Goal: Task Accomplishment & Management: Manage account settings

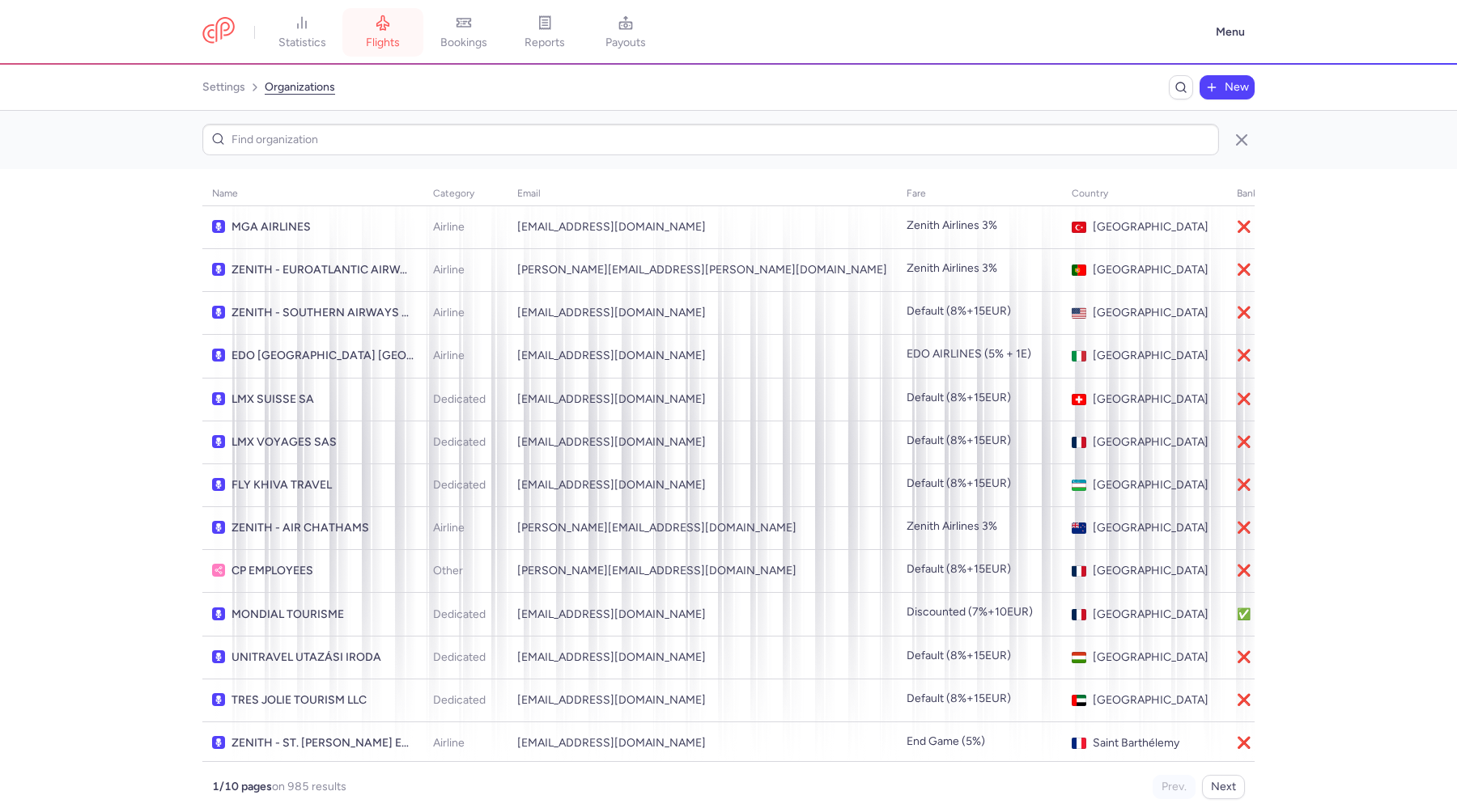
scroll to position [526, 0]
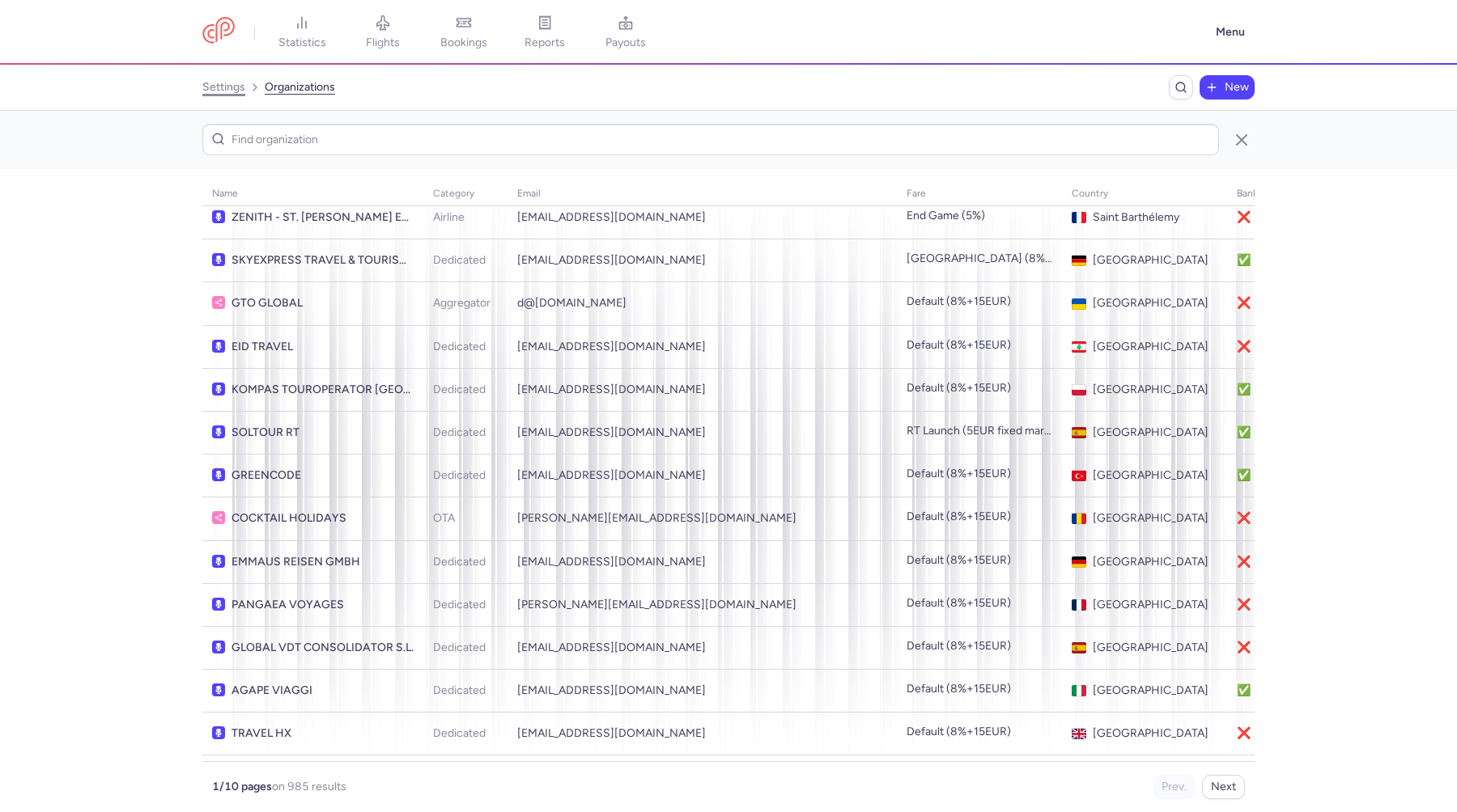
click at [224, 93] on link "settings" at bounding box center [224, 87] width 43 height 26
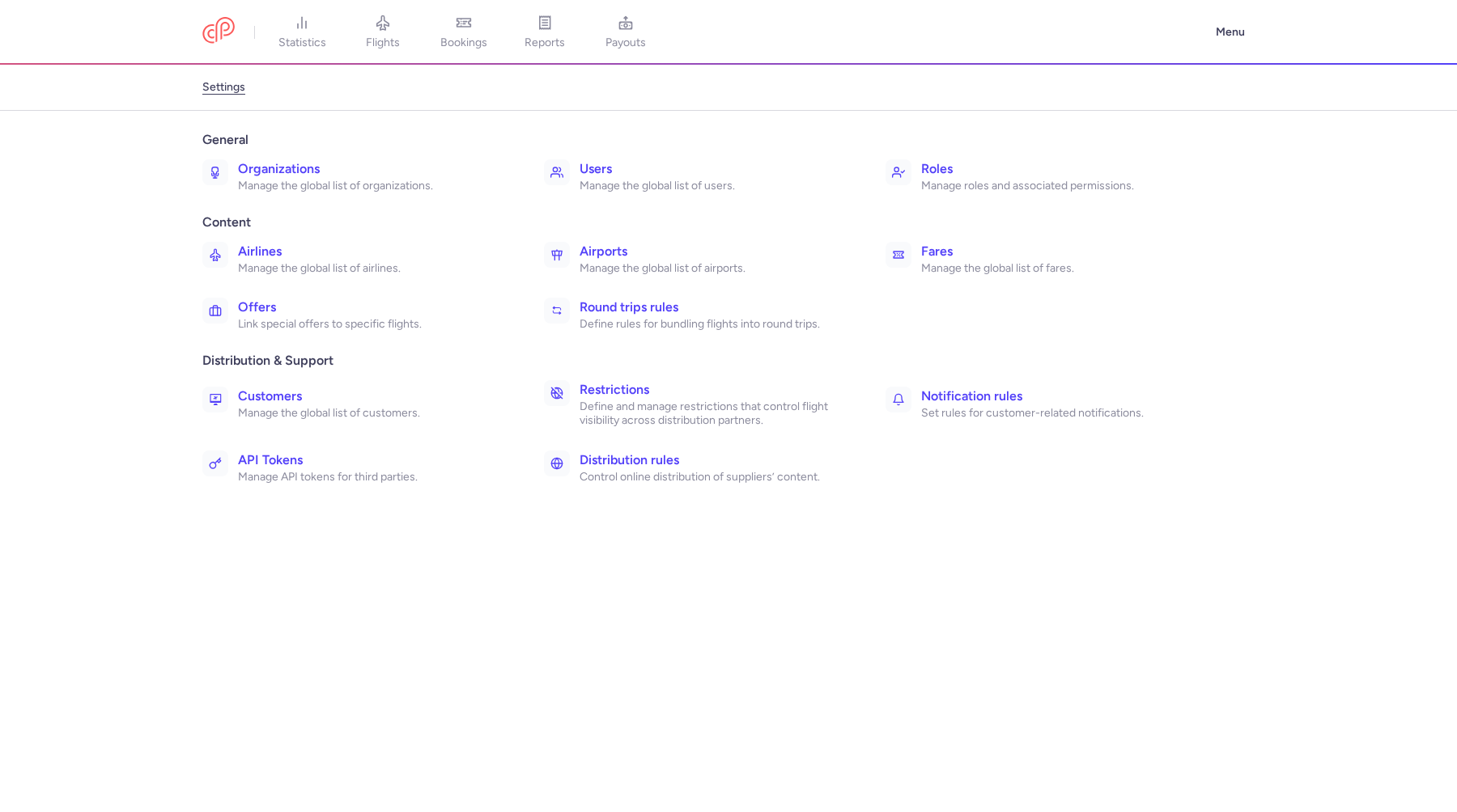
click at [616, 396] on h3 "Restrictions" at bounding box center [715, 389] width 270 height 19
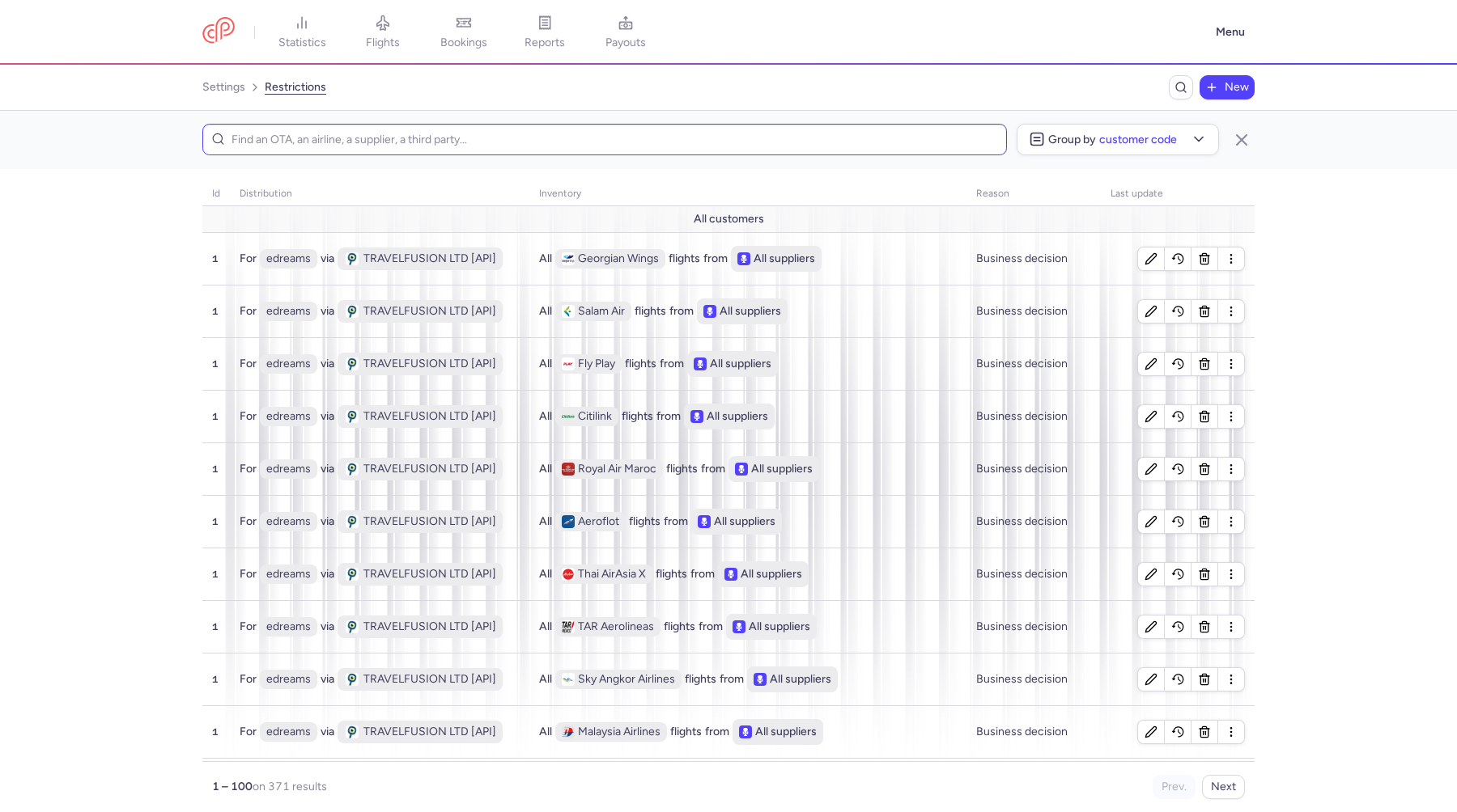
click at [466, 142] on input at bounding box center [605, 139] width 805 height 32
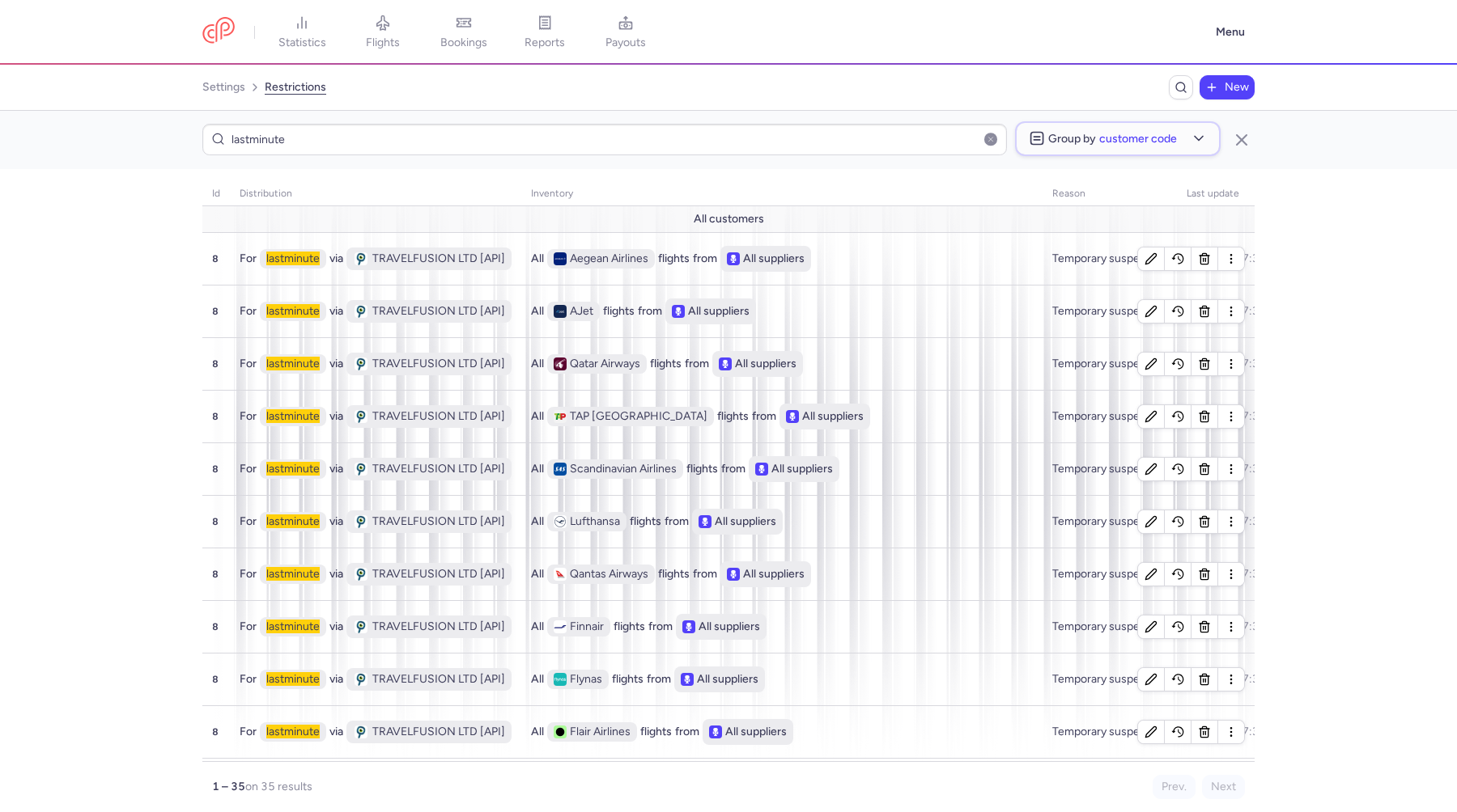
click at [1153, 146] on div "Group by Customer code" at bounding box center [1103, 138] width 148 height 16
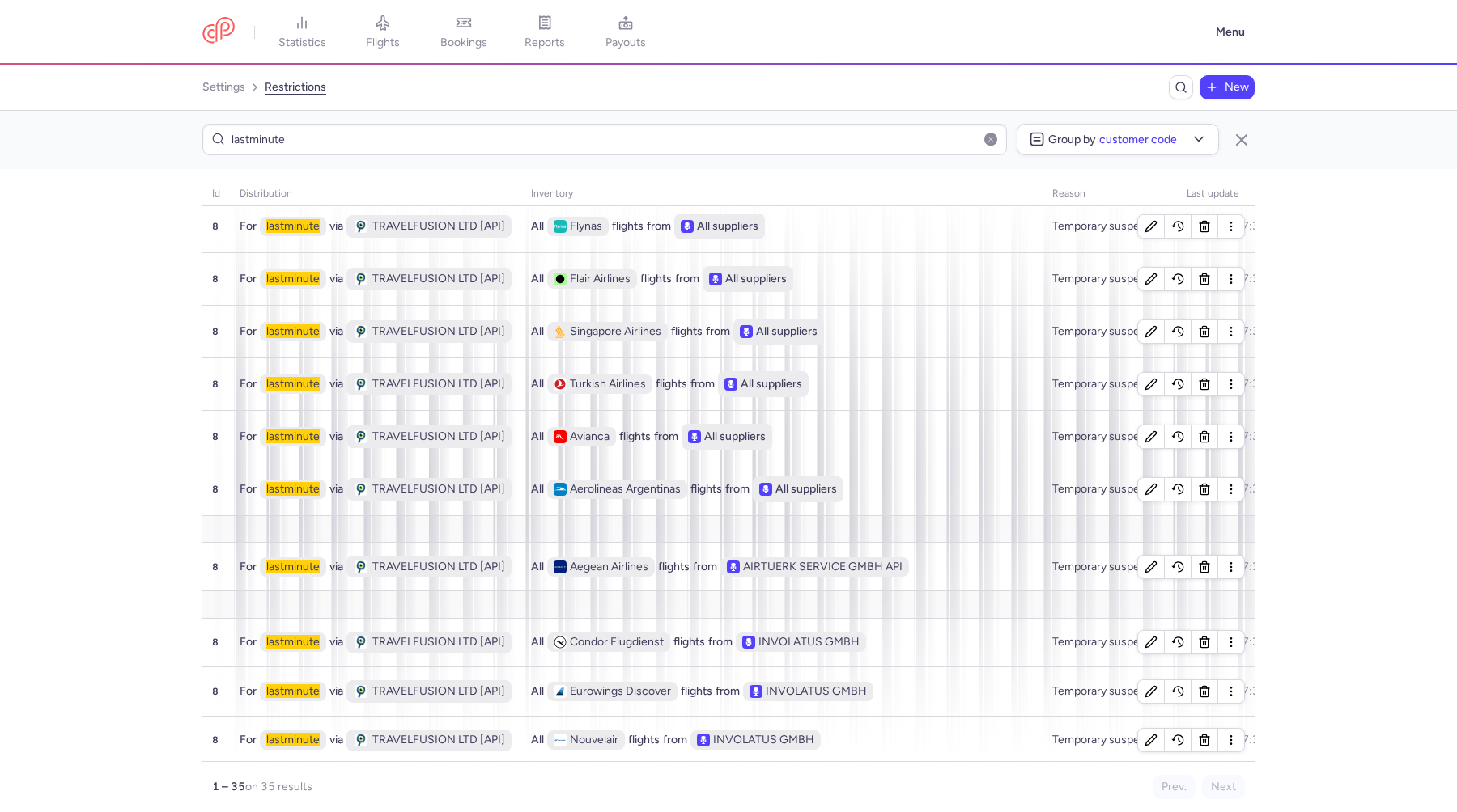
scroll to position [454, 0]
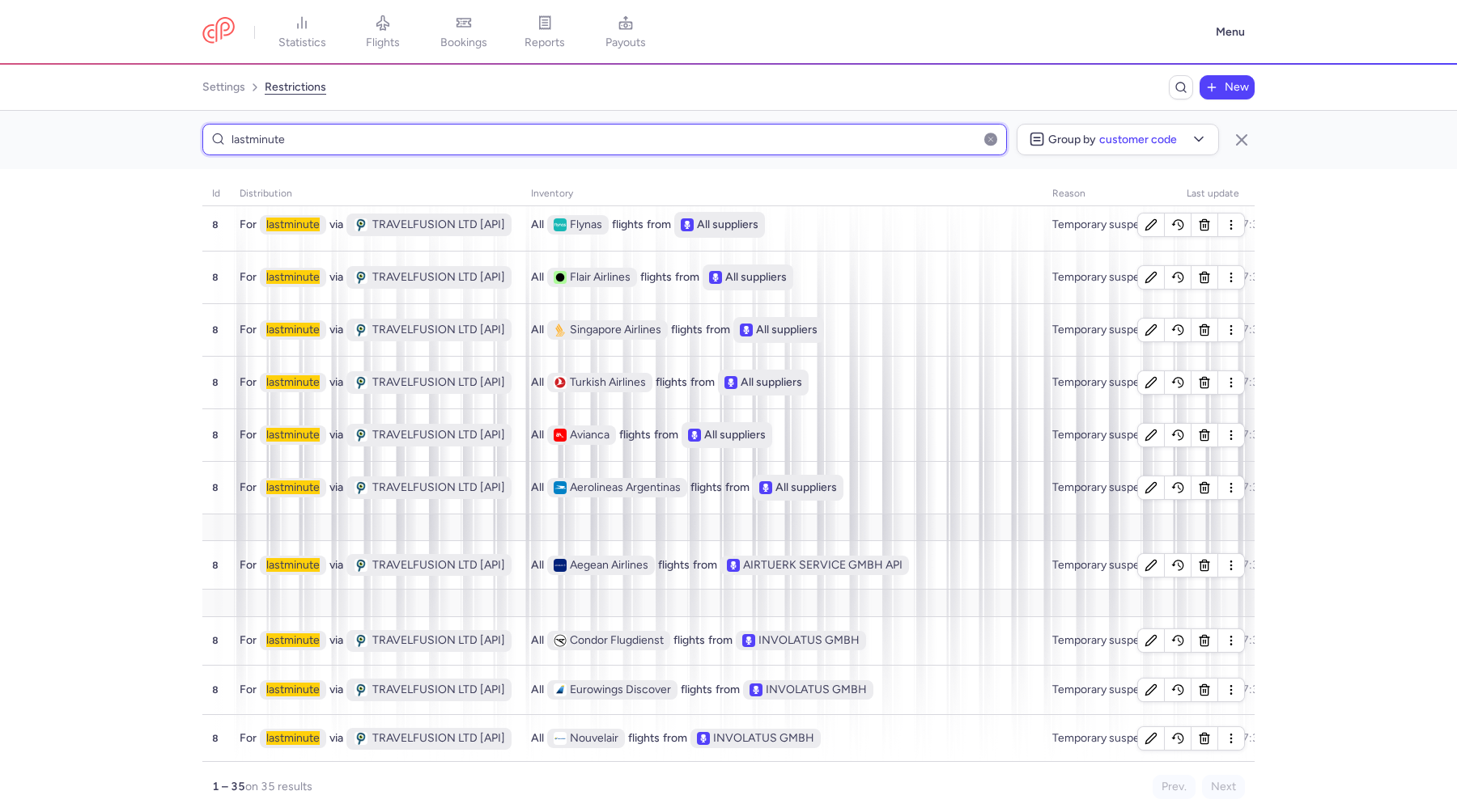
click at [577, 147] on input "lastminute" at bounding box center [605, 139] width 805 height 32
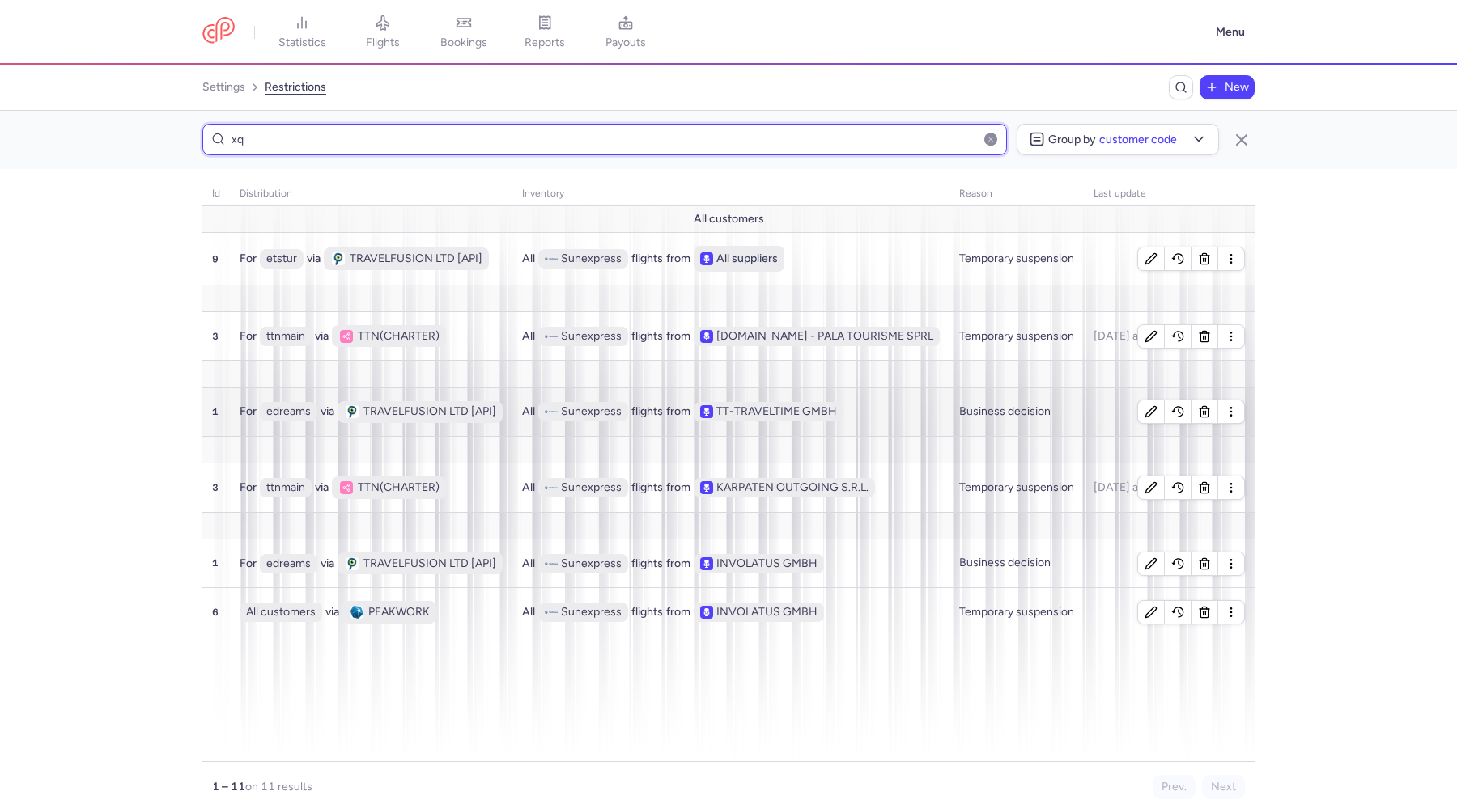
type input "xq"
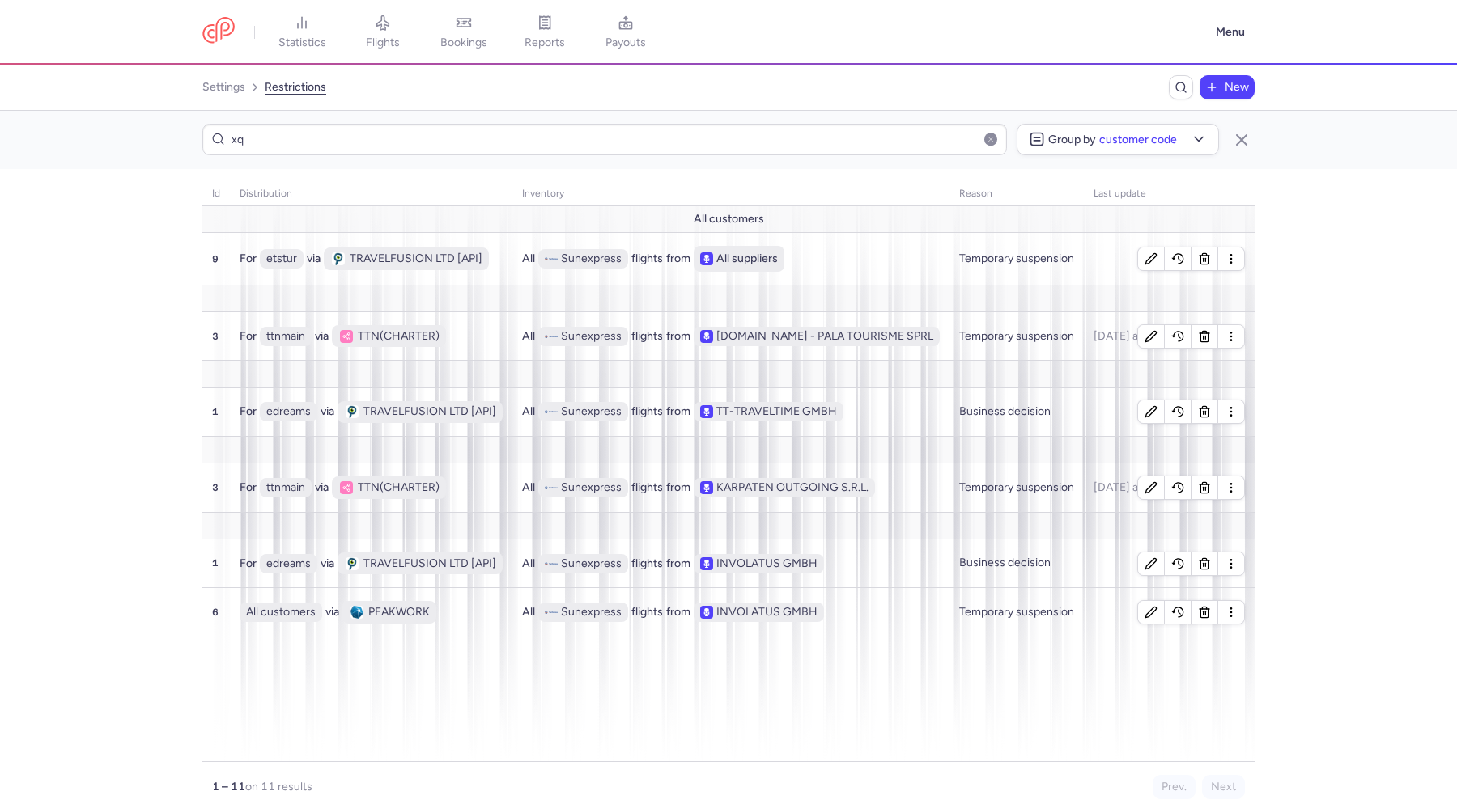
click at [1224, 91] on span "New" at bounding box center [1236, 88] width 24 height 13
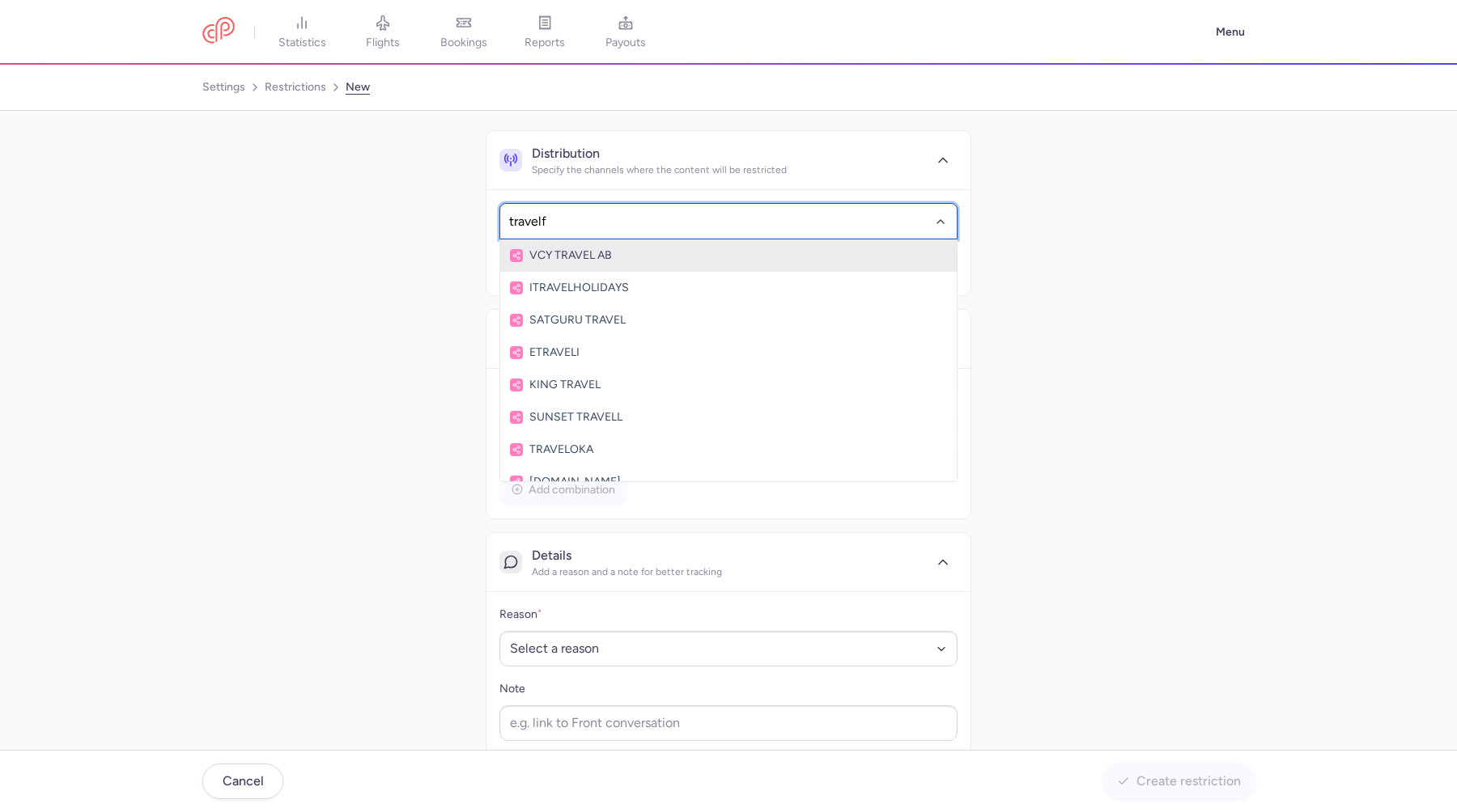
type input "travelfu"
click at [599, 256] on span "TRAVELFUSION LTD [API]" at bounding box center [728, 256] width 437 height 13
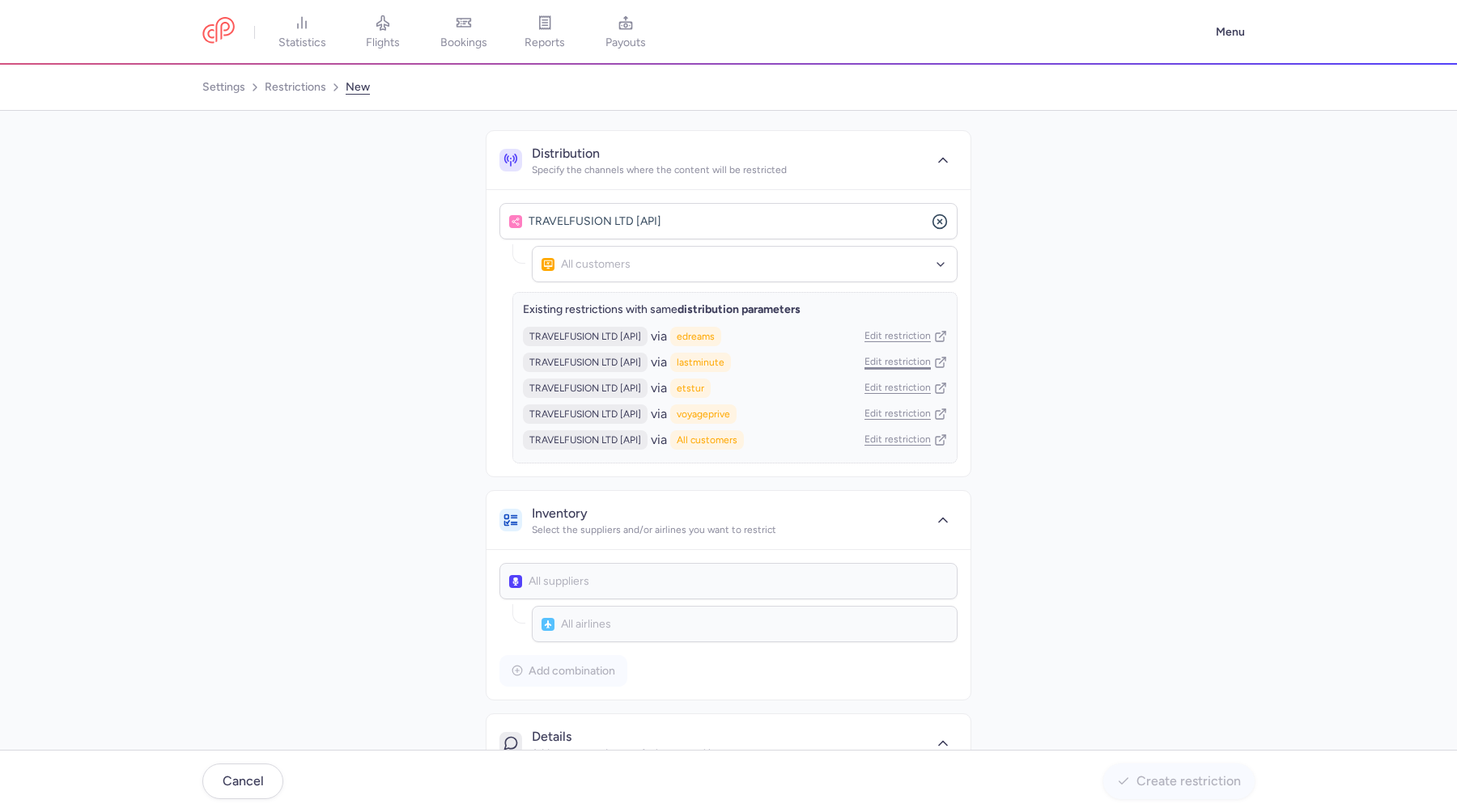
click at [888, 366] on link "Edit restriction" at bounding box center [905, 363] width 83 height 13
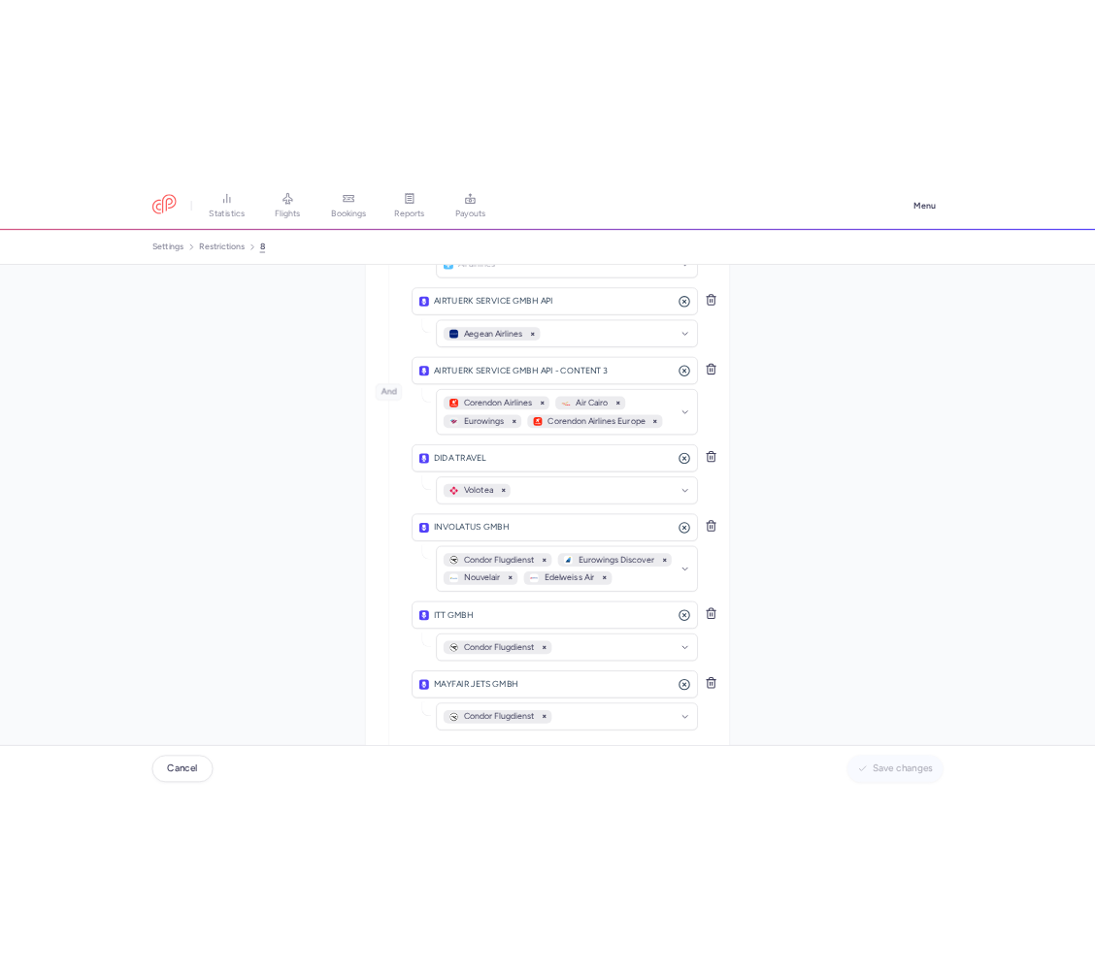
scroll to position [753, 0]
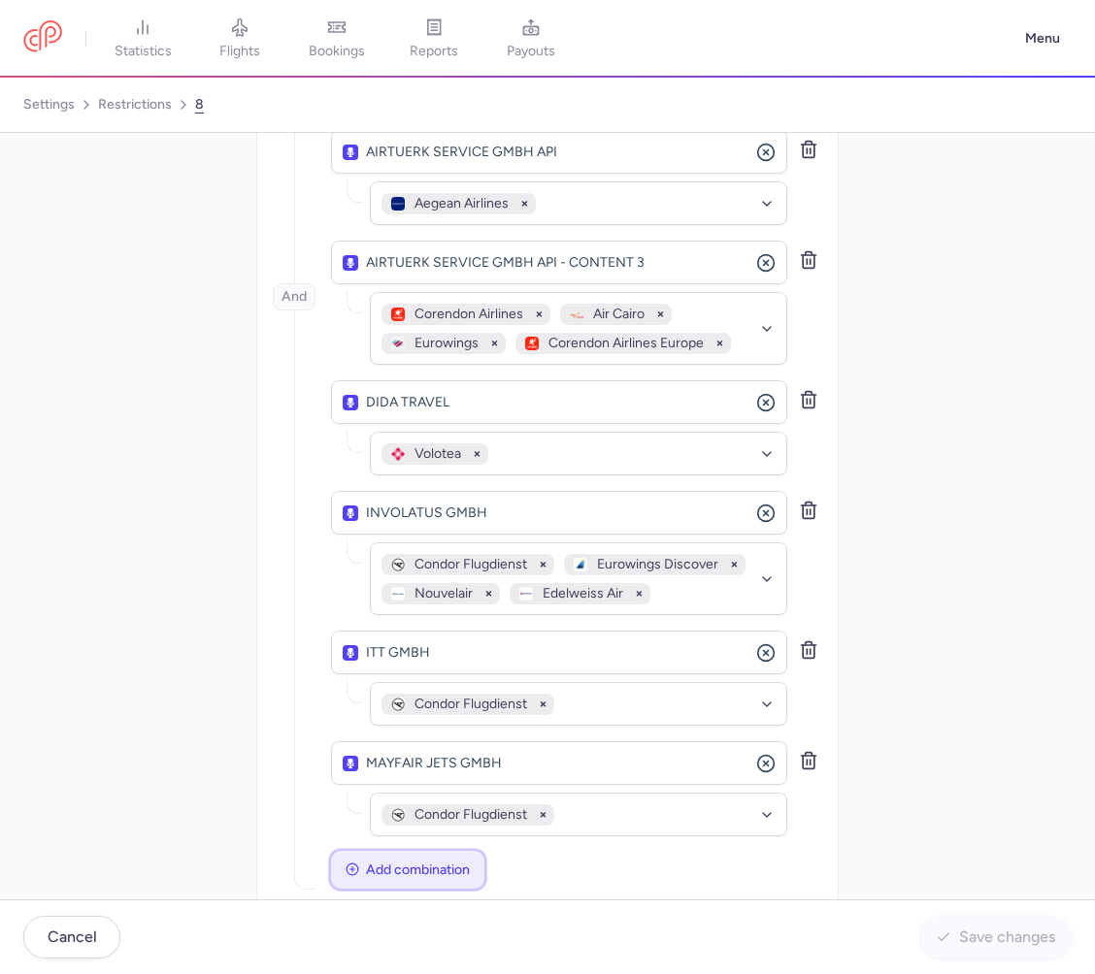
click at [442, 863] on span "Add combination" at bounding box center [418, 870] width 104 height 15
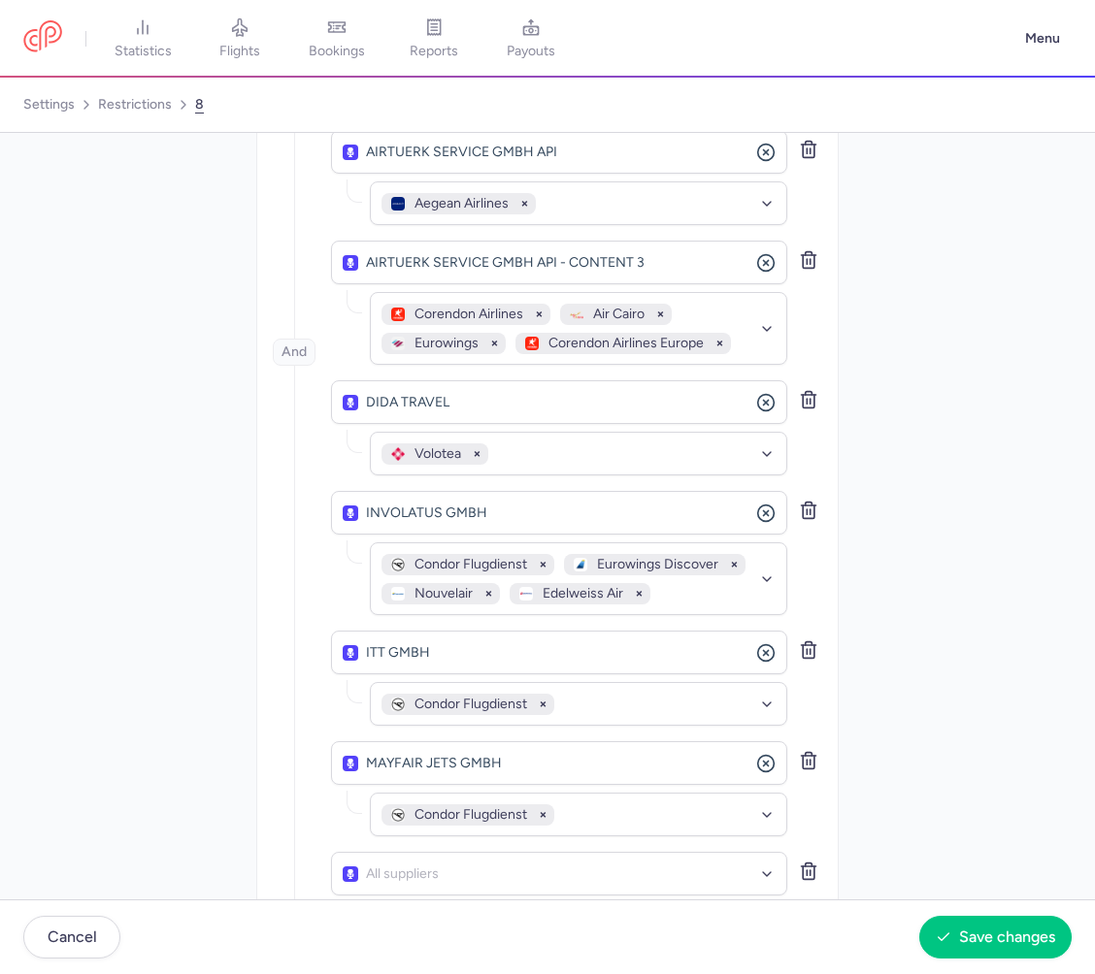
scroll to position [864, 0]
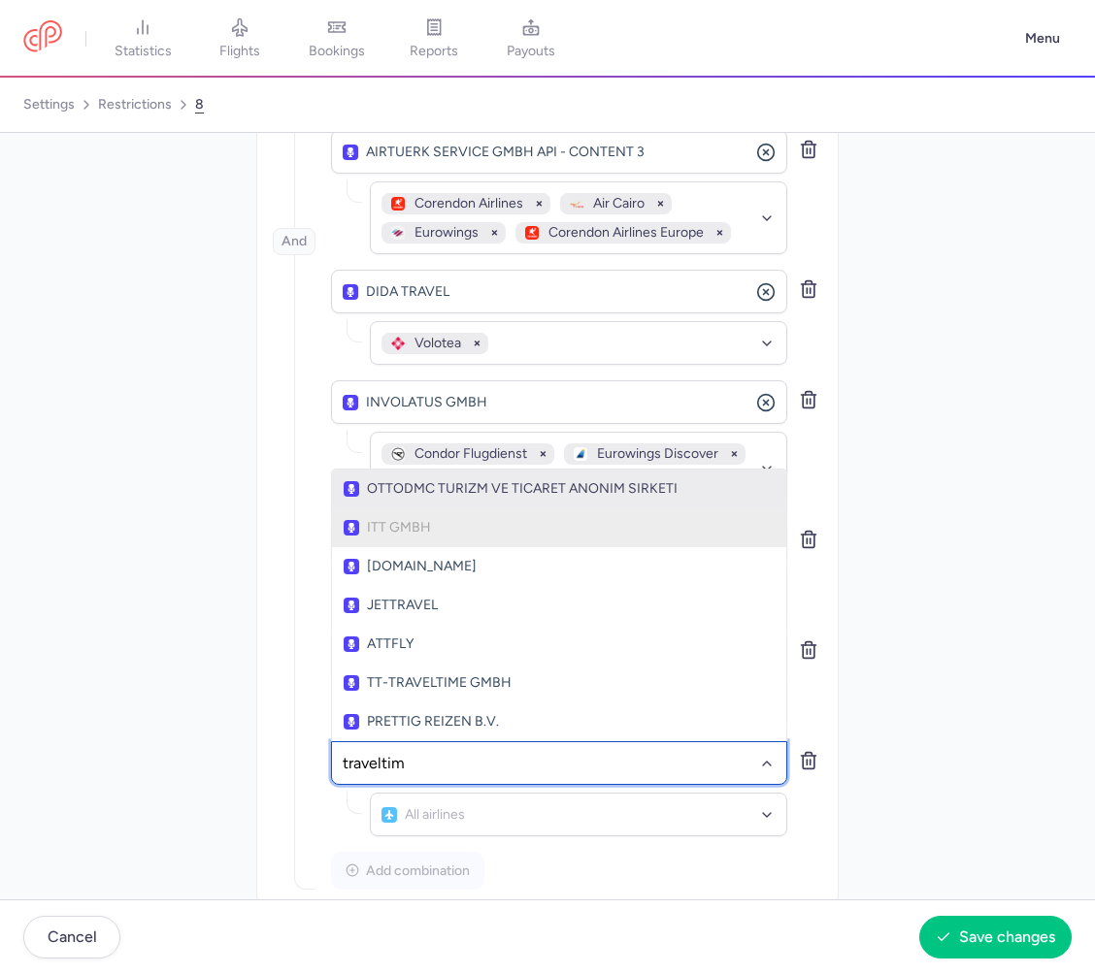
type input "traveltime"
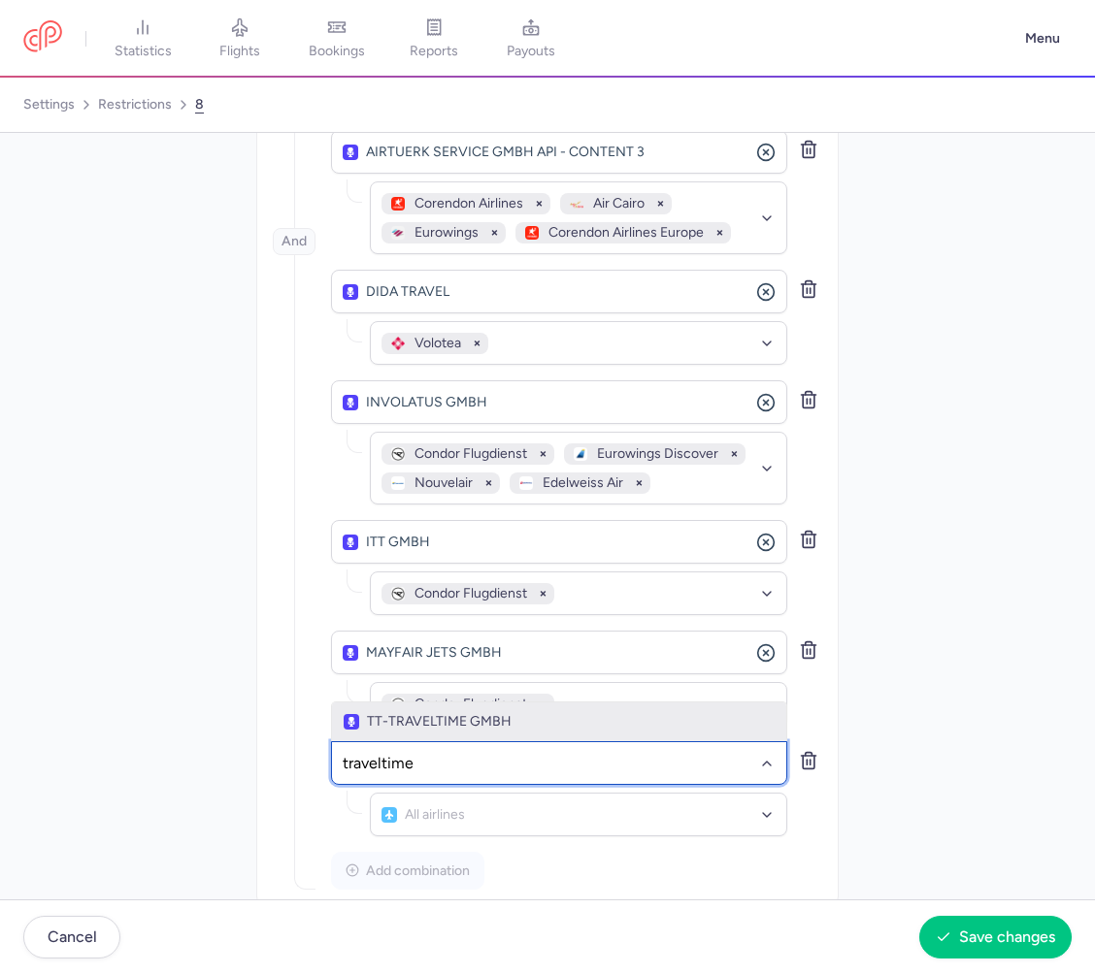
click at [490, 714] on span "TT-TRAVELTIME GMBH" at bounding box center [559, 722] width 431 height 16
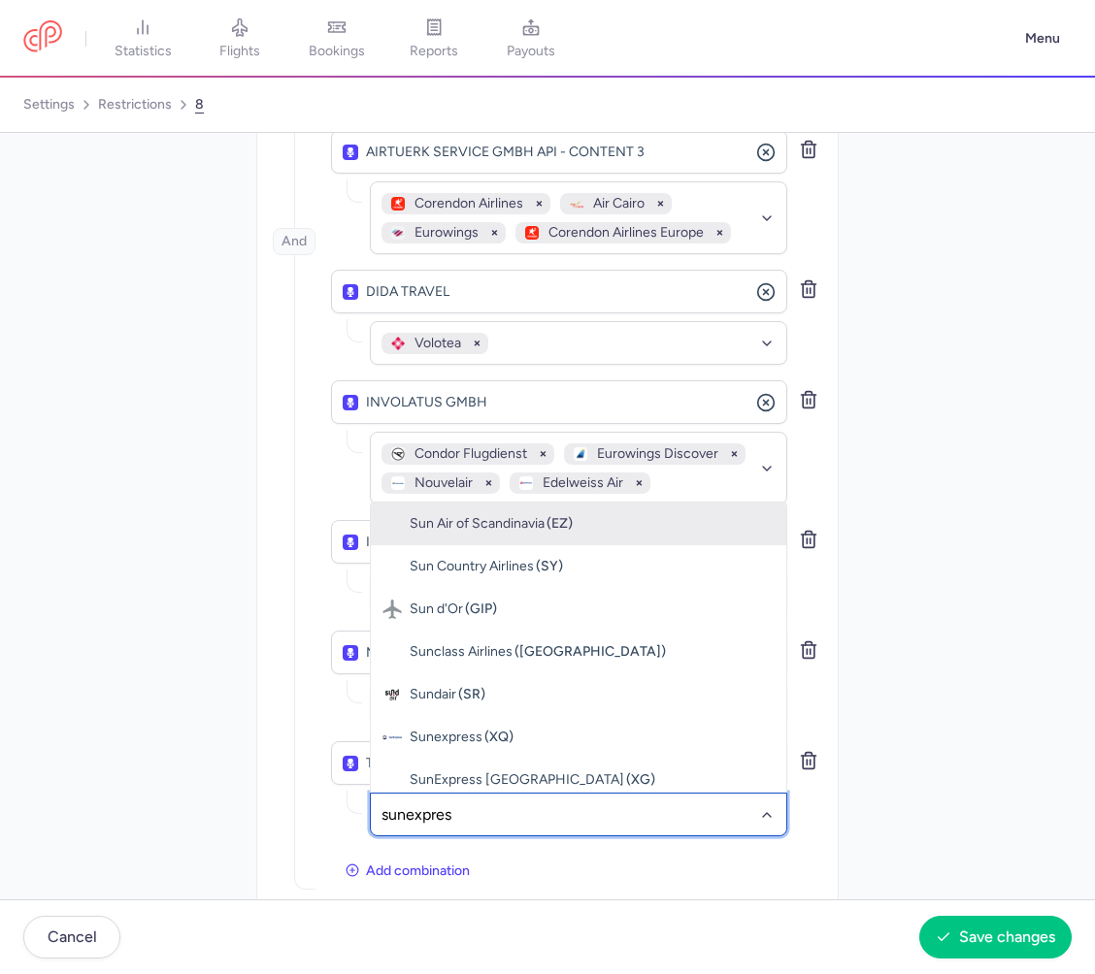
type input "sunexpress"
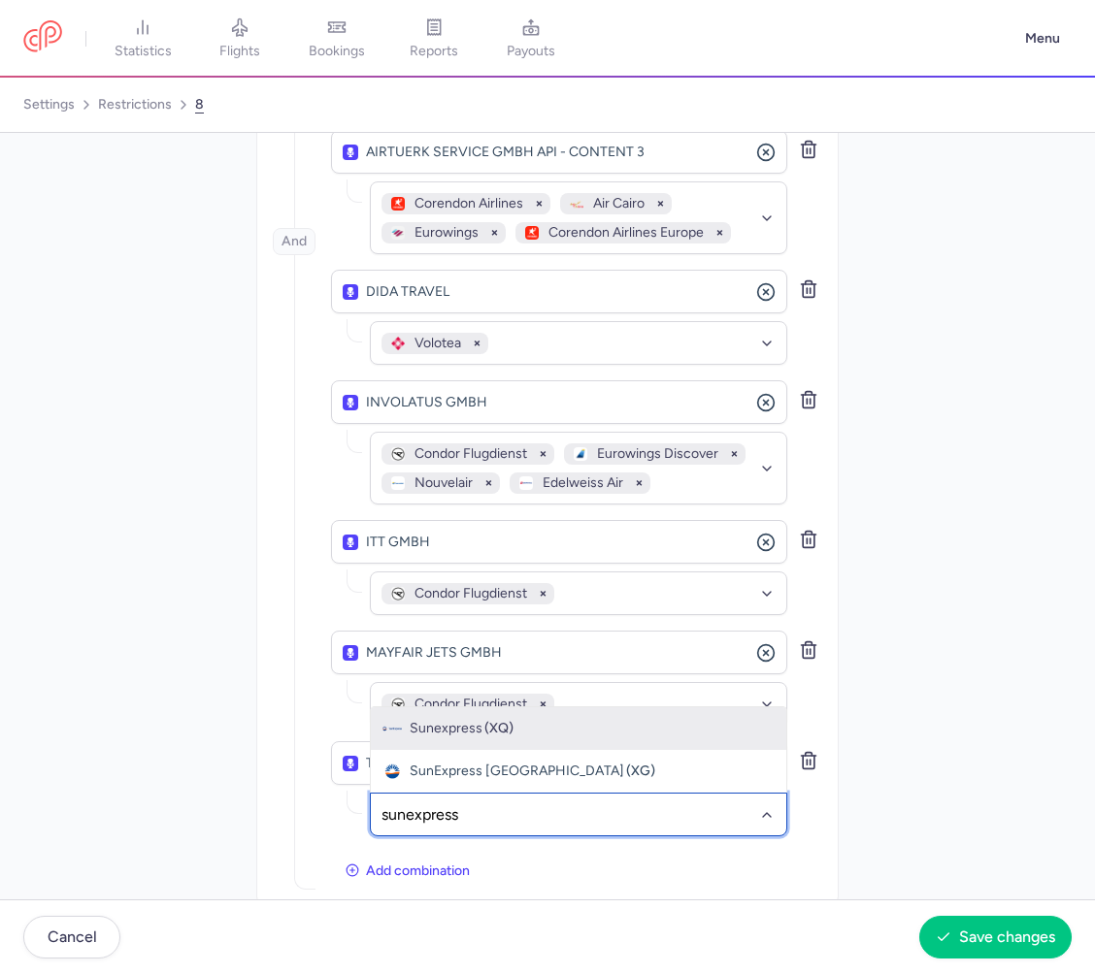
click at [508, 721] on span "(XQ)" at bounding box center [498, 729] width 29 height 16
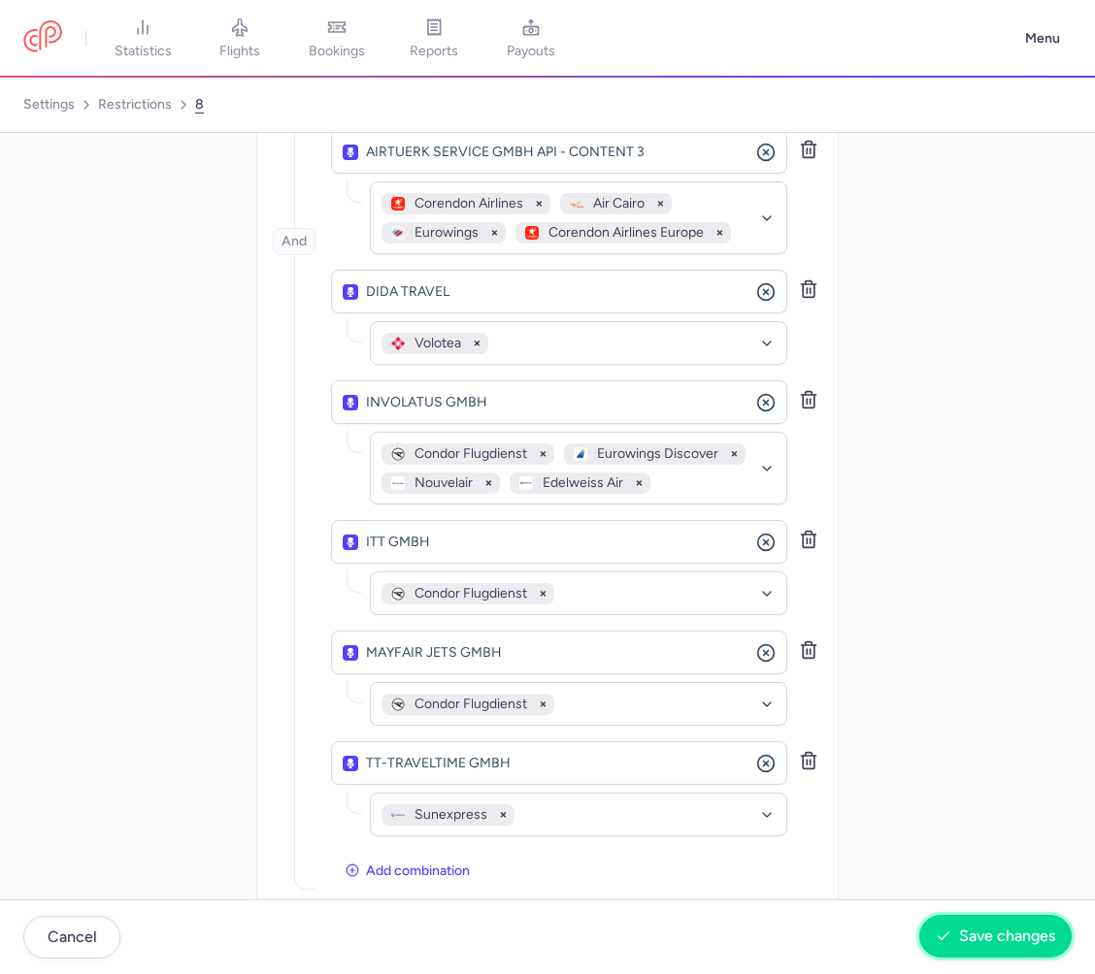
click at [994, 936] on span "Save changes" at bounding box center [1007, 936] width 96 height 17
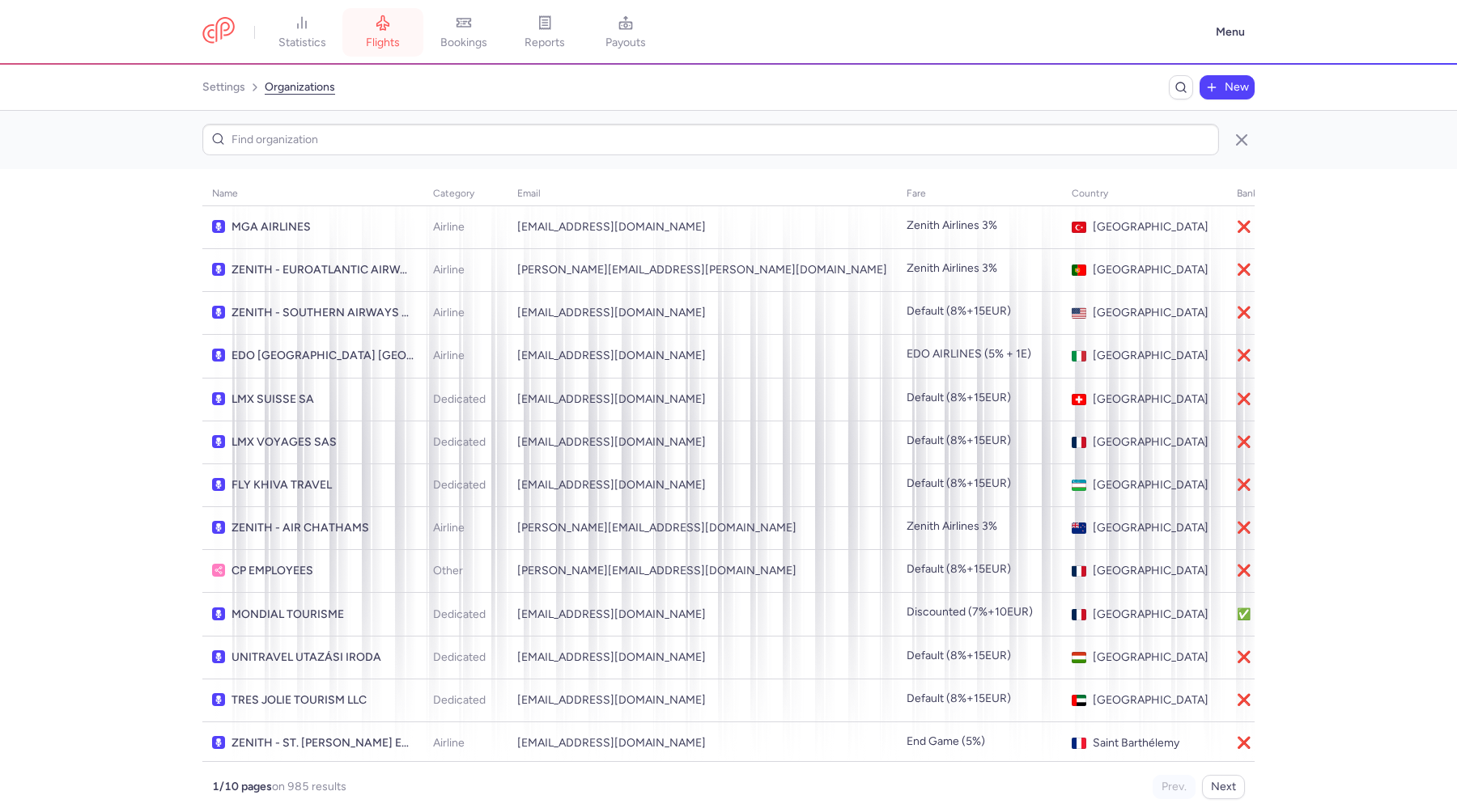
click at [396, 16] on link "flights" at bounding box center [382, 32] width 81 height 36
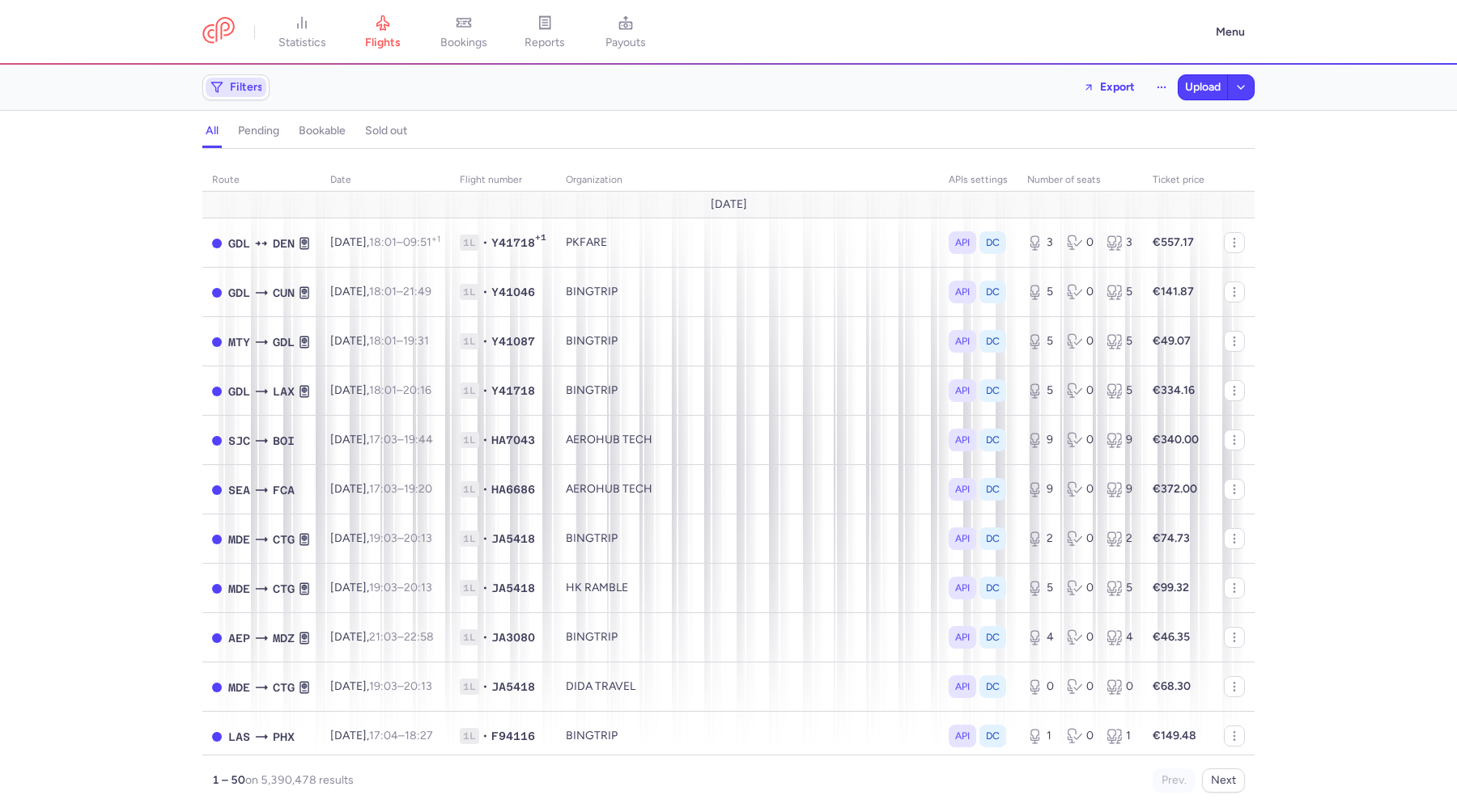
click at [239, 89] on span "Filters" at bounding box center [247, 88] width 33 height 13
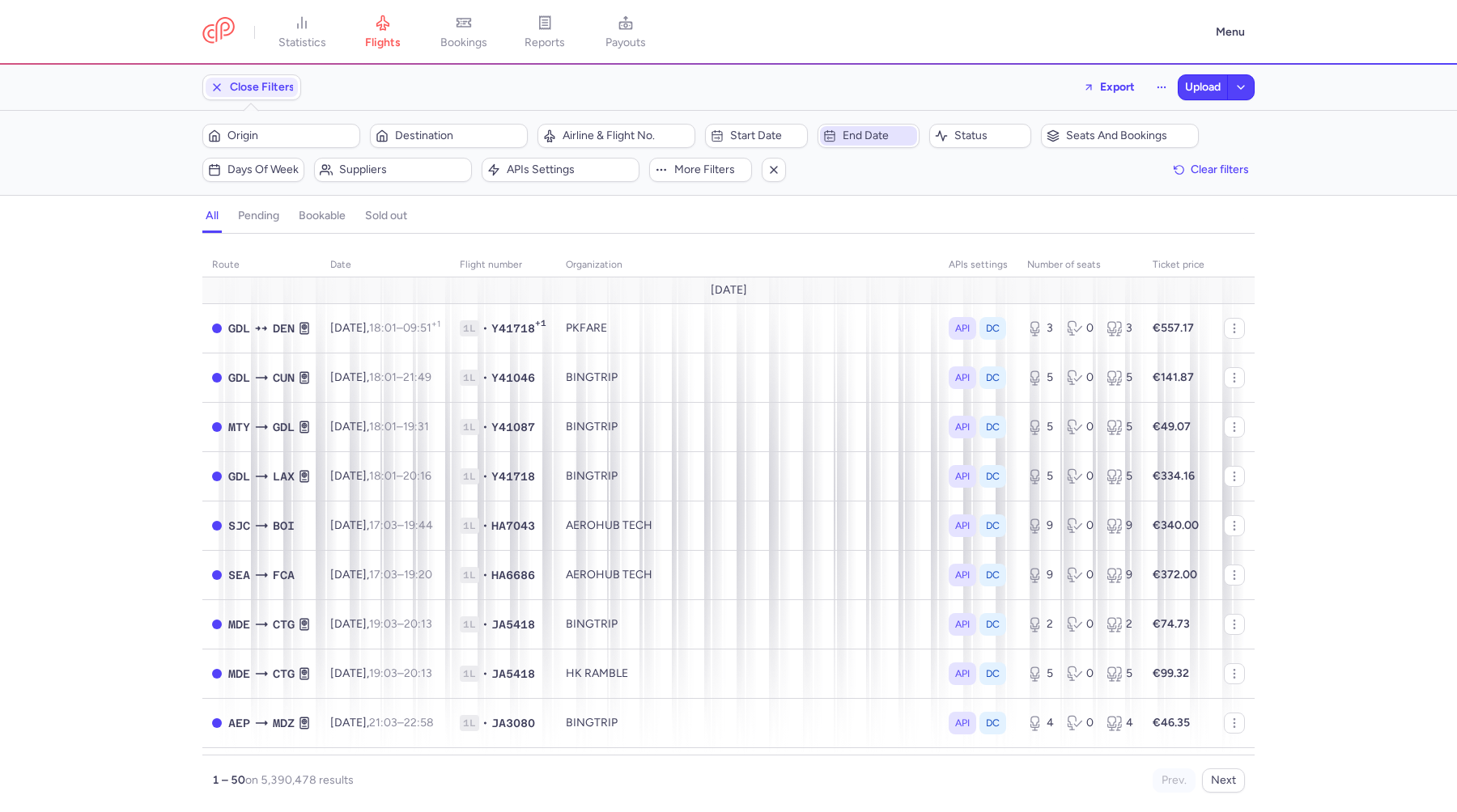
click at [865, 133] on span "End date" at bounding box center [877, 136] width 71 height 13
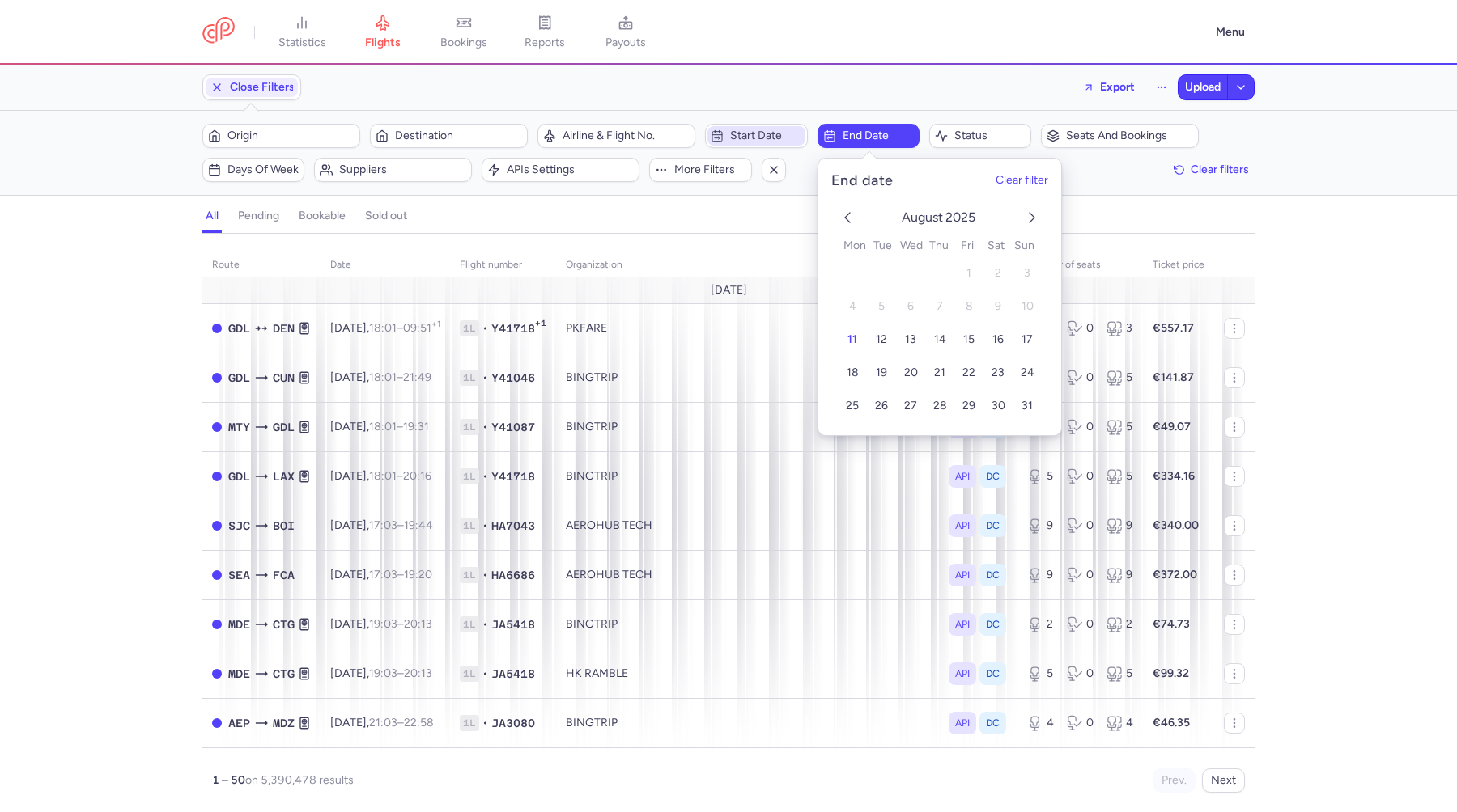
click at [777, 123] on button "Start date" at bounding box center [756, 135] width 102 height 24
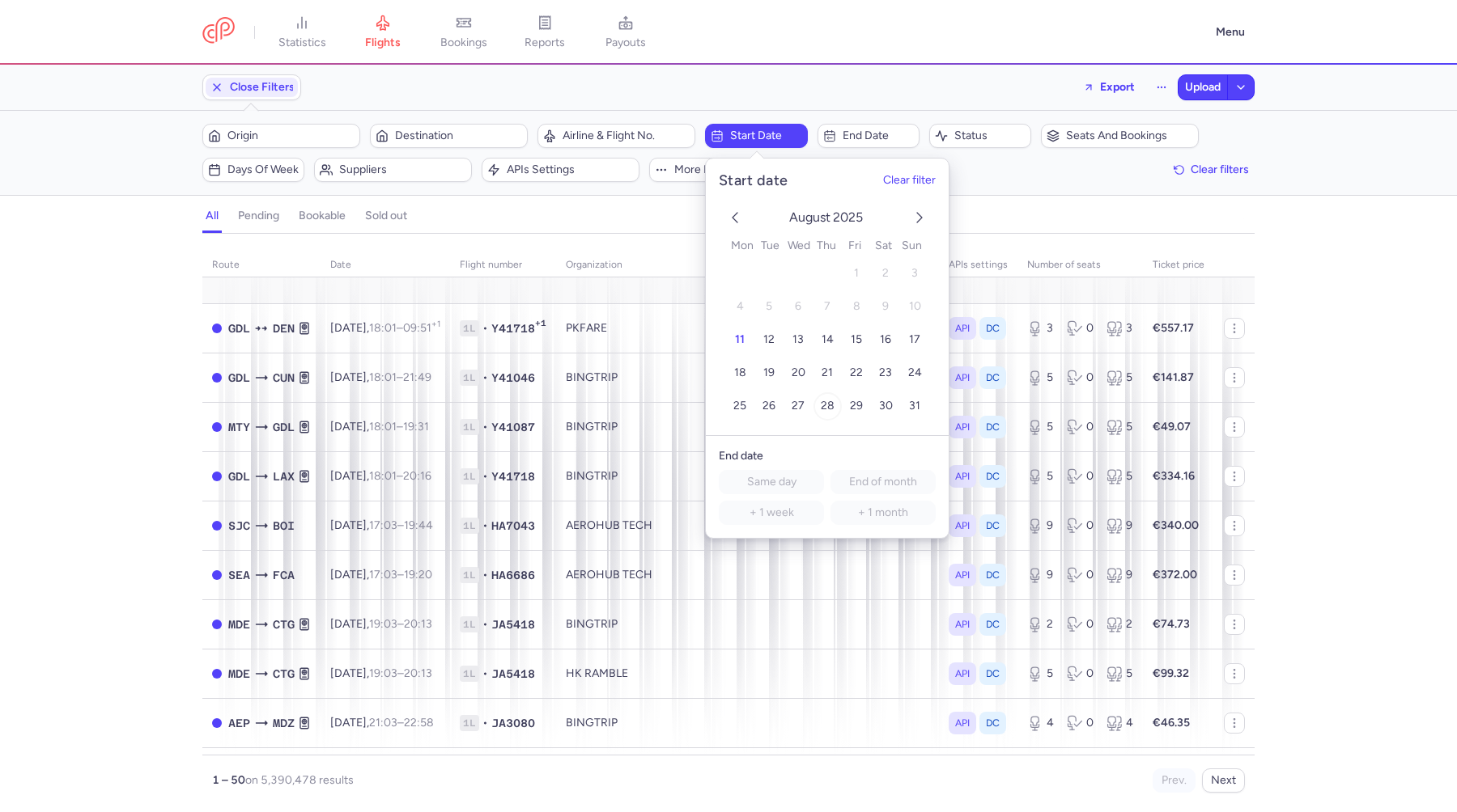
click at [829, 404] on span "28" at bounding box center [827, 406] width 13 height 13
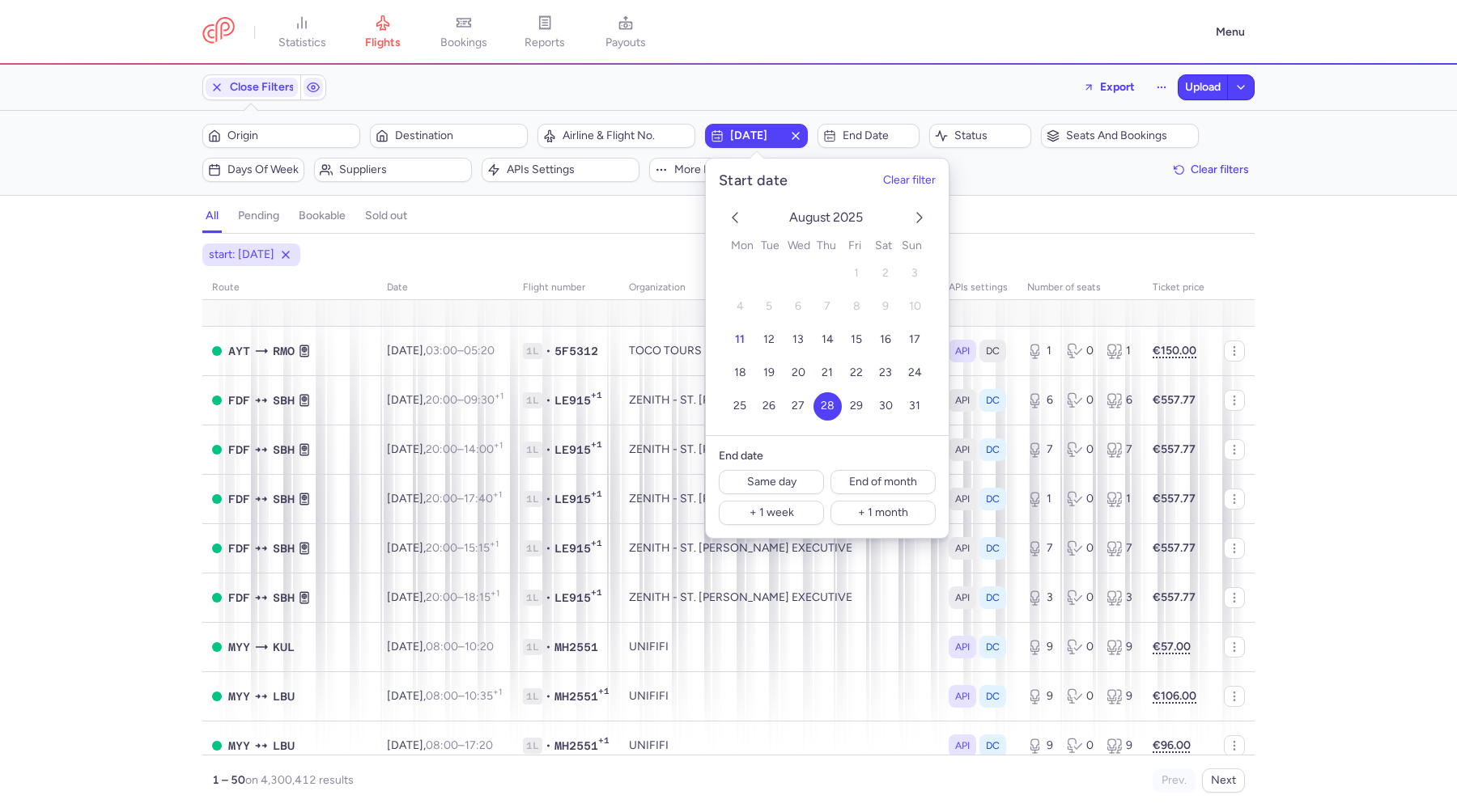
click at [1308, 421] on div "start: 2025-08-28 route date Flight number organization APIs settings number of…" at bounding box center [728, 528] width 1457 height 569
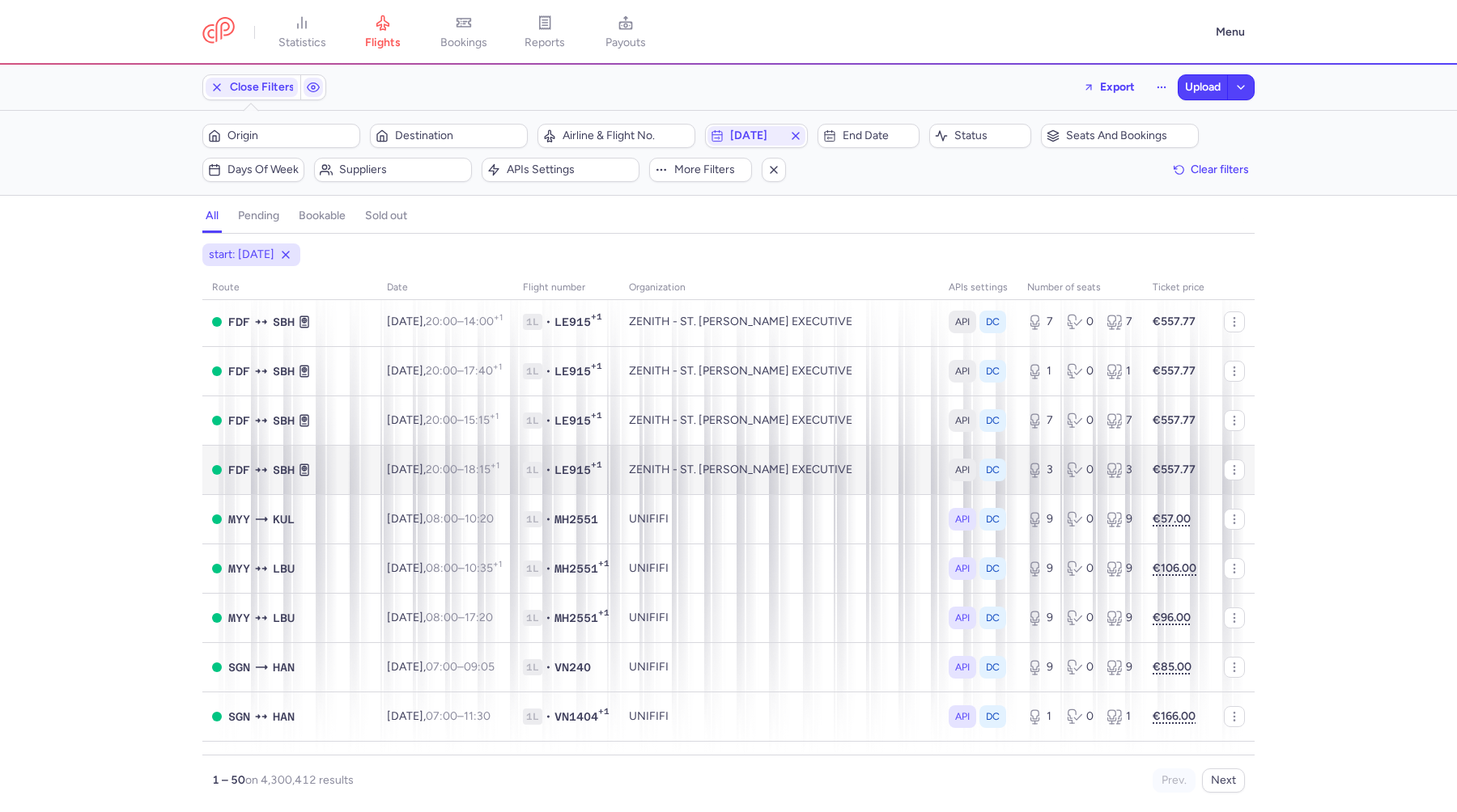
scroll to position [152, 0]
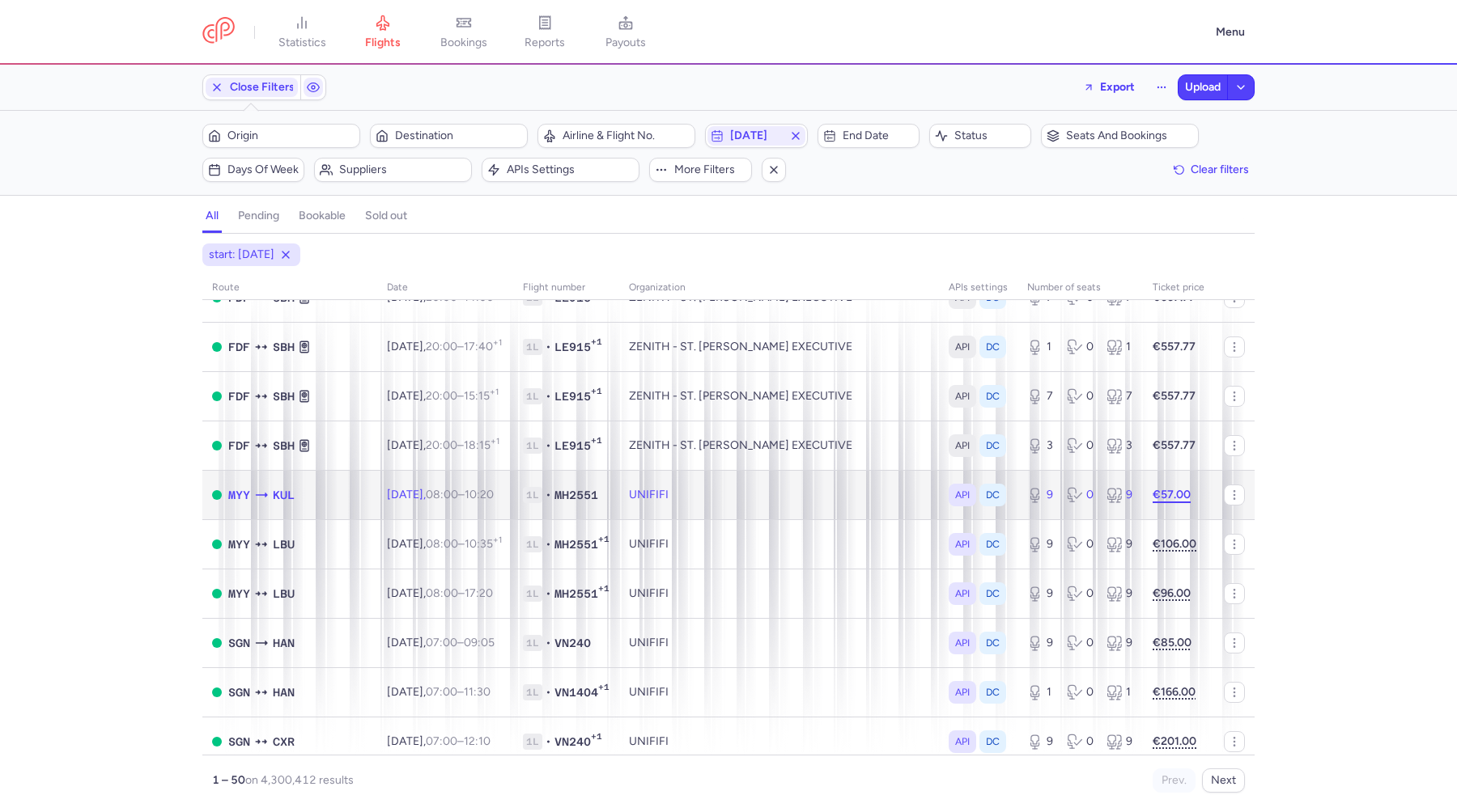
click at [1170, 496] on strong "€57.00" at bounding box center [1172, 494] width 38 height 13
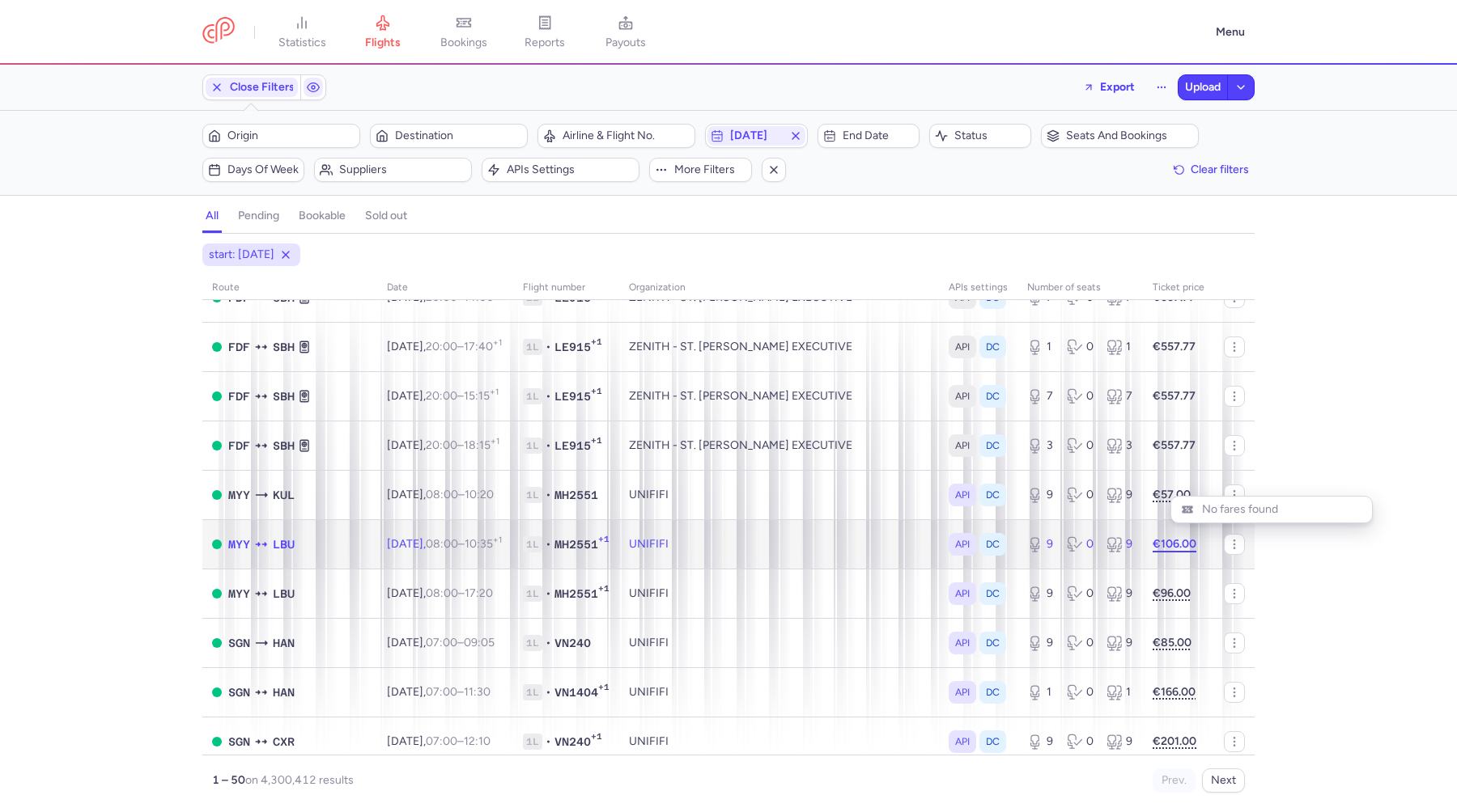
click at [1158, 545] on strong "€106.00" at bounding box center [1174, 544] width 43 height 13
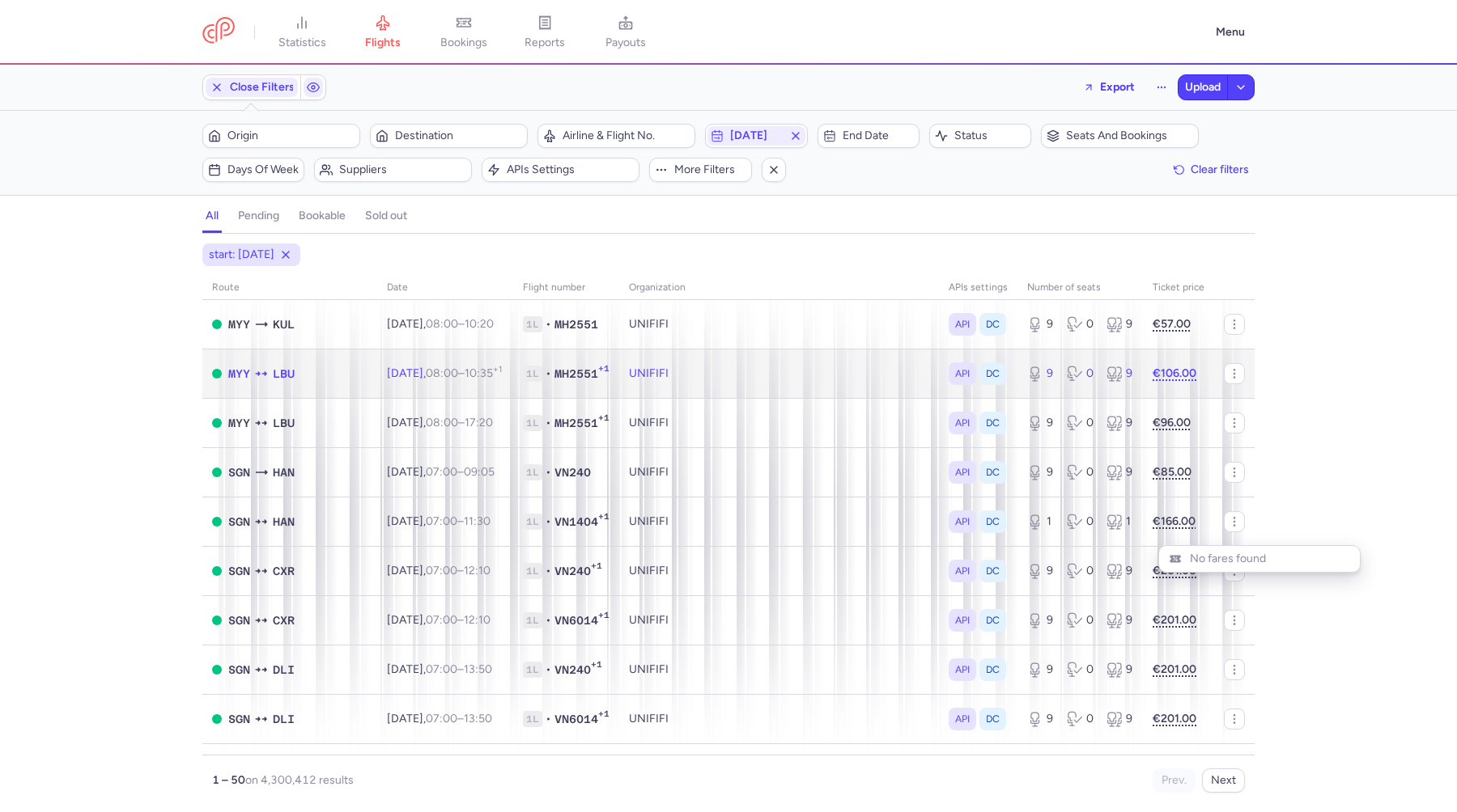
scroll to position [334, 0]
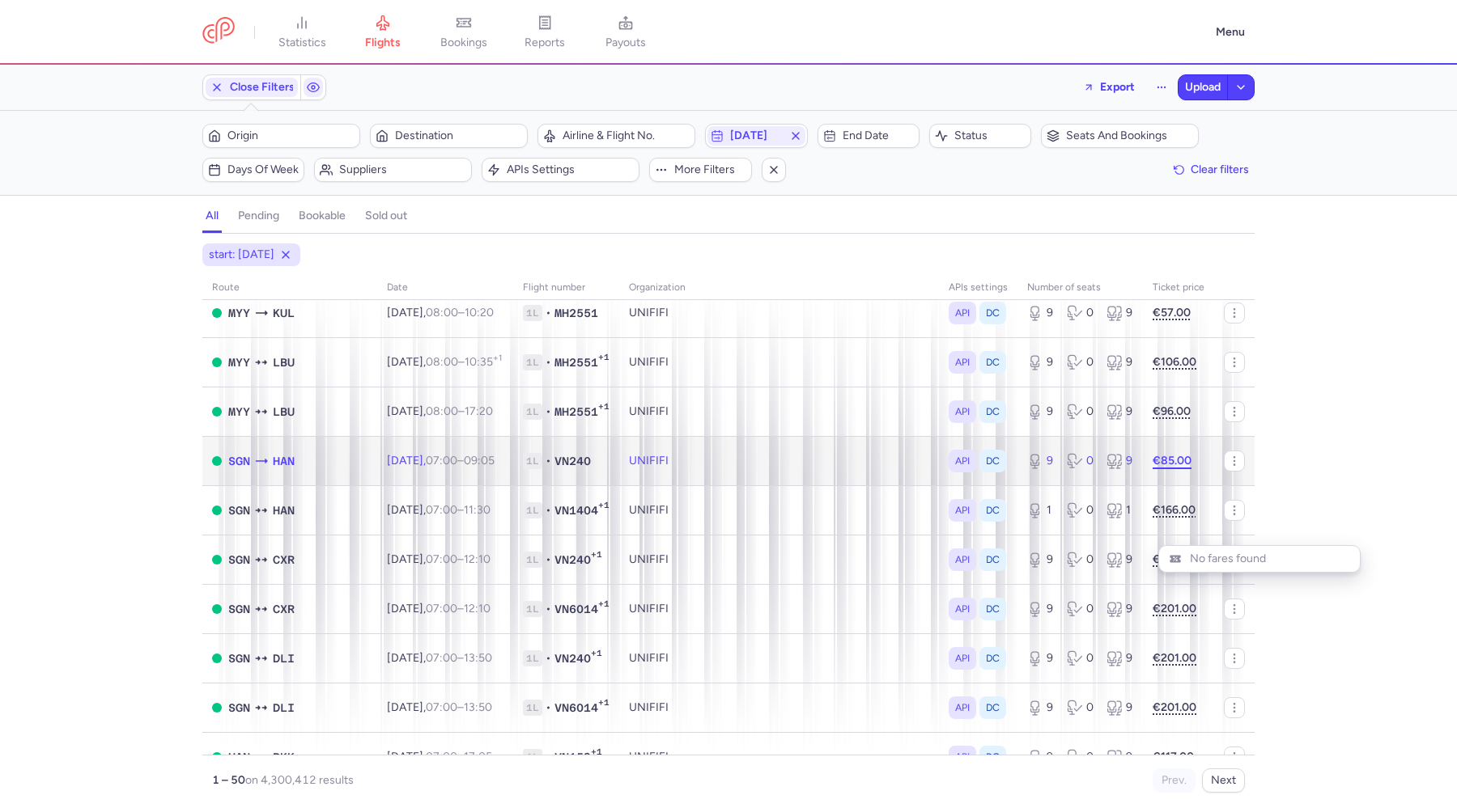
click at [1168, 464] on strong "€85.00" at bounding box center [1172, 460] width 39 height 13
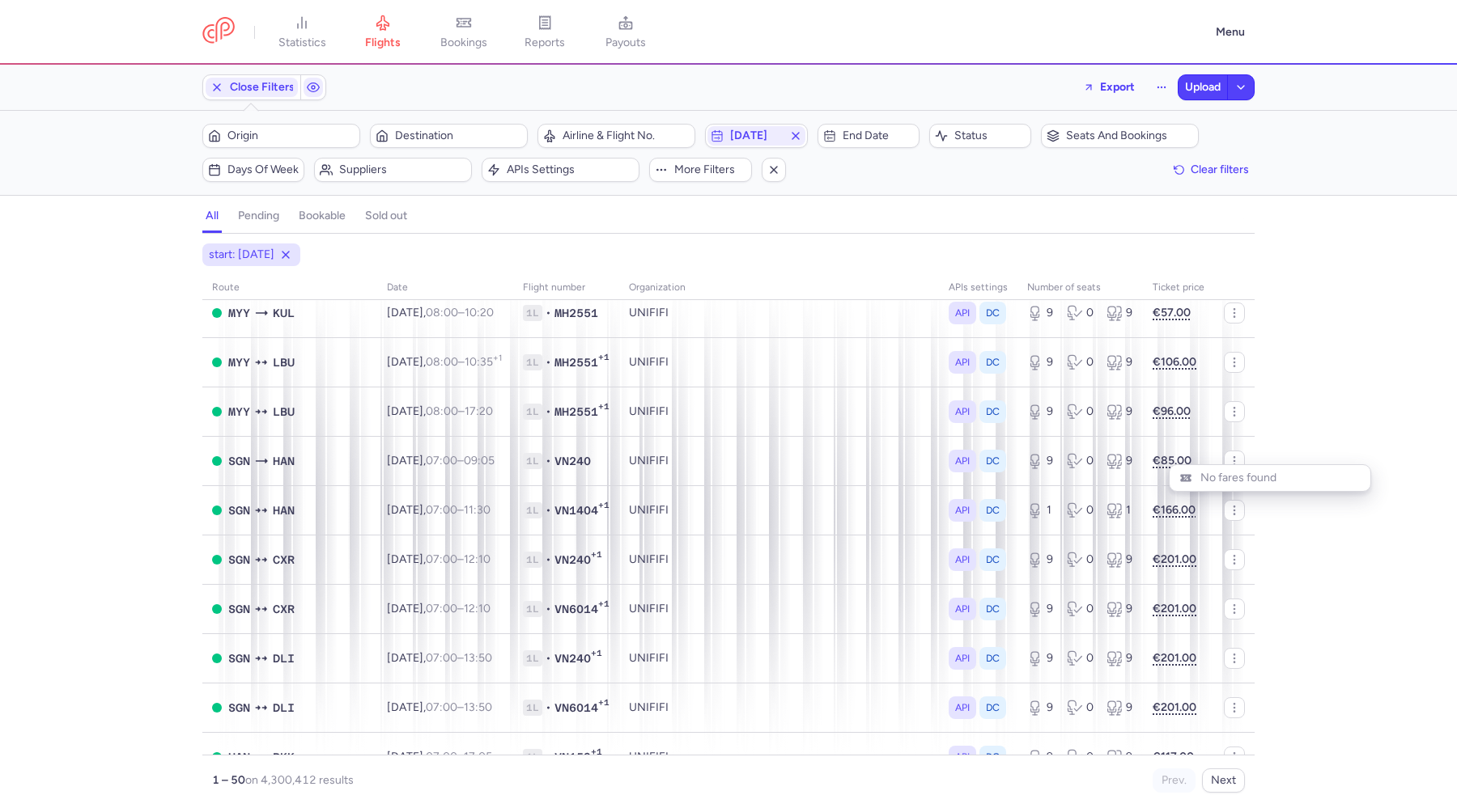
click at [1294, 425] on div "start: 2025-08-28 route date Flight number organization APIs settings number of…" at bounding box center [728, 528] width 1457 height 569
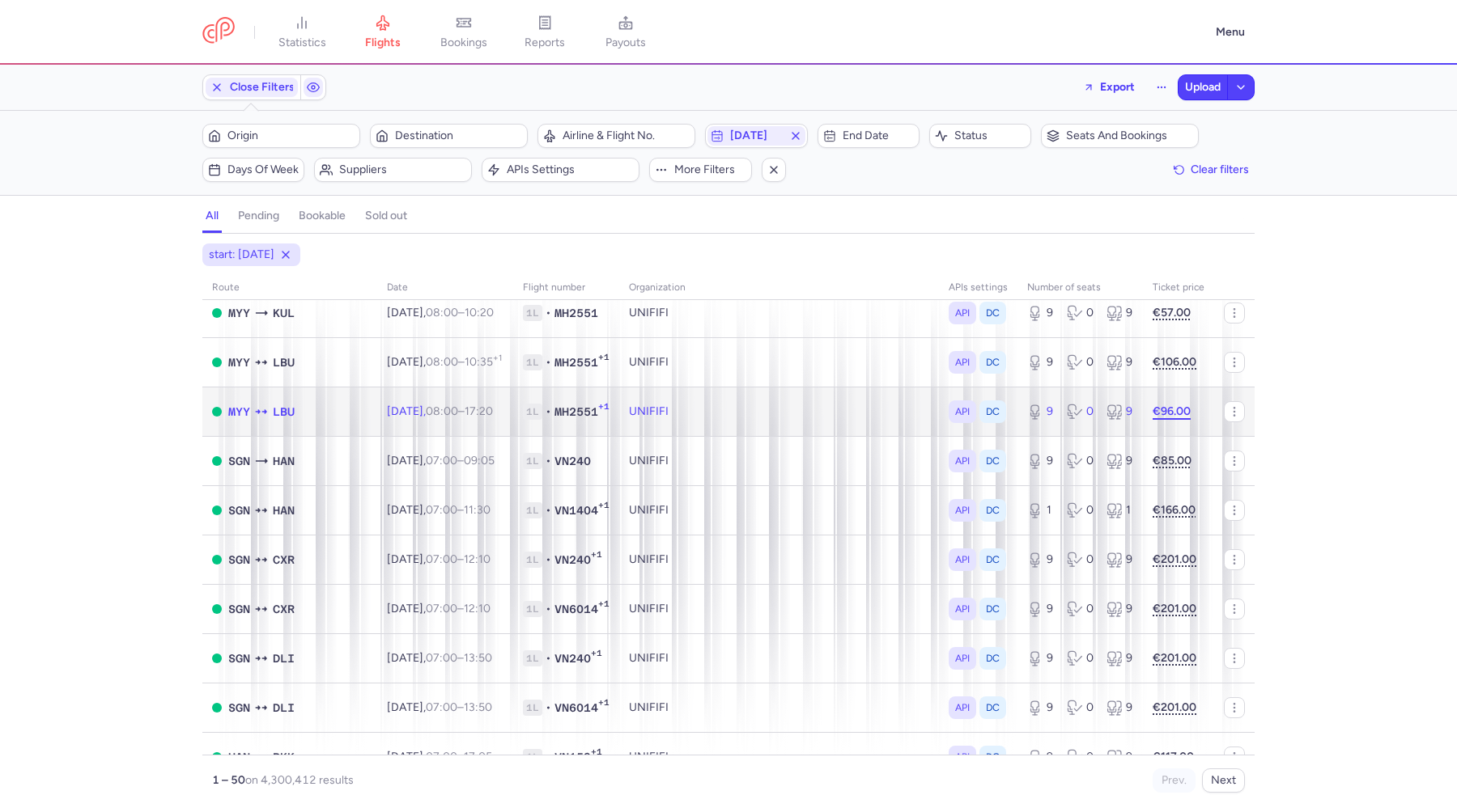
click at [1177, 415] on strong "€96.00" at bounding box center [1172, 411] width 38 height 13
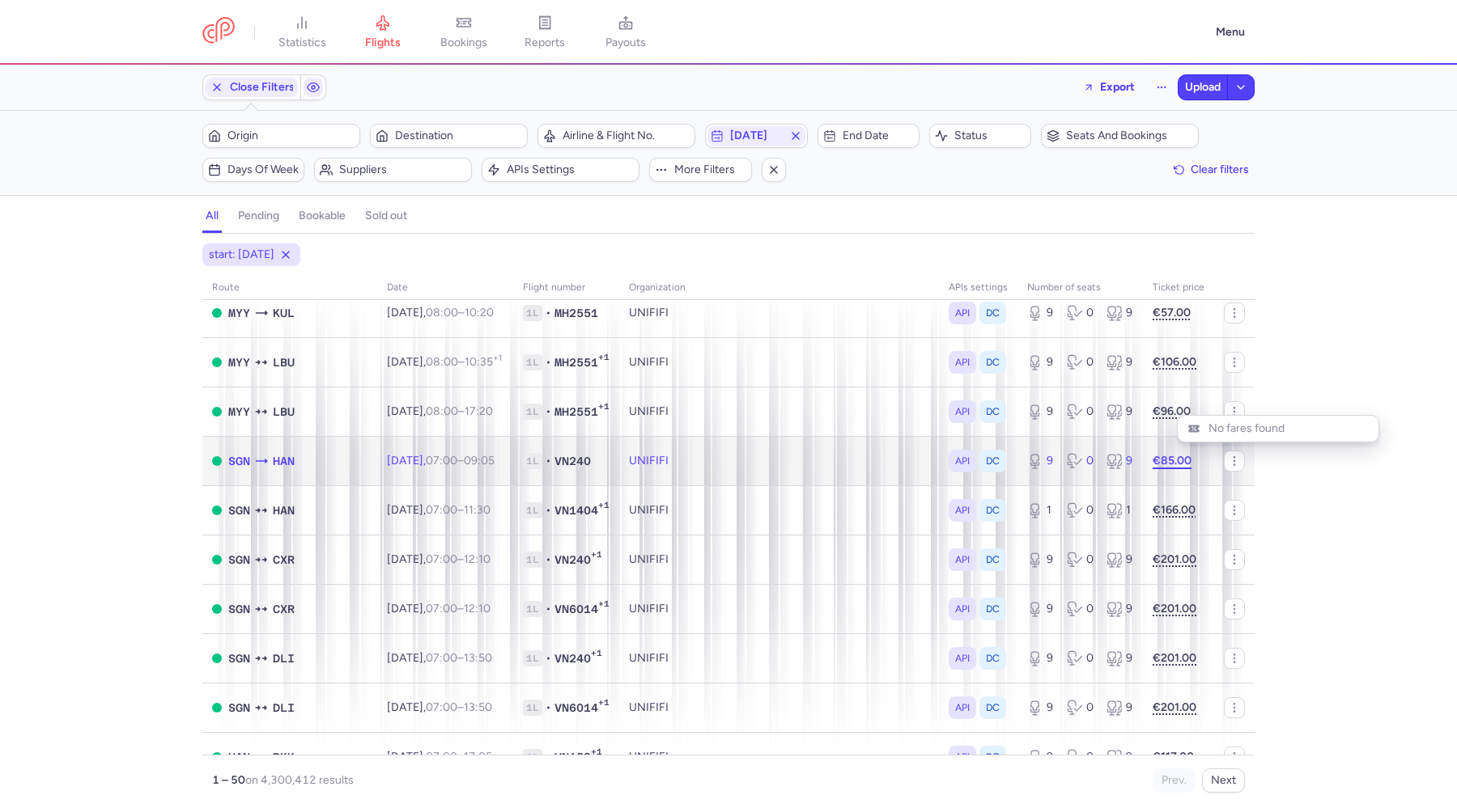
click at [1173, 464] on strong "€85.00" at bounding box center [1172, 460] width 39 height 13
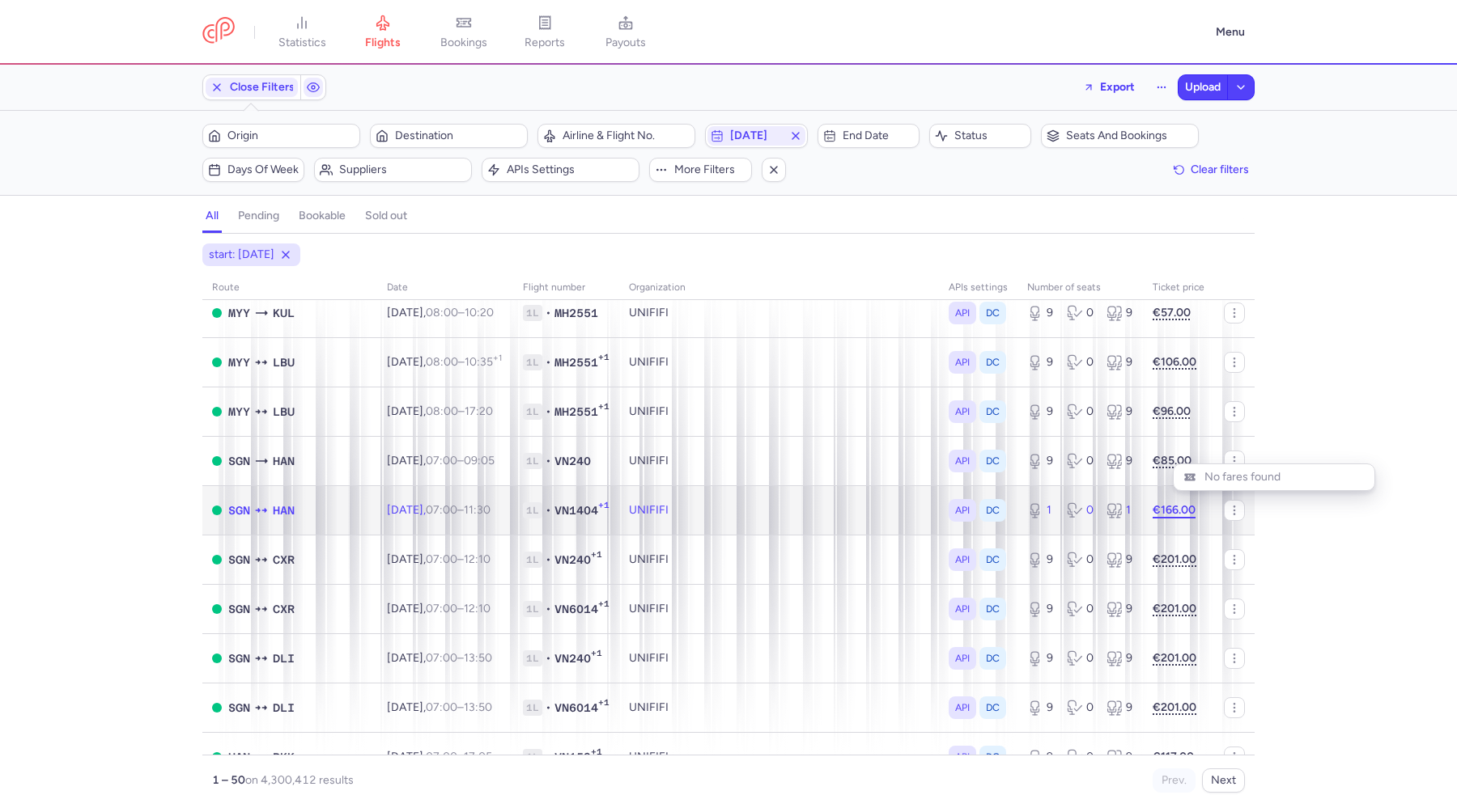
click at [1178, 515] on strong "€166.00" at bounding box center [1173, 510] width 43 height 13
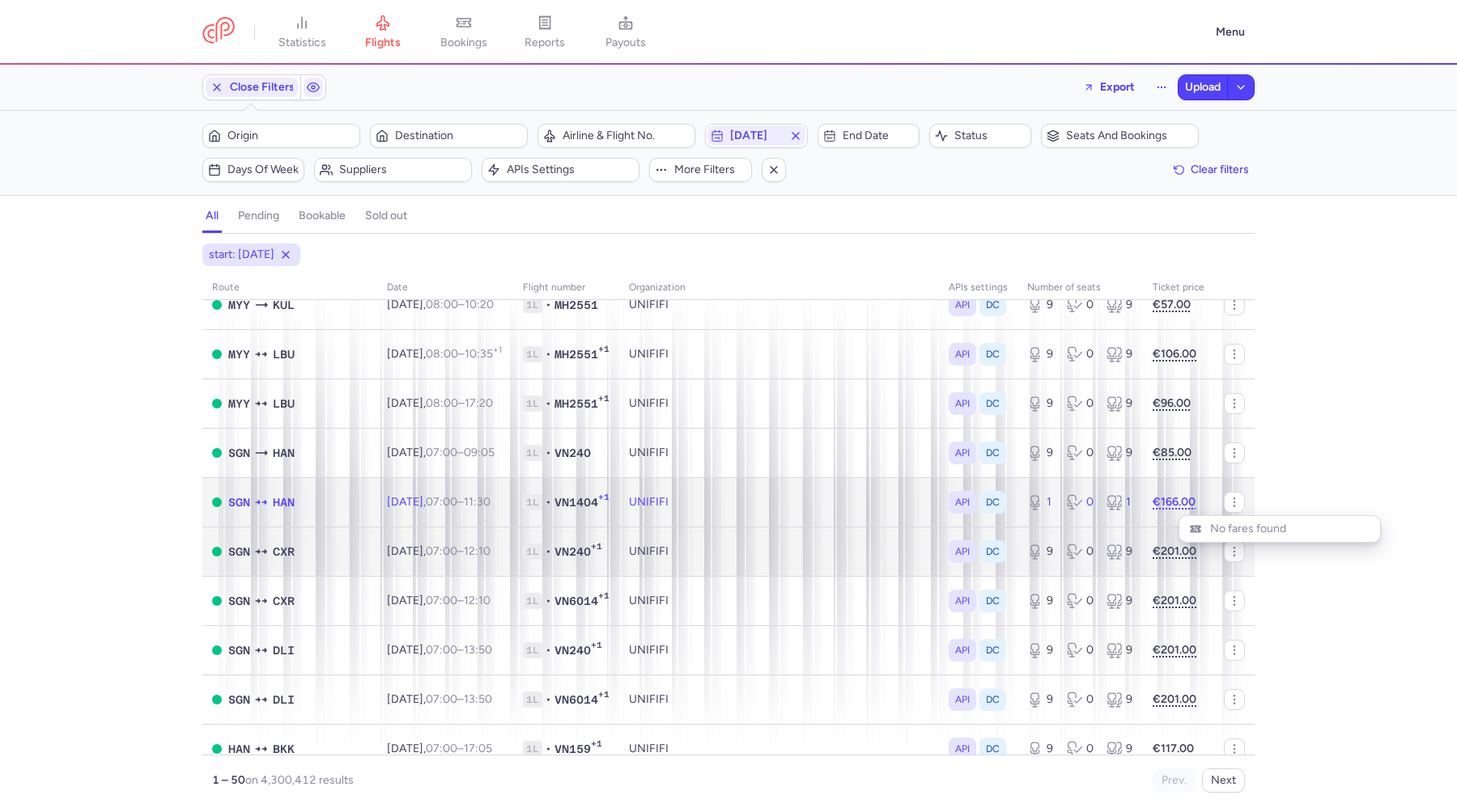
scroll to position [341, 0]
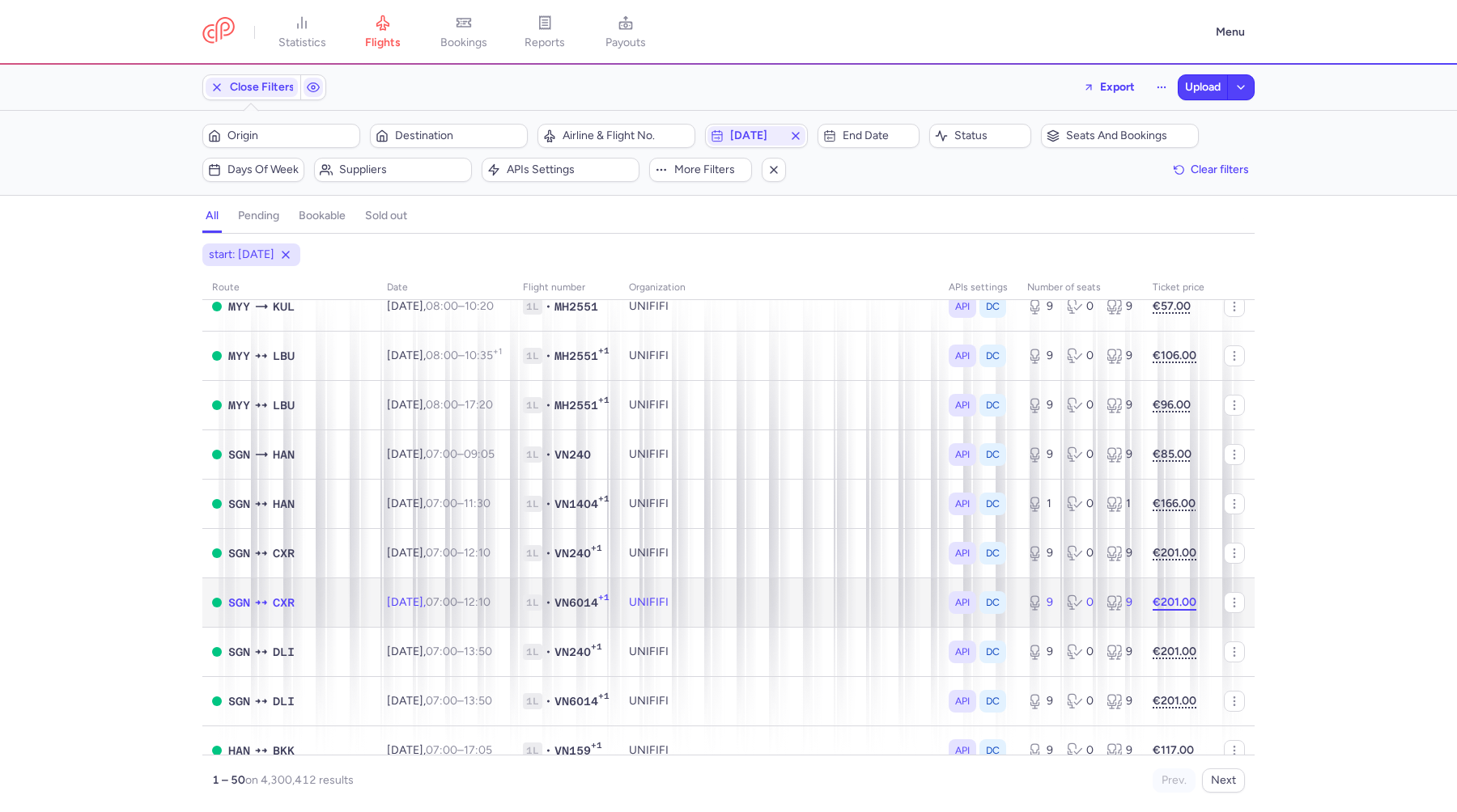
click at [1174, 604] on strong "€201.00" at bounding box center [1174, 602] width 43 height 13
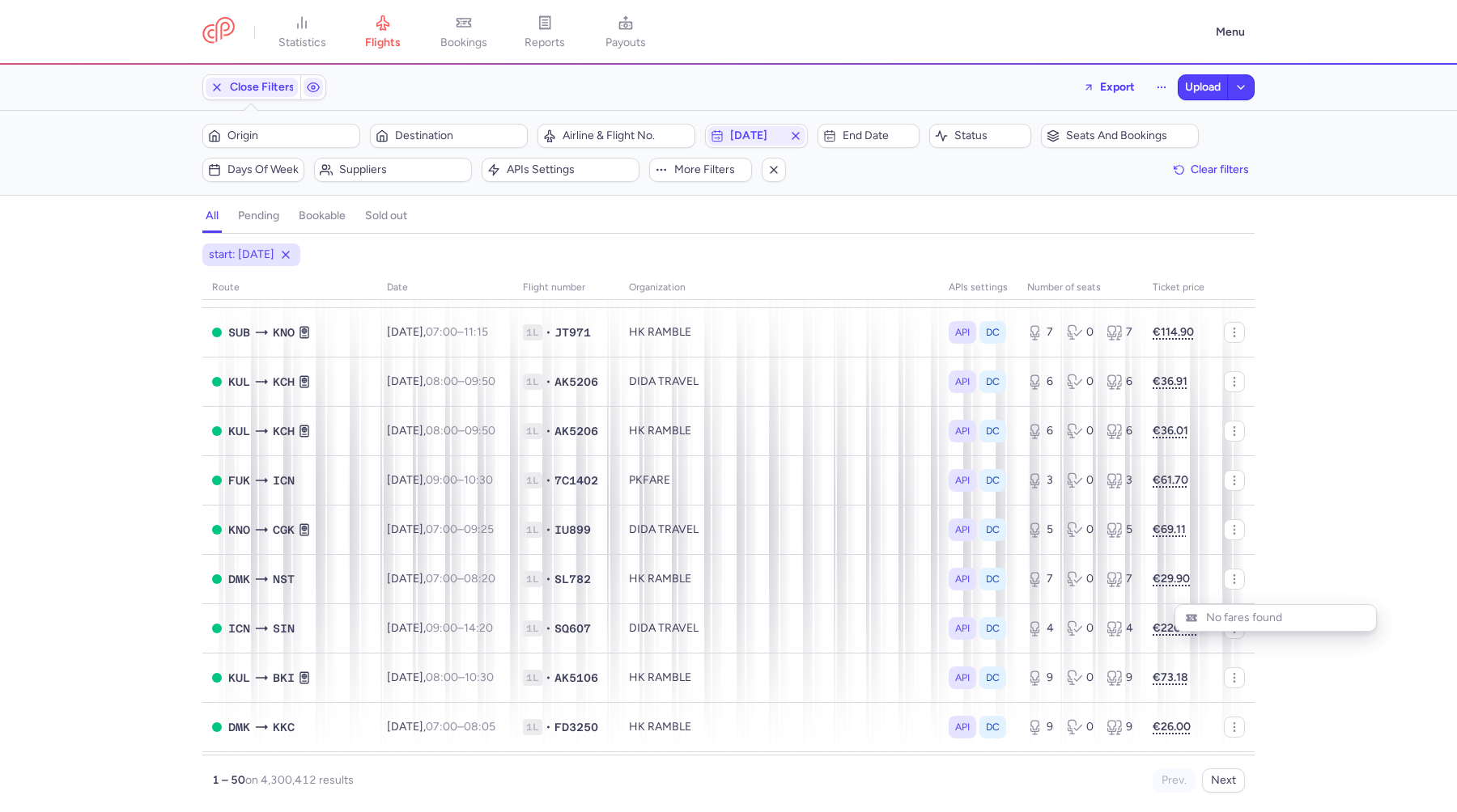
scroll to position [1461, 0]
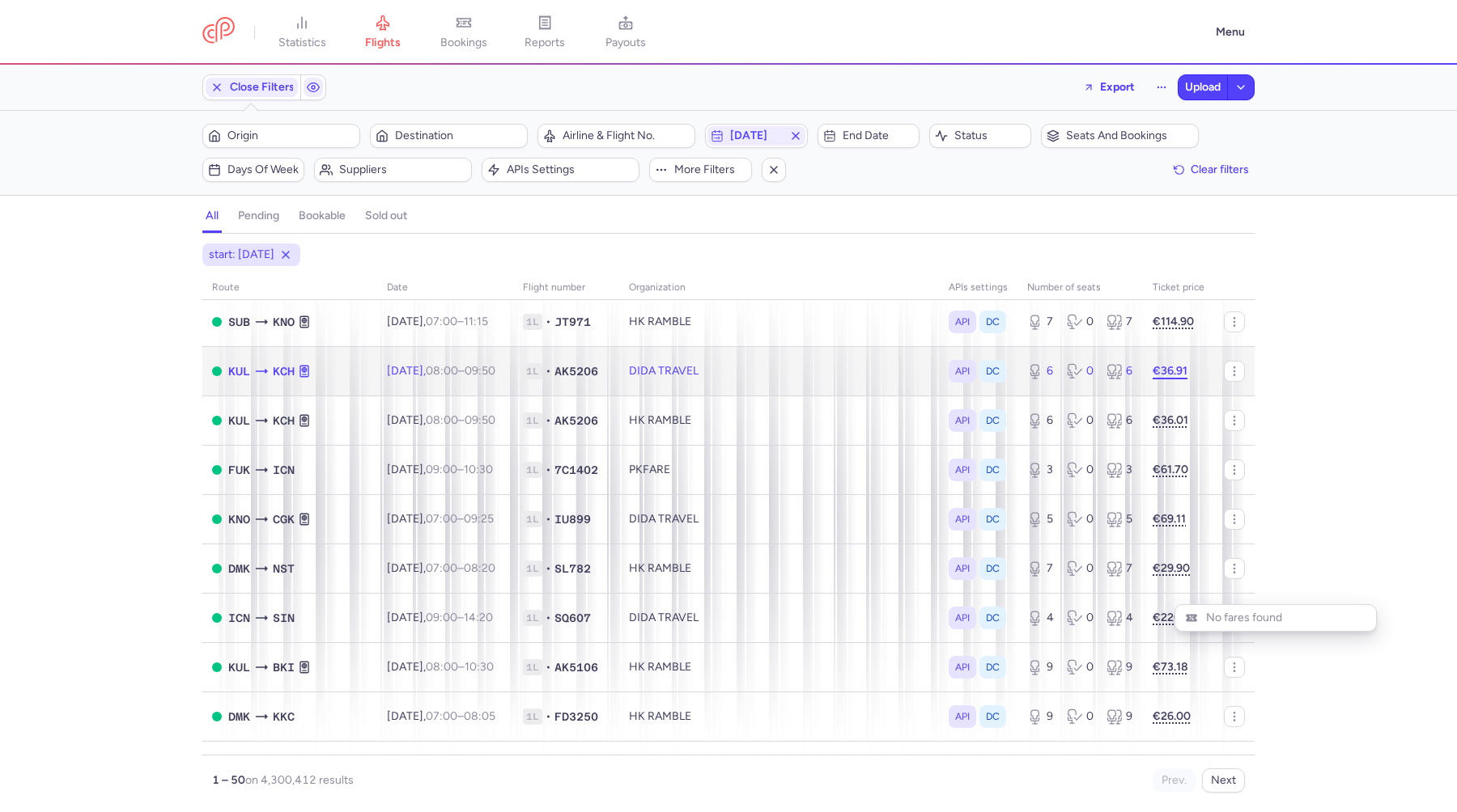
click at [1177, 372] on strong "€36.91" at bounding box center [1170, 371] width 35 height 13
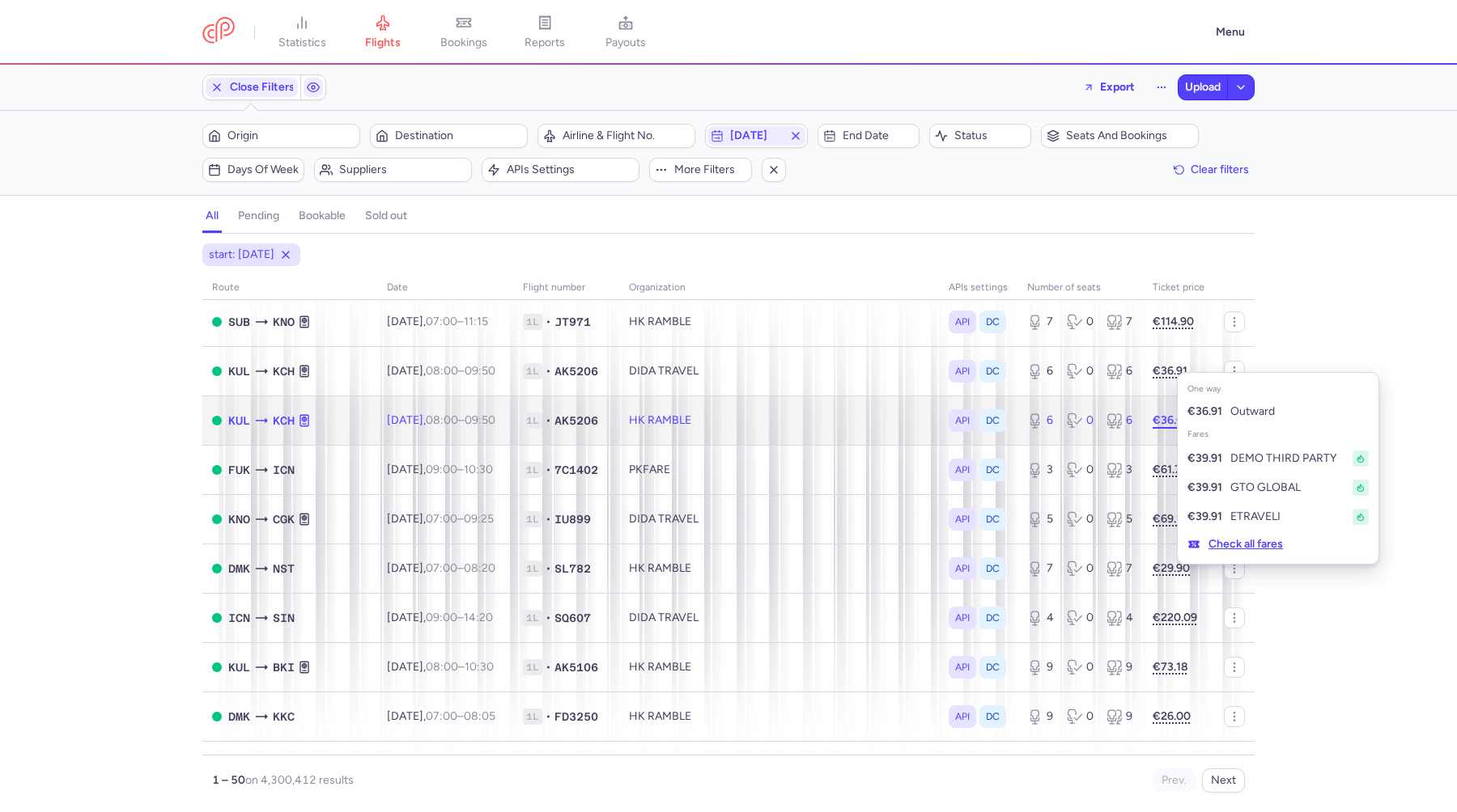
click at [1163, 424] on strong "€36.01" at bounding box center [1170, 420] width 36 height 13
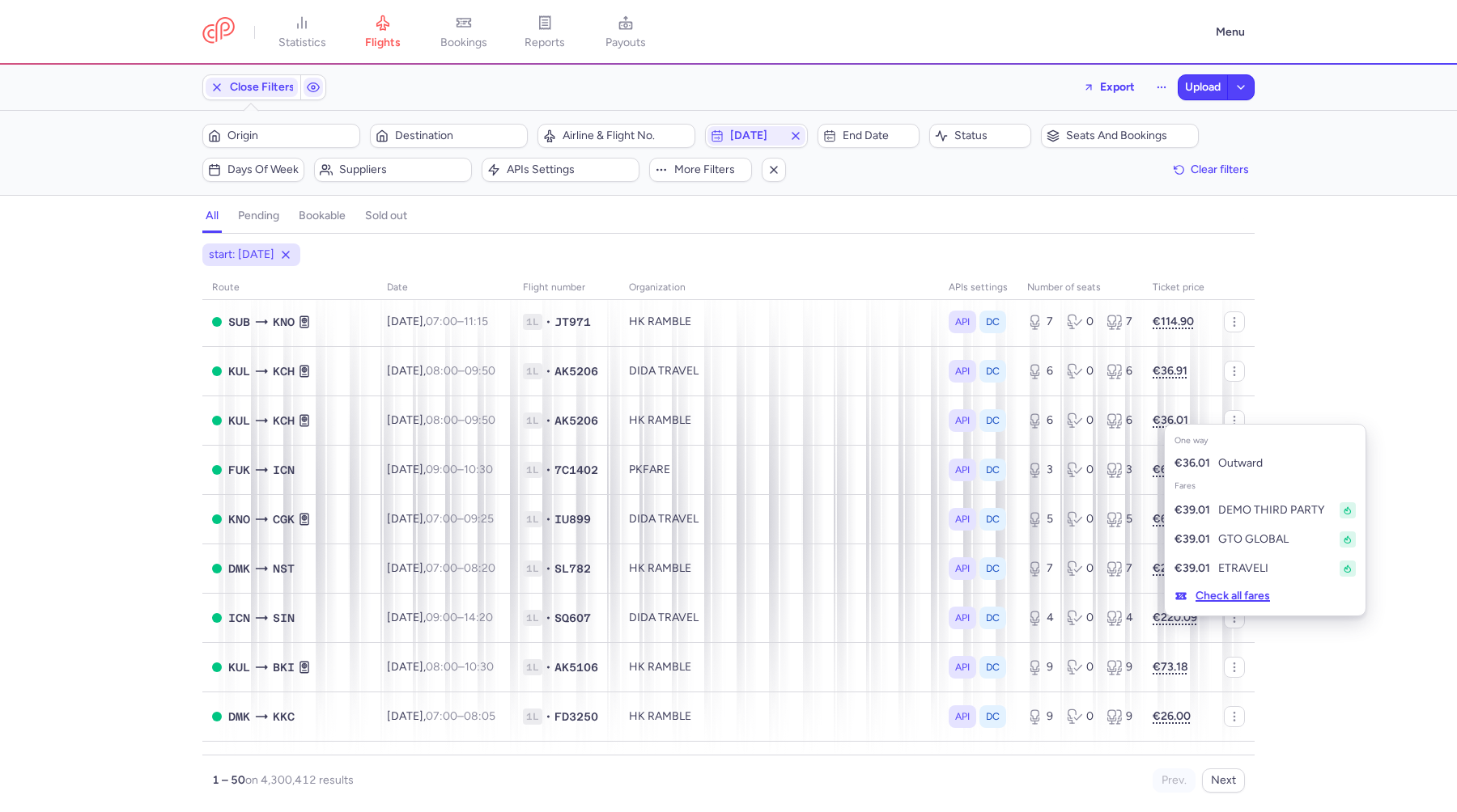
click at [1231, 601] on button "Check all fares" at bounding box center [1222, 596] width 115 height 26
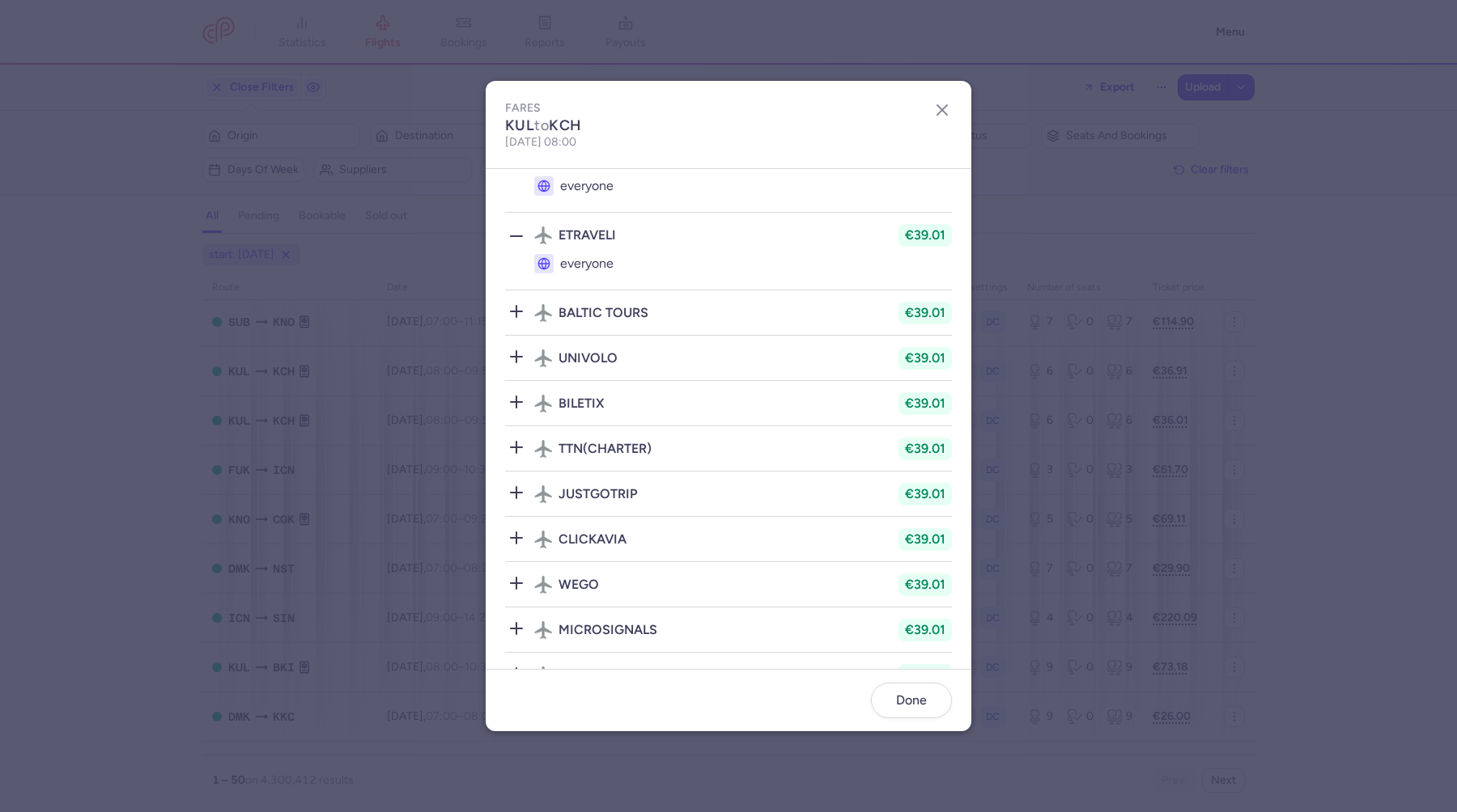
scroll to position [324, 0]
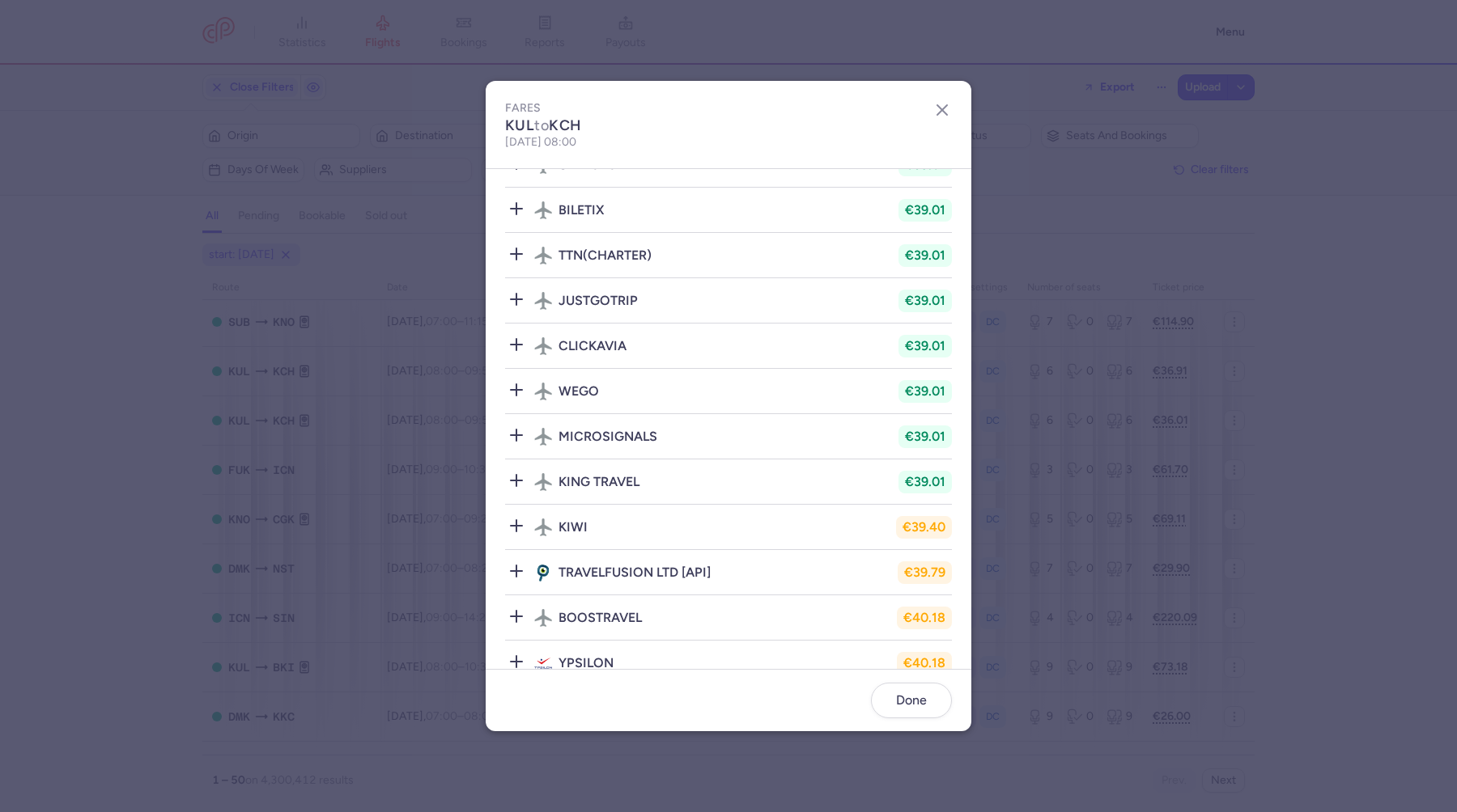
click at [517, 471] on icon at bounding box center [515, 480] width 19 height 19
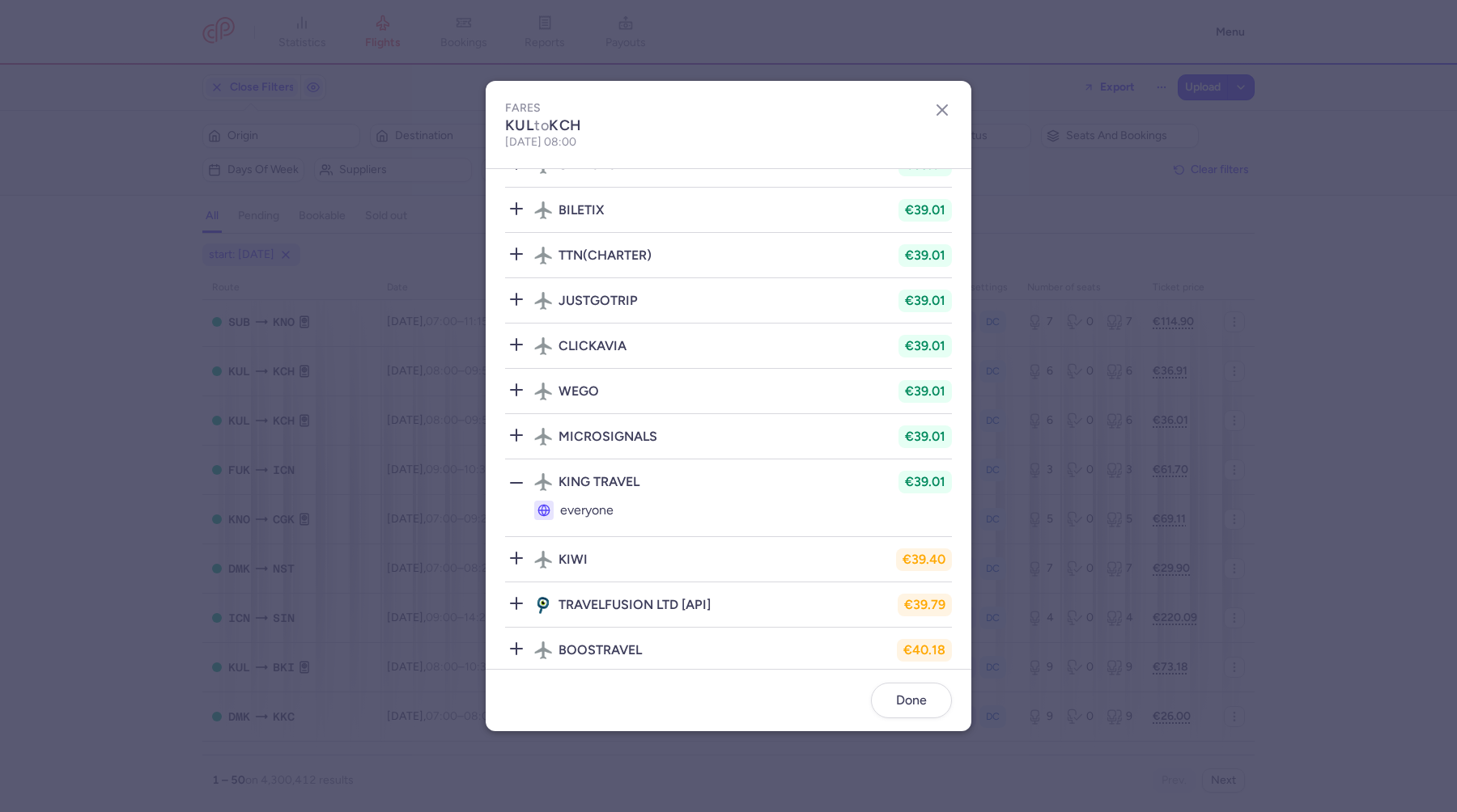
click at [517, 434] on icon at bounding box center [515, 434] width 19 height 19
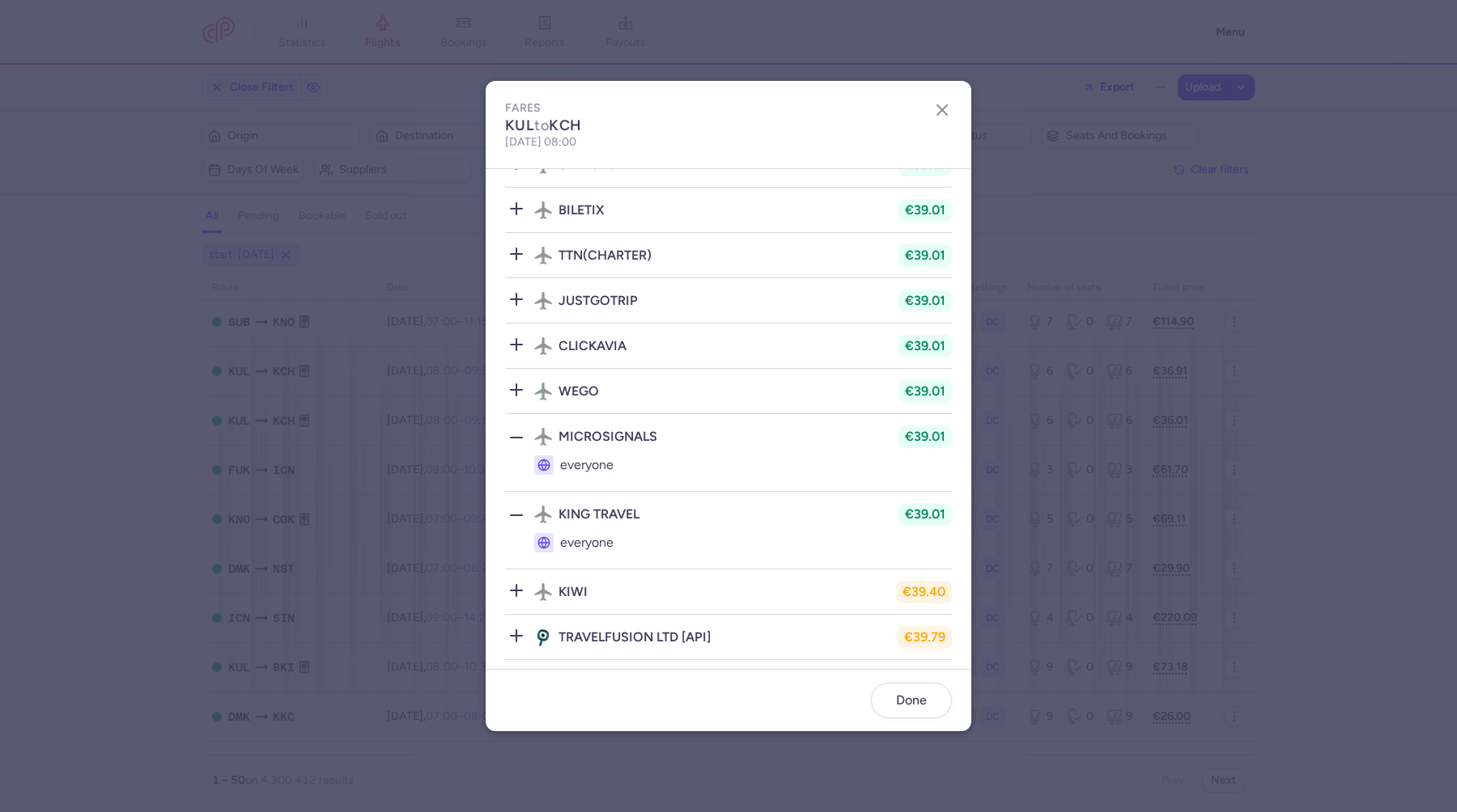
click at [517, 391] on icon at bounding box center [515, 389] width 19 height 19
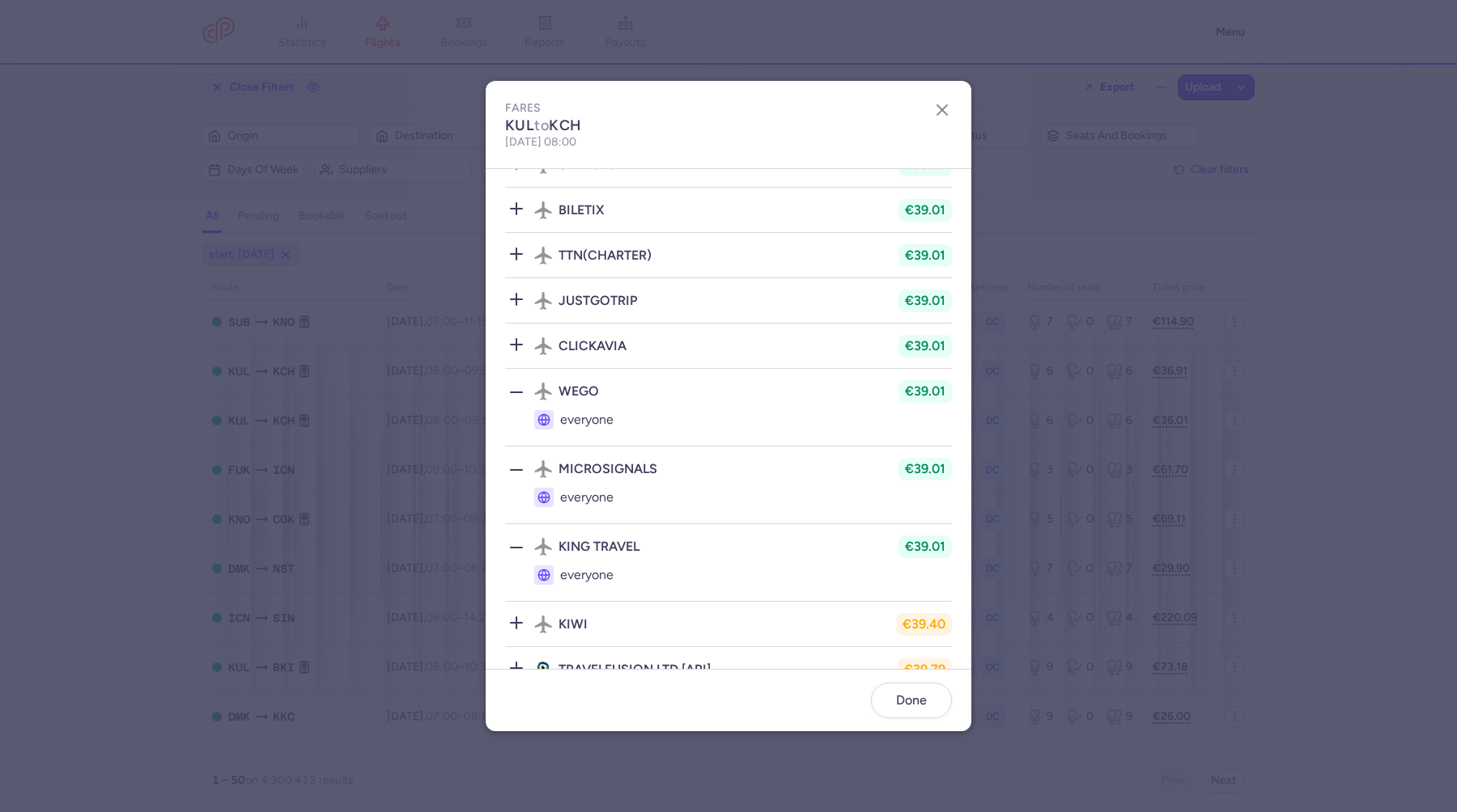
click at [515, 348] on icon at bounding box center [515, 344] width 19 height 19
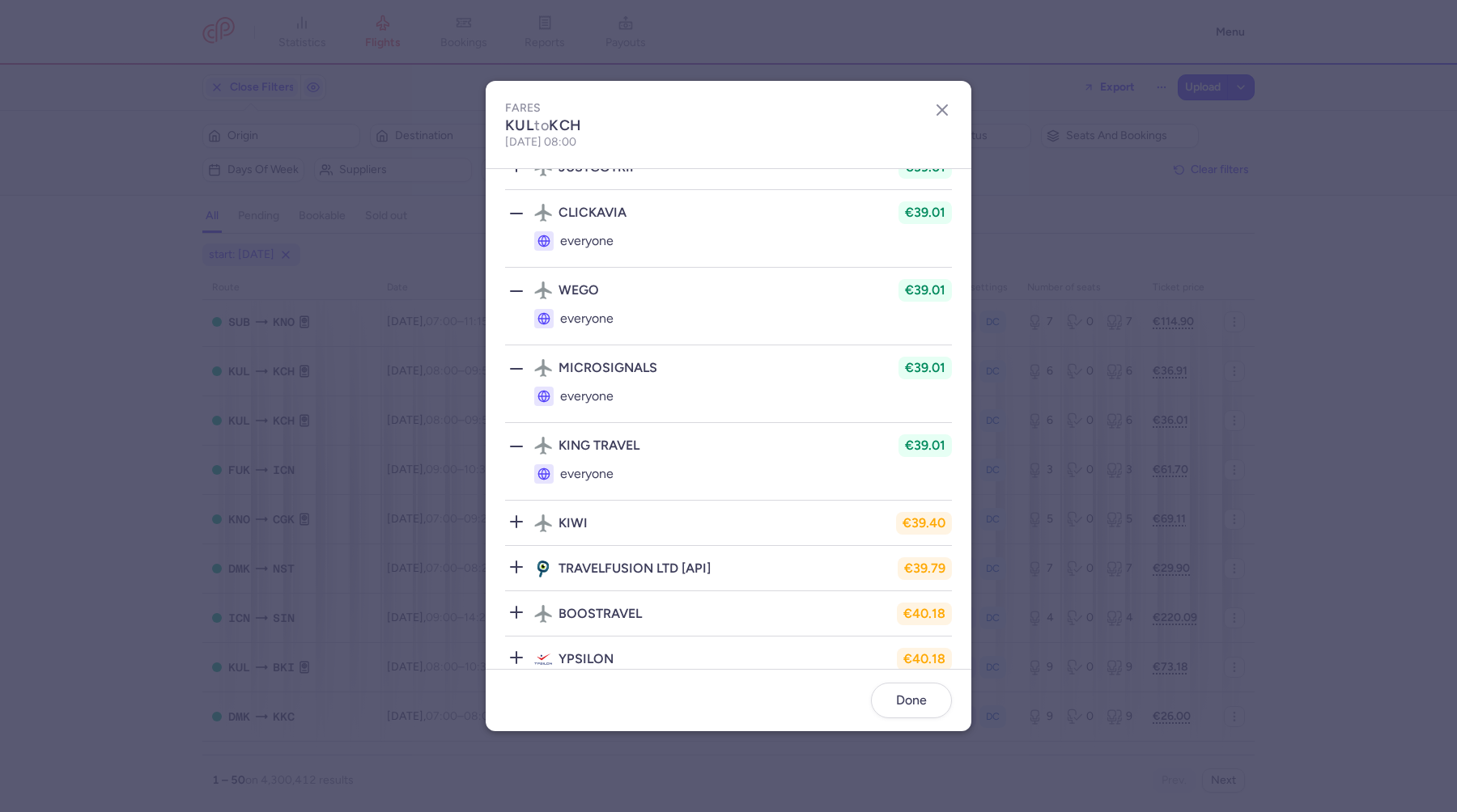
scroll to position [534, 0]
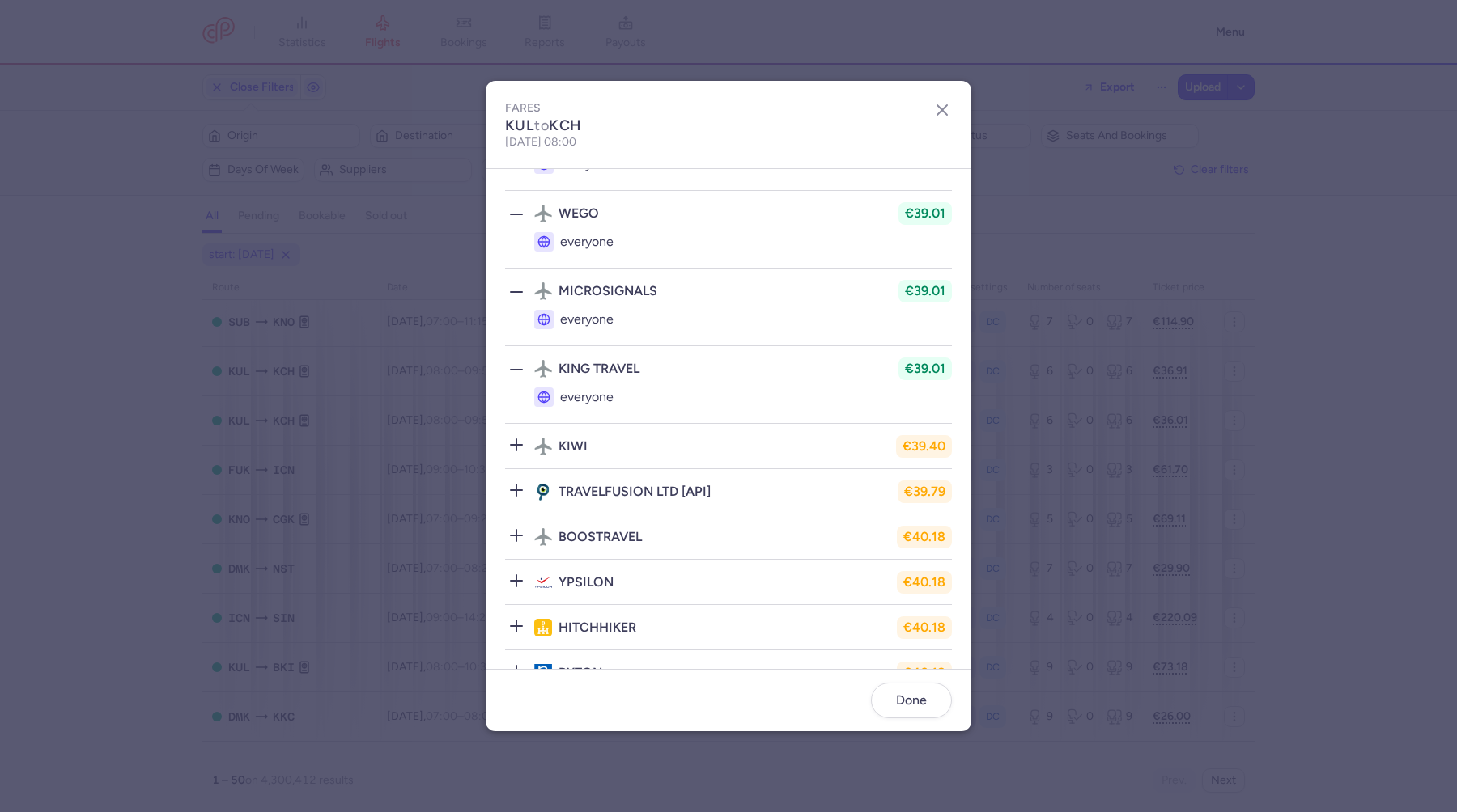
click at [517, 486] on icon at bounding box center [515, 489] width 19 height 19
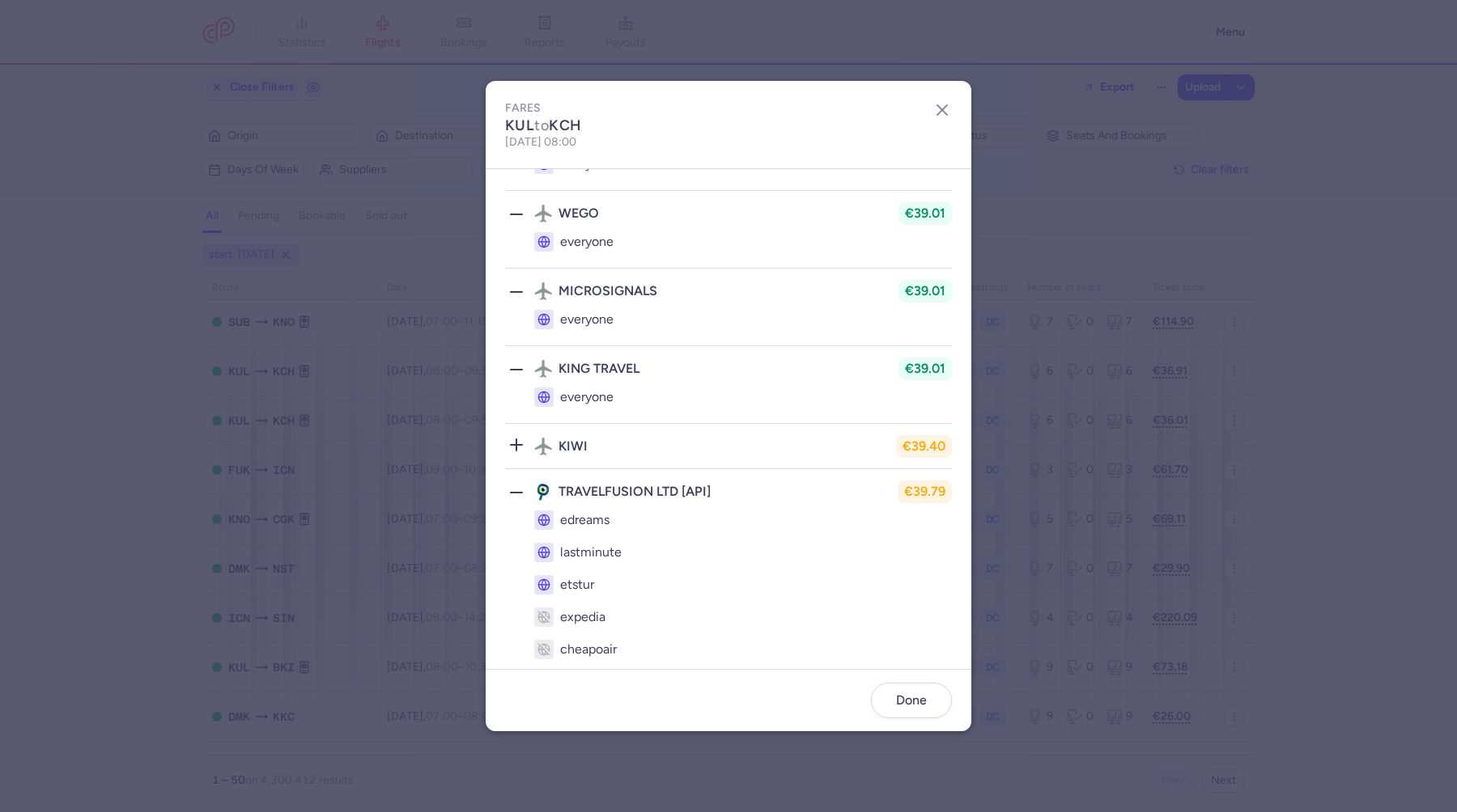
click at [517, 435] on icon at bounding box center [515, 444] width 19 height 19
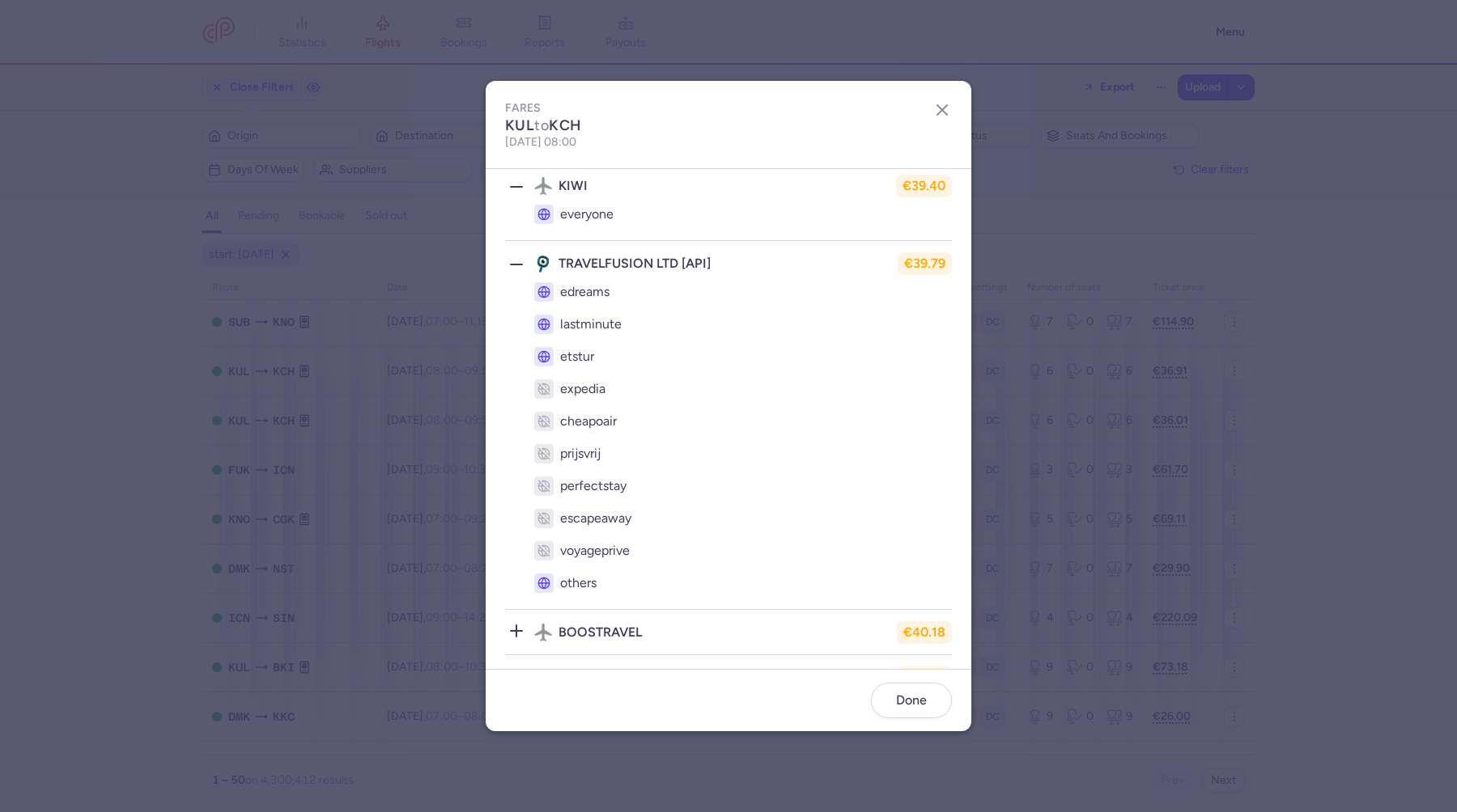
scroll to position [796, 0]
click at [942, 103] on icon "button" at bounding box center [942, 109] width 19 height 19
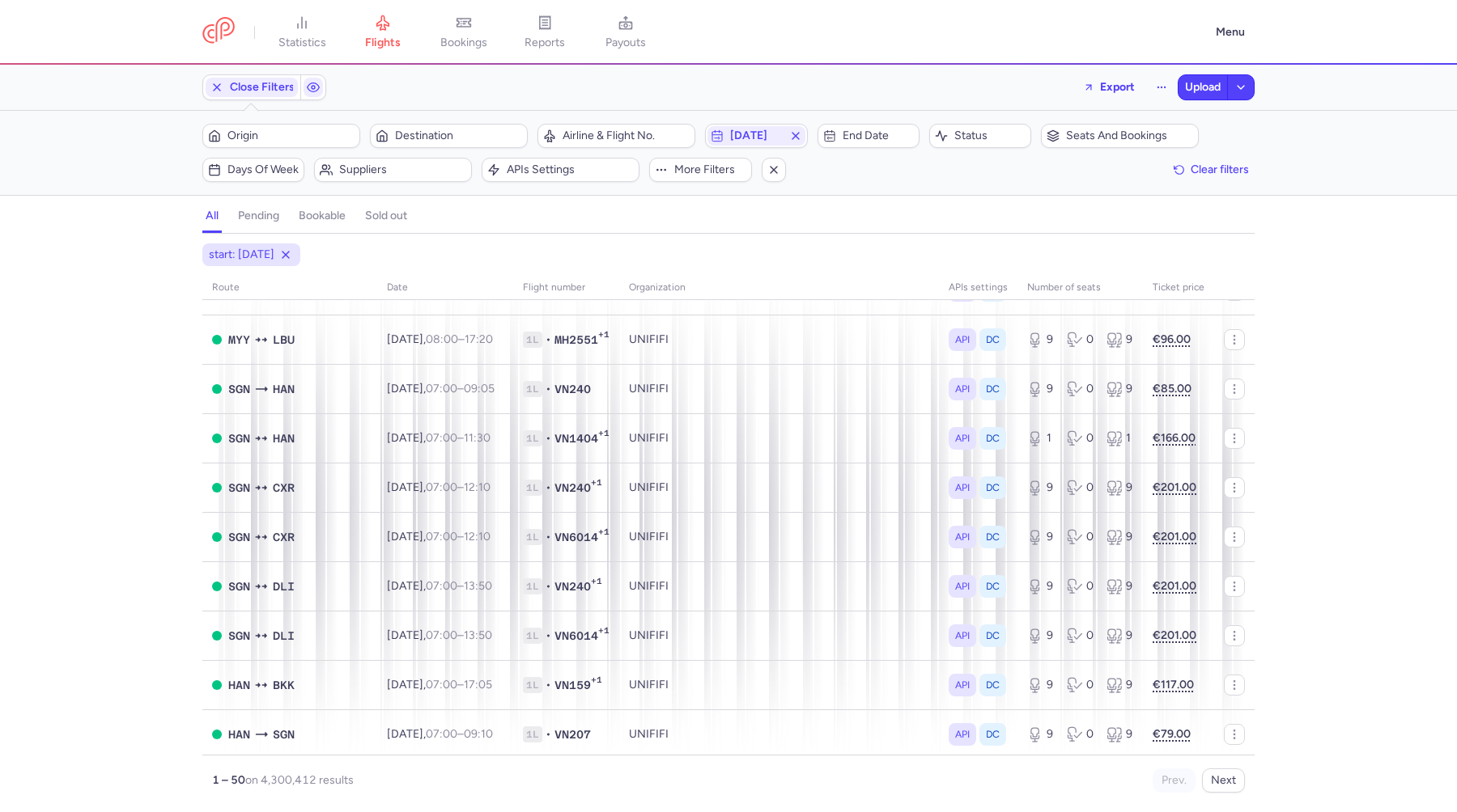
scroll to position [305, 0]
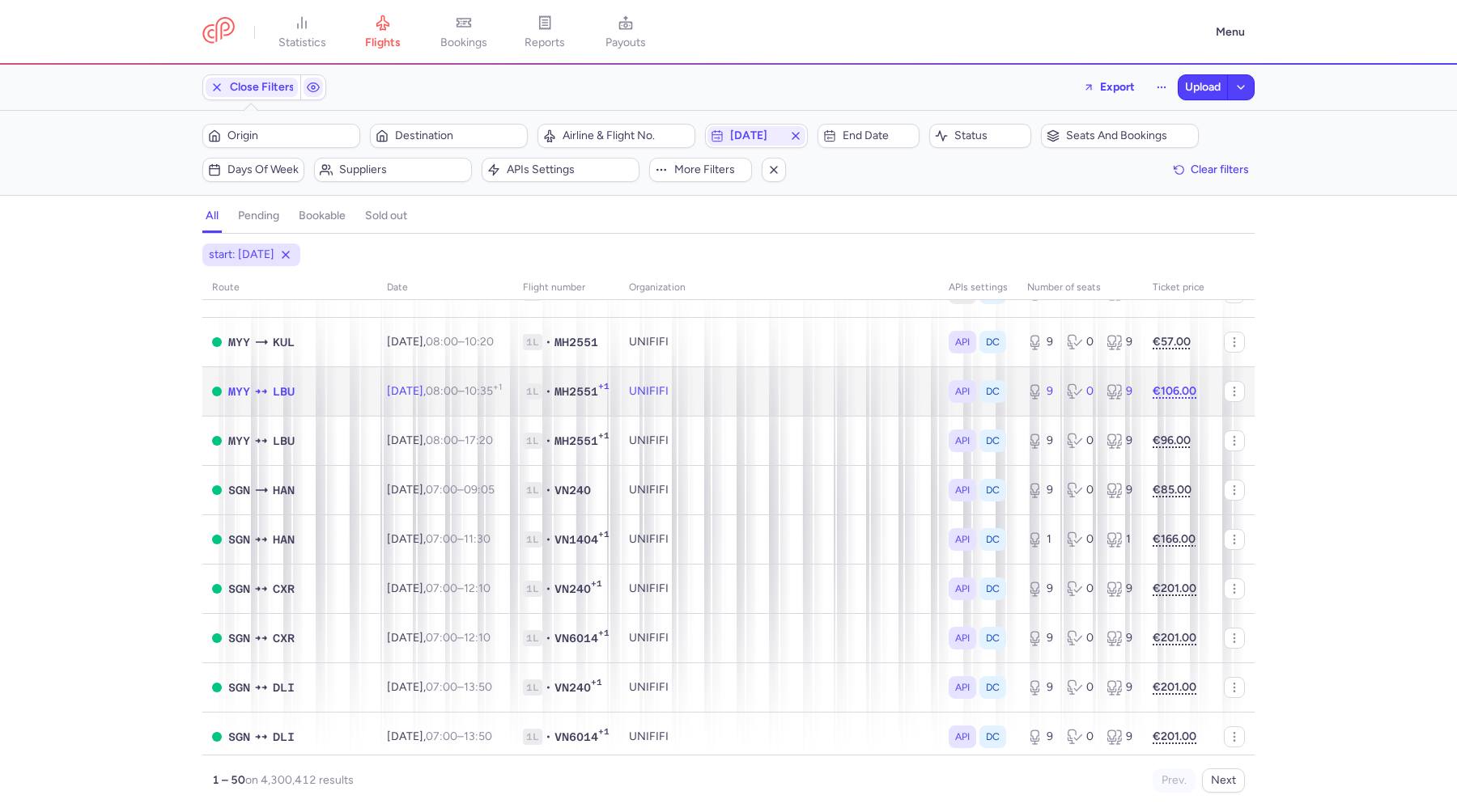
click at [846, 383] on td "UNIFIFI" at bounding box center [778, 391] width 319 height 49
select select "hours"
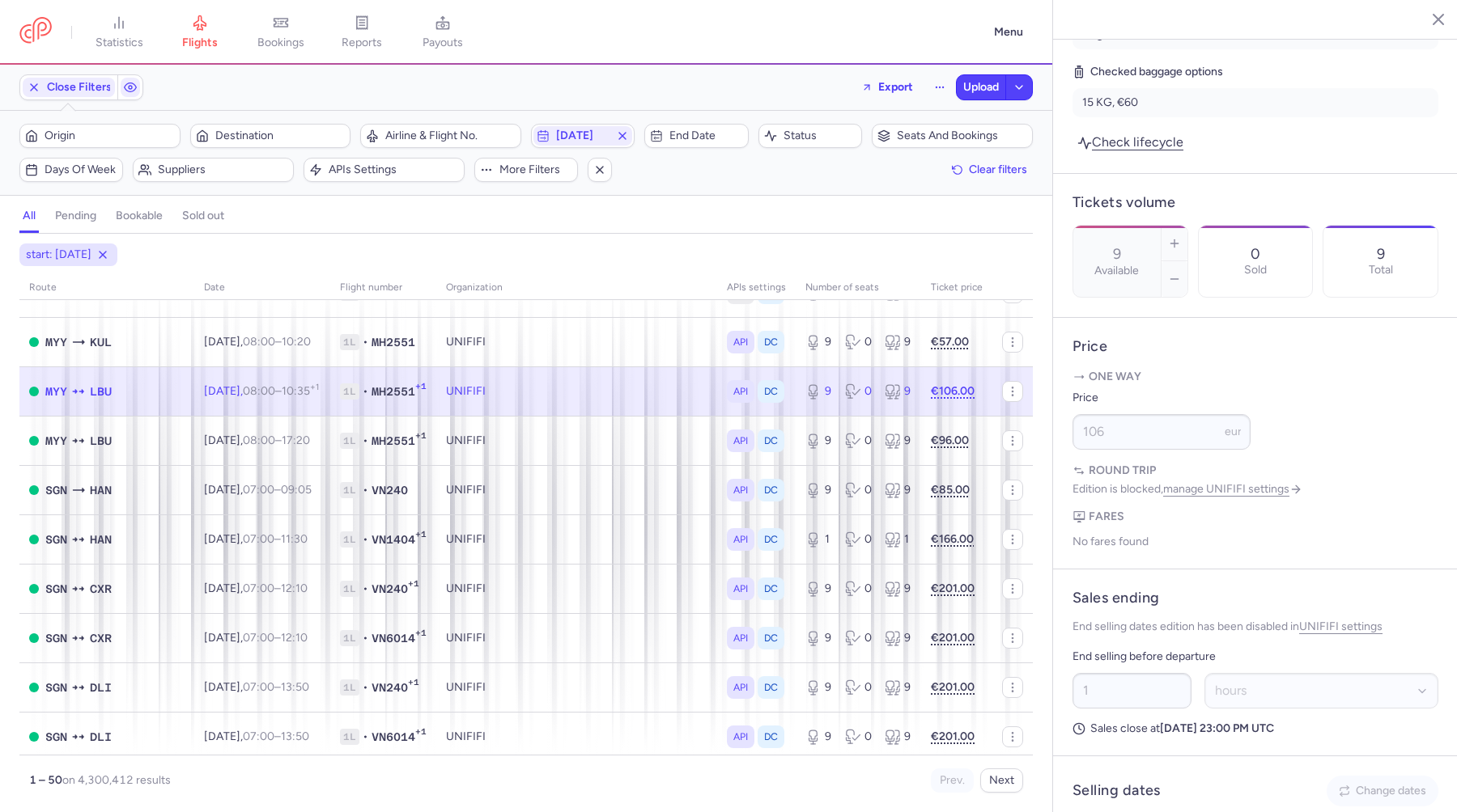
scroll to position [402, 0]
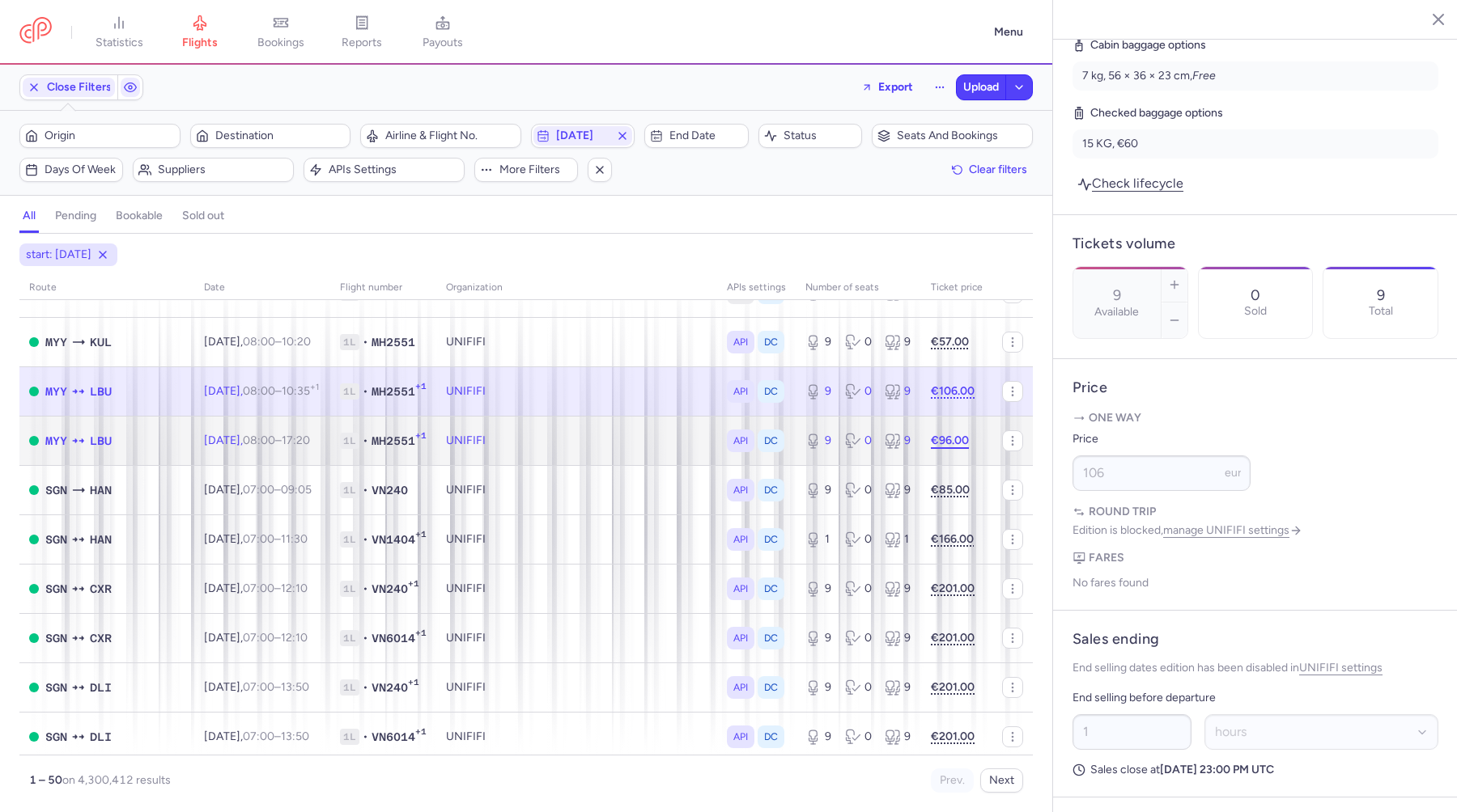
click at [956, 444] on strong "€96.00" at bounding box center [950, 440] width 38 height 13
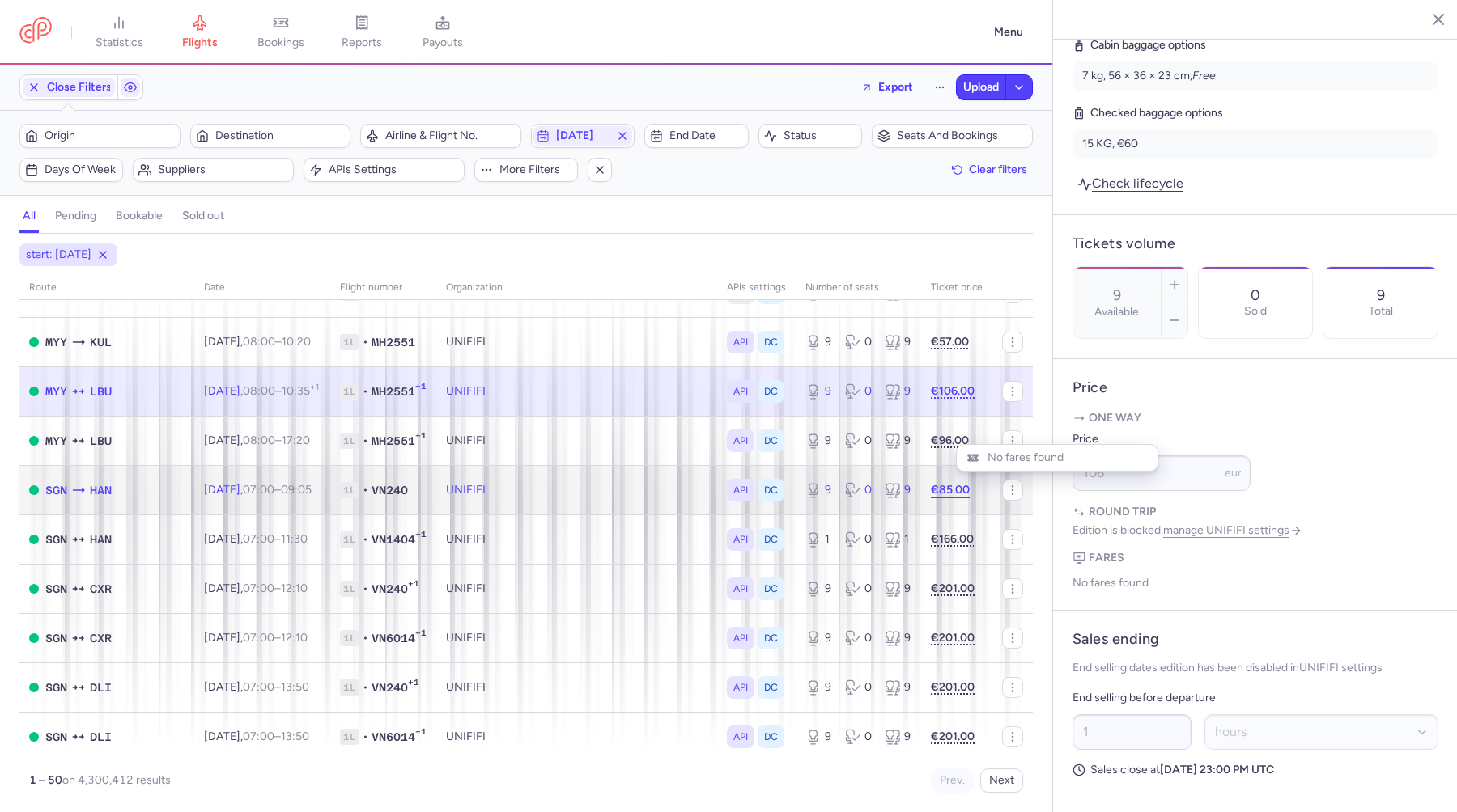
click at [946, 491] on strong "€85.00" at bounding box center [950, 489] width 39 height 13
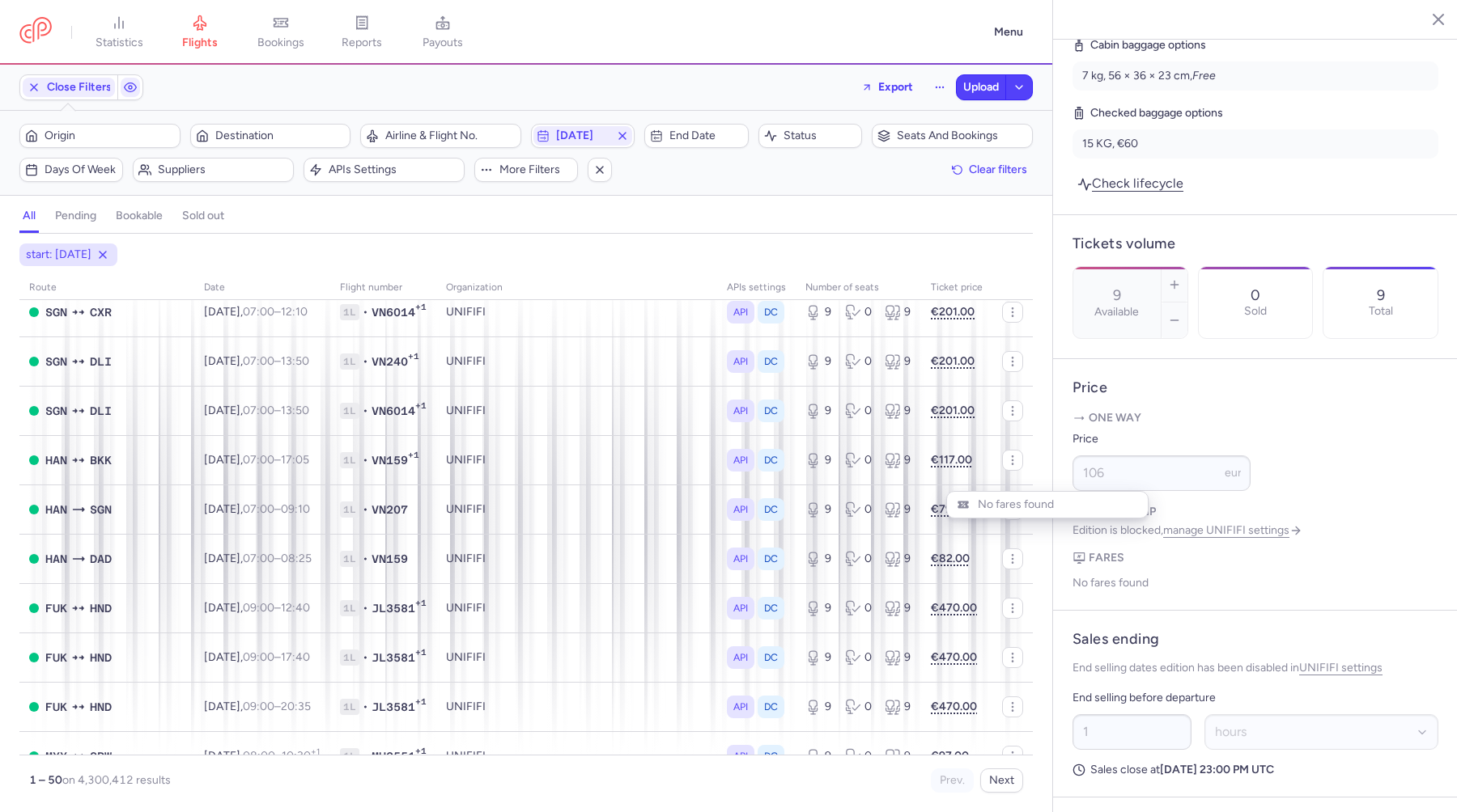
scroll to position [704, 0]
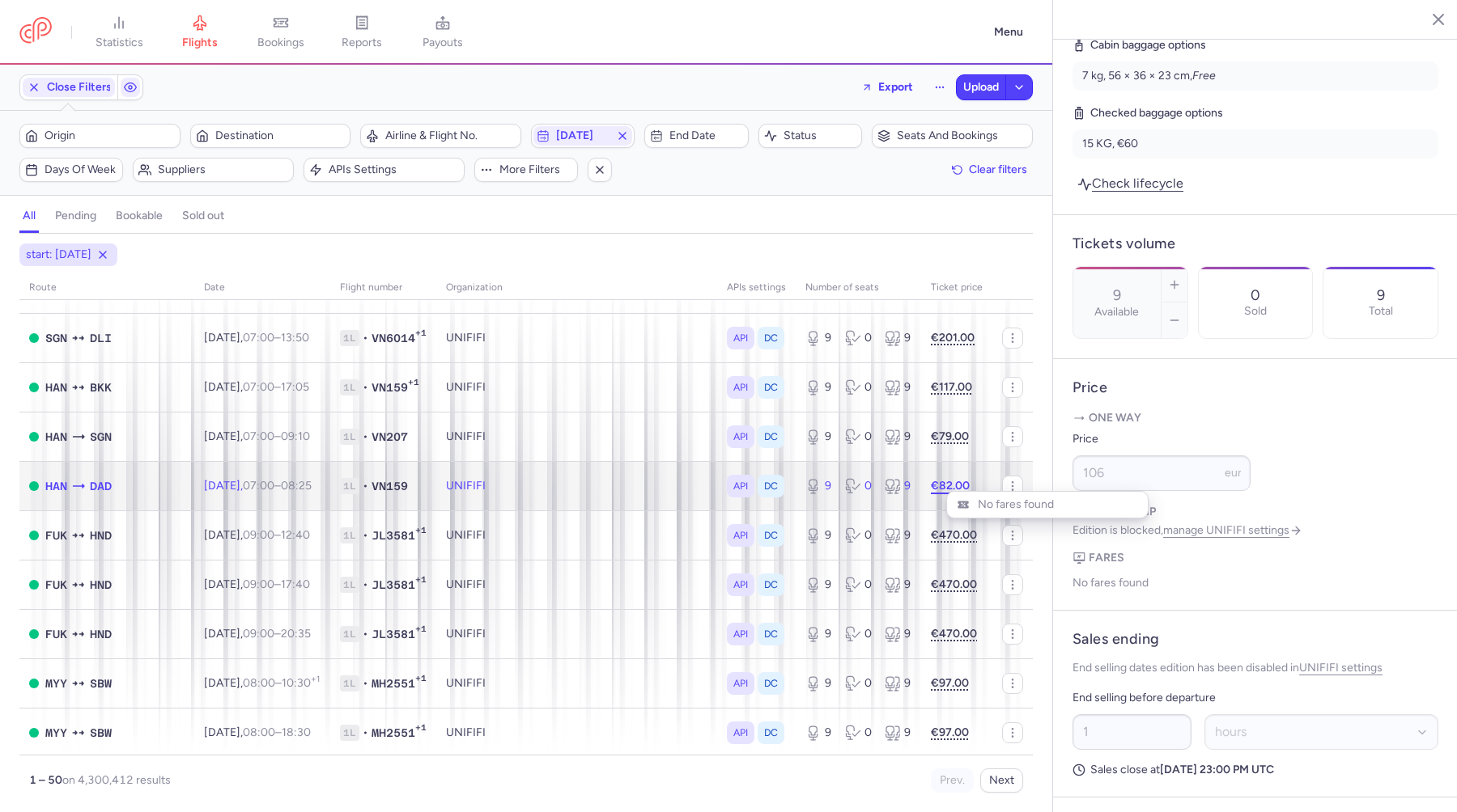
click at [950, 488] on strong "€82.00" at bounding box center [950, 485] width 39 height 13
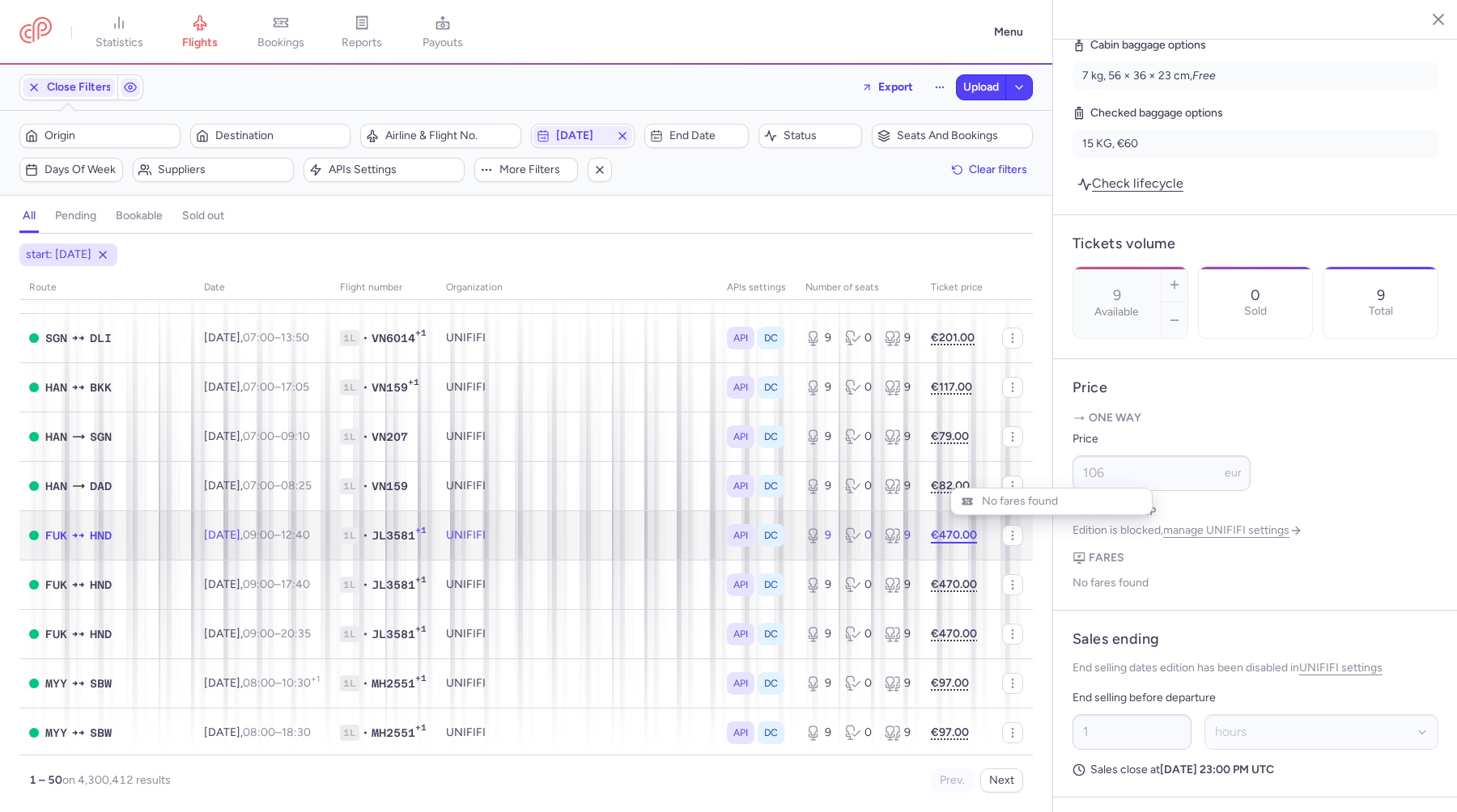
click at [946, 534] on strong "€470.00" at bounding box center [953, 535] width 46 height 13
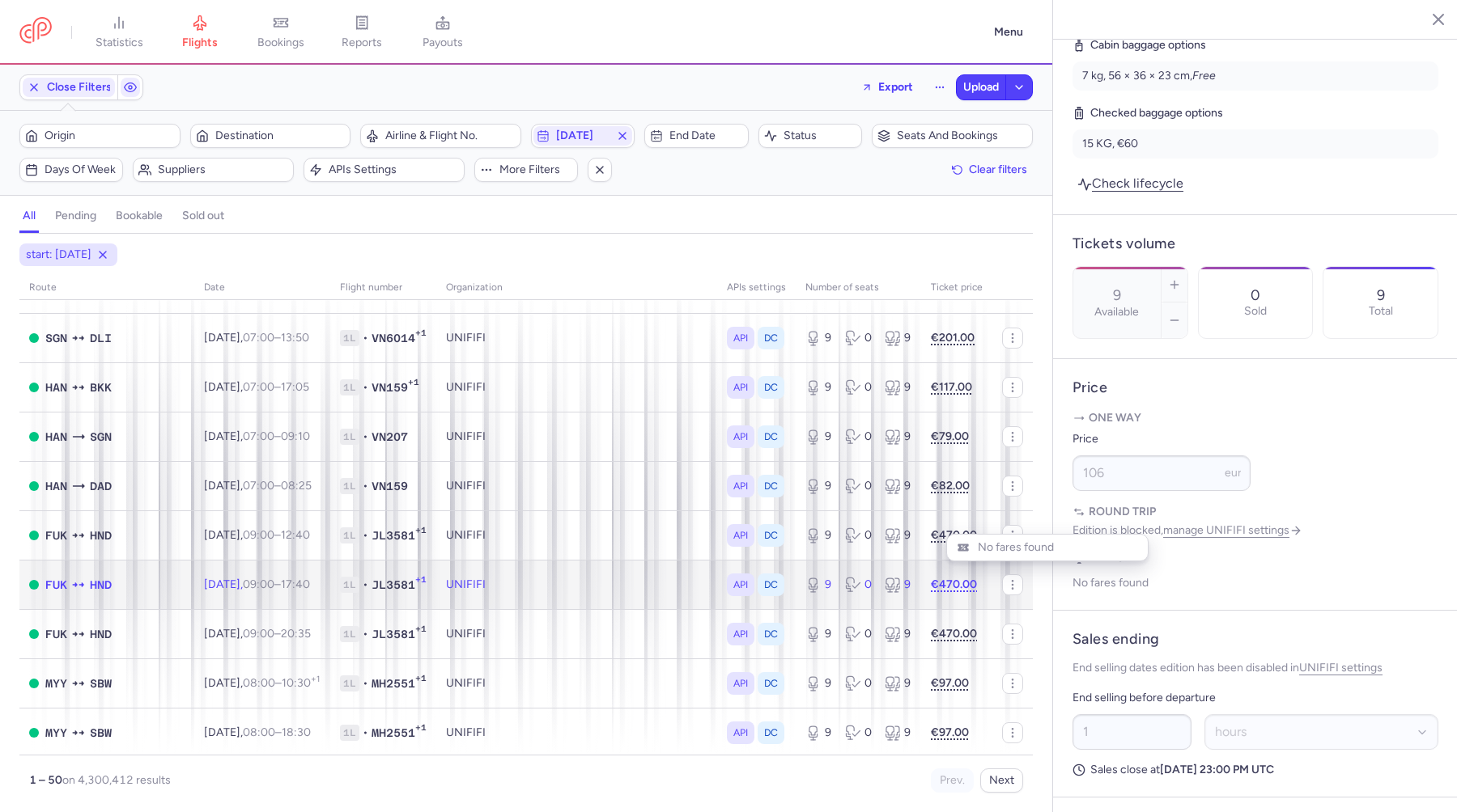
click at [946, 569] on td "€470.00" at bounding box center [956, 584] width 71 height 49
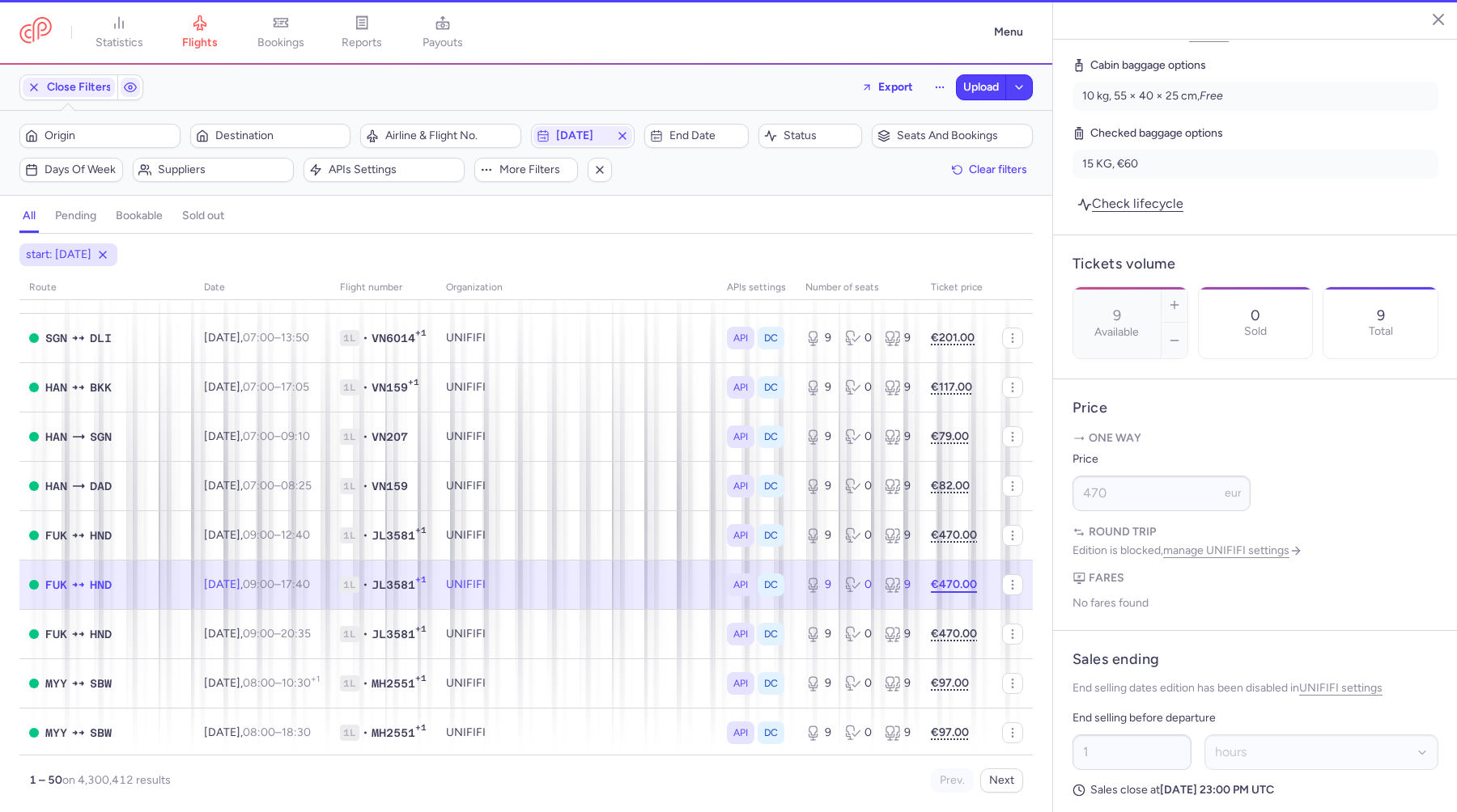
click at [946, 578] on strong "€470.00" at bounding box center [953, 584] width 46 height 13
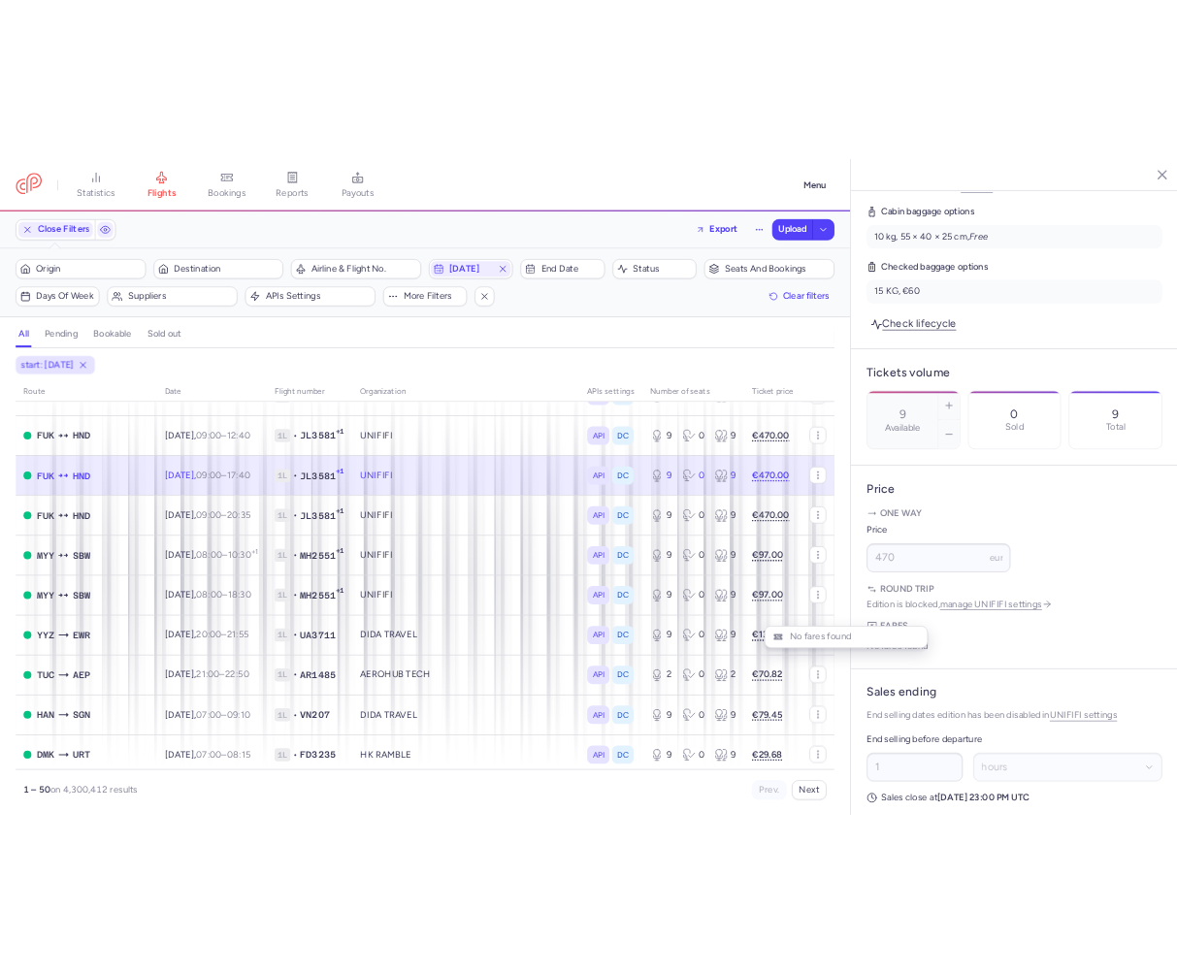
scroll to position [1121, 0]
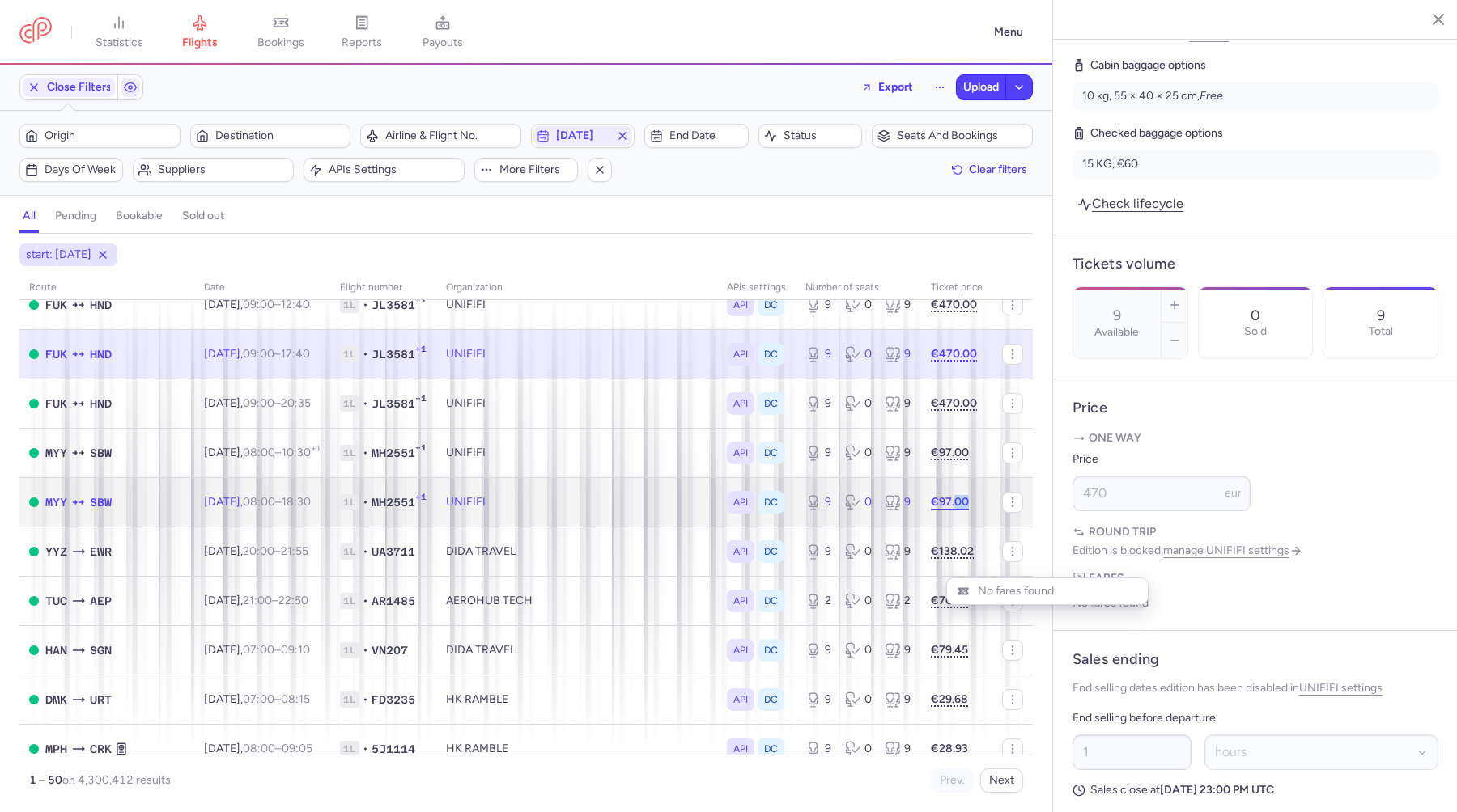
click at [954, 509] on strong "€97.00" at bounding box center [950, 502] width 38 height 13
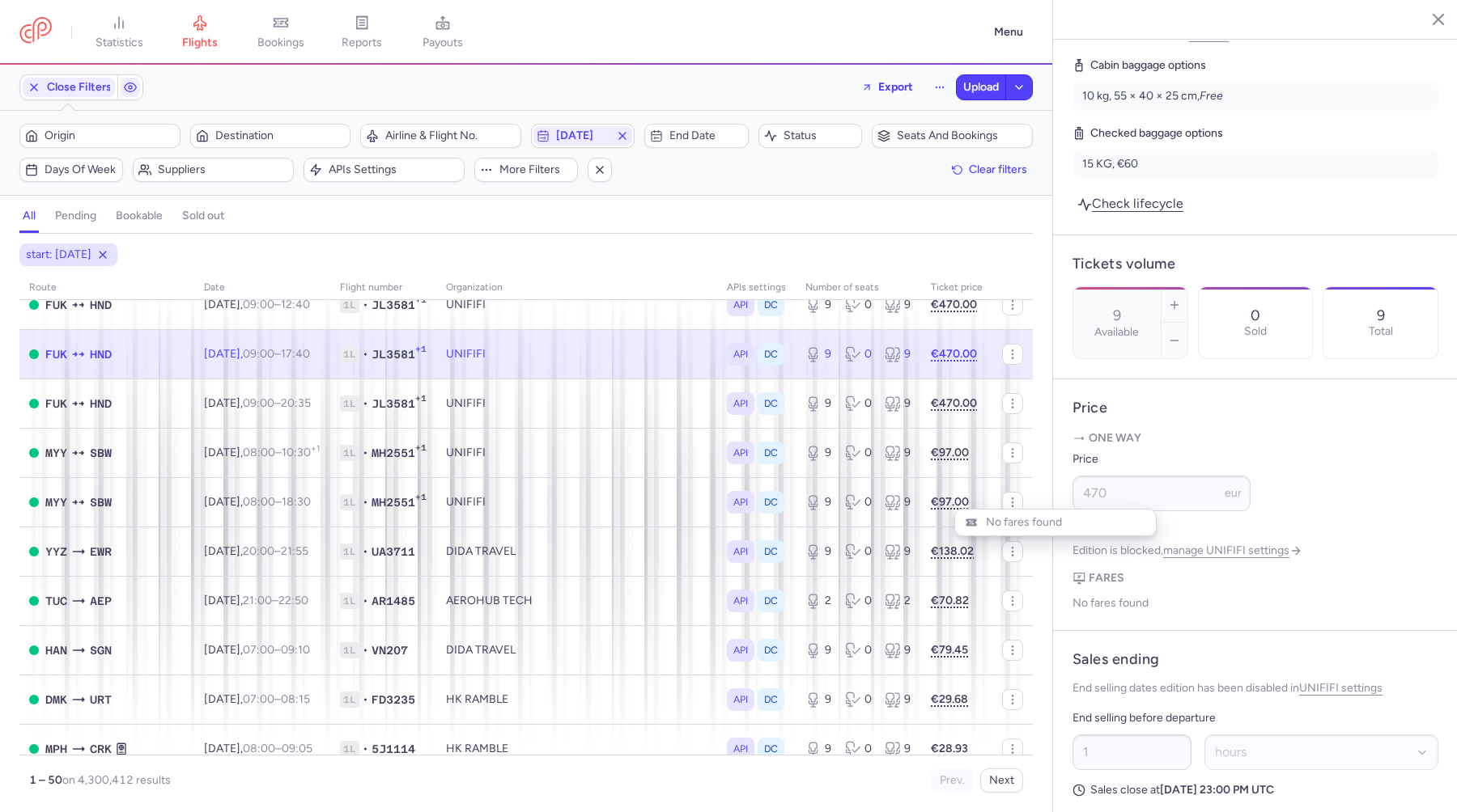
click at [1258, 379] on article "Price One way Price 470 eur Round trip Edition is blocked, manage UNIFIFI setti…" at bounding box center [1254, 505] width 404 height 253
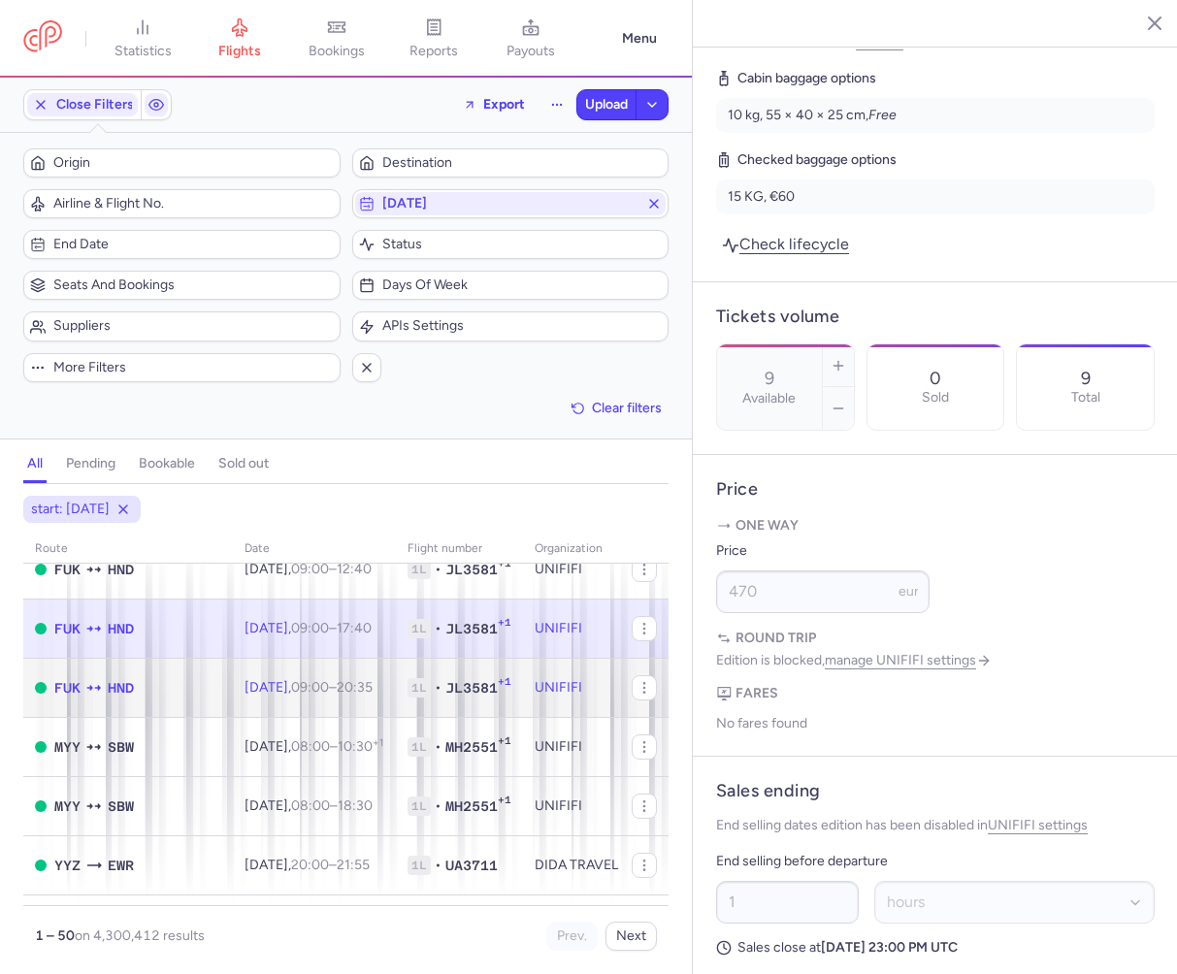
click at [577, 680] on td "UNIFIFI" at bounding box center [668, 688] width 291 height 59
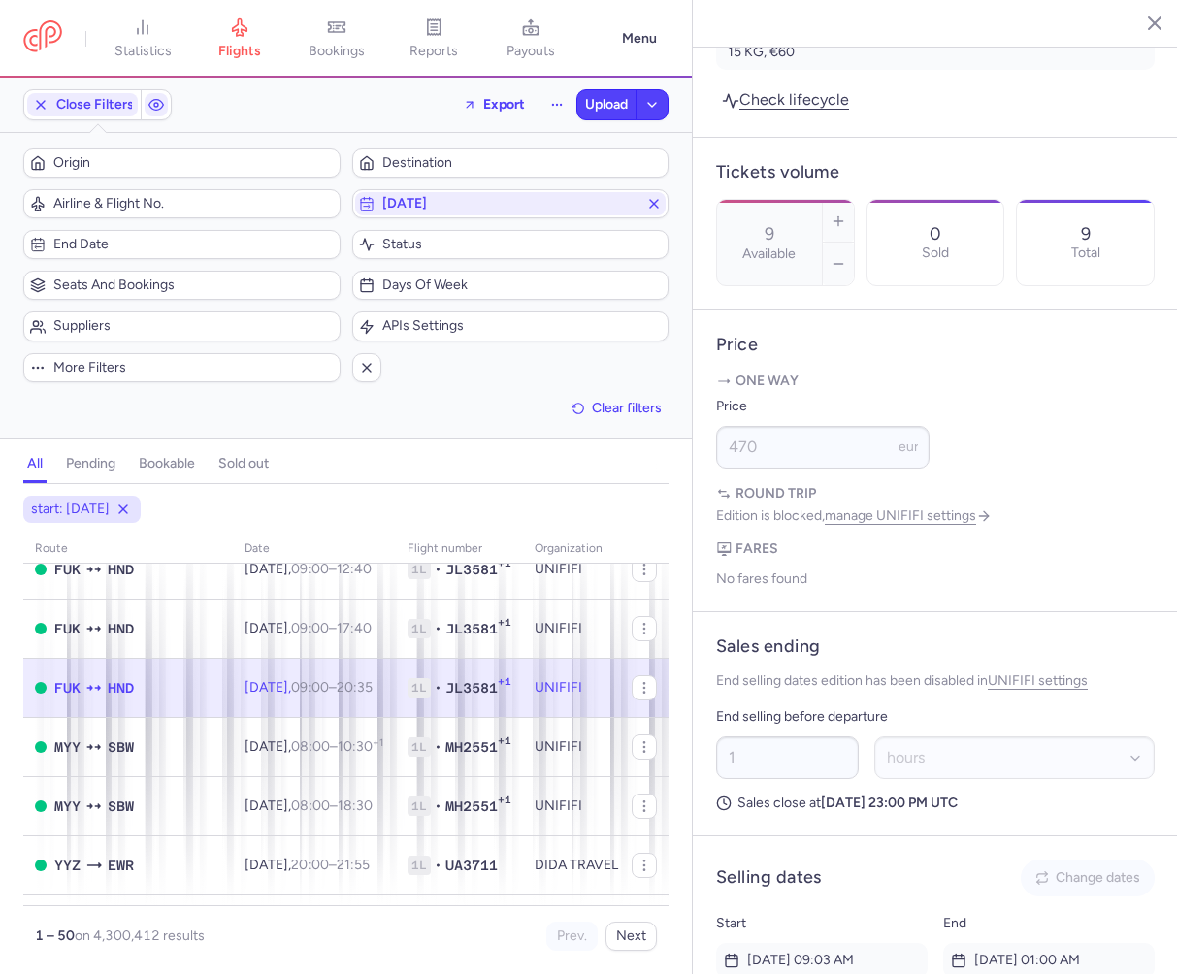
scroll to position [629, 0]
click at [61, 107] on span "Close Filters" at bounding box center [95, 105] width 78 height 16
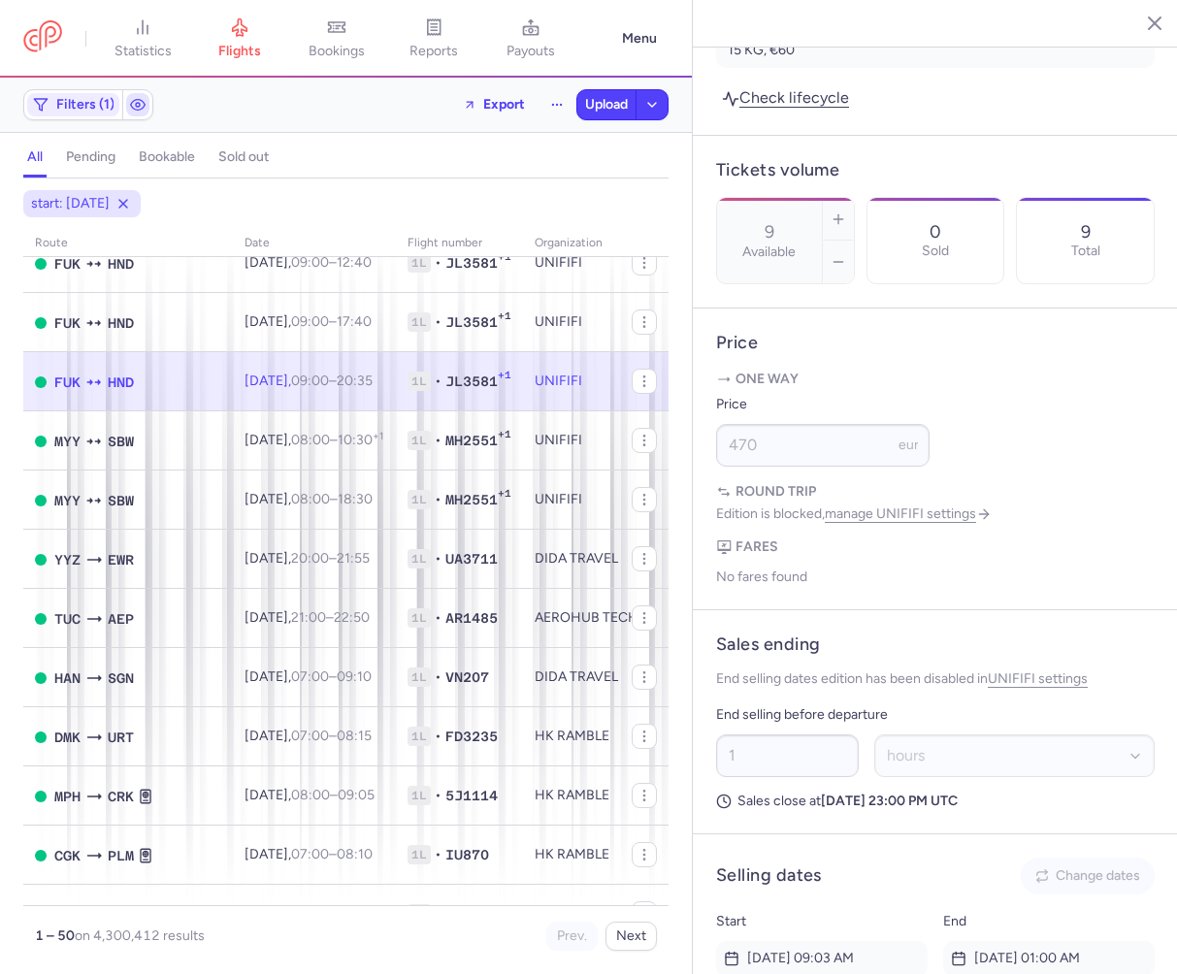
click at [131, 101] on icon "button" at bounding box center [138, 105] width 16 height 16
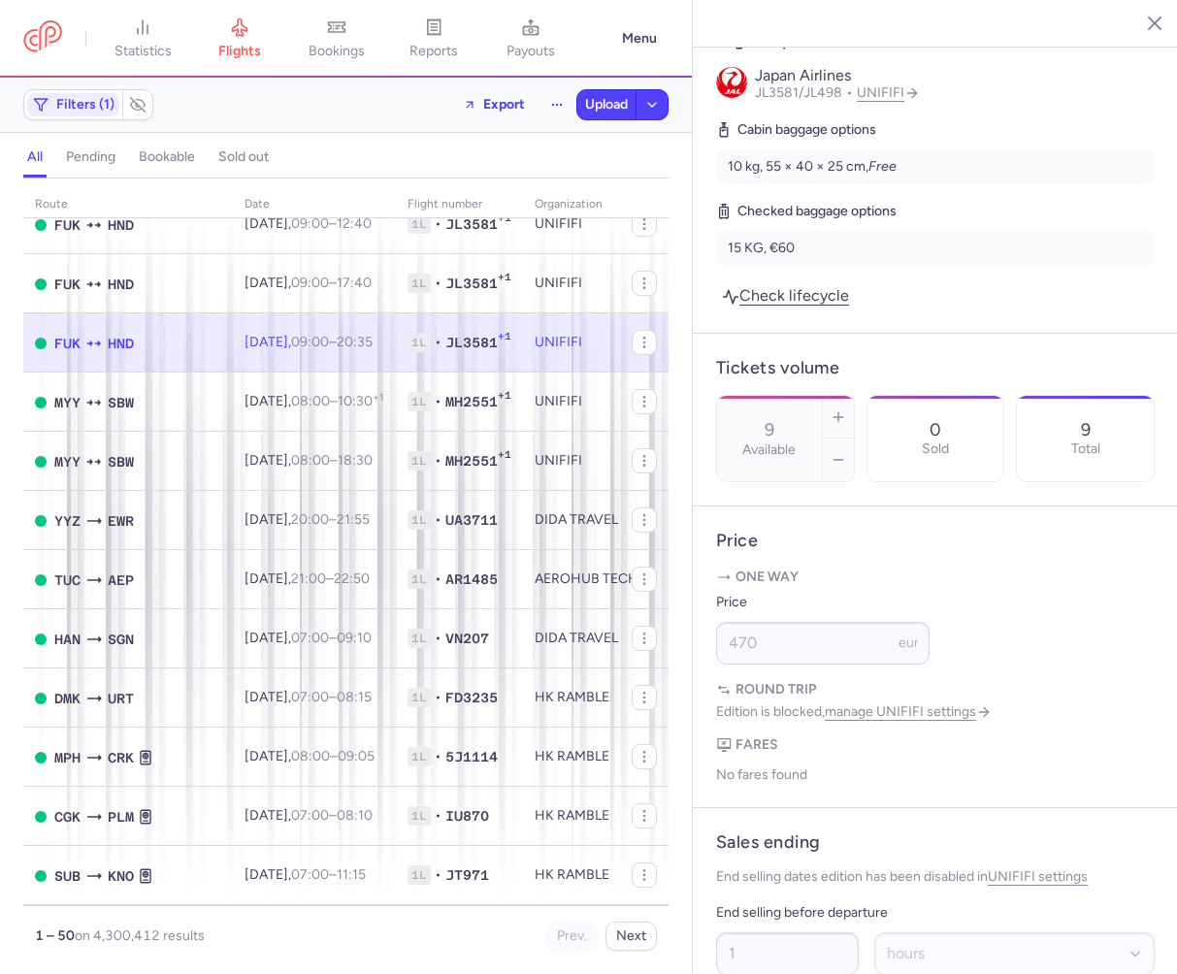
scroll to position [1015, 0]
